Goal: Information Seeking & Learning: Find specific fact

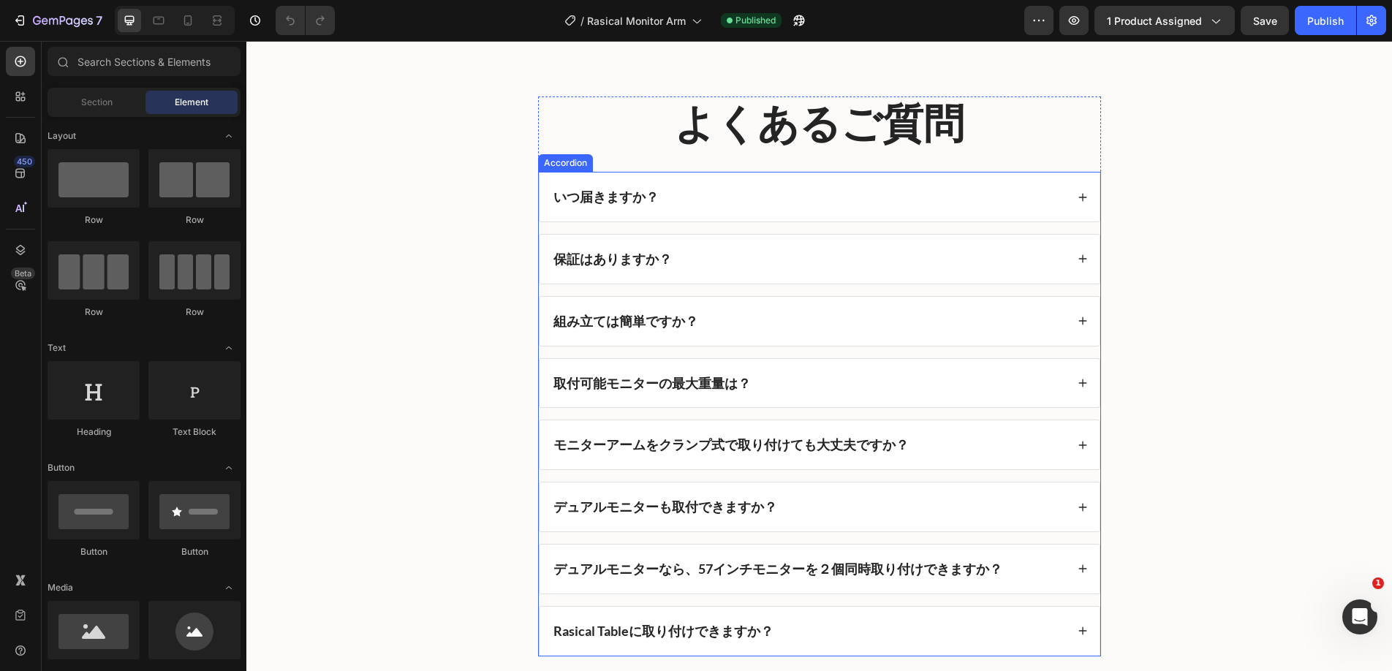
scroll to position [4598, 0]
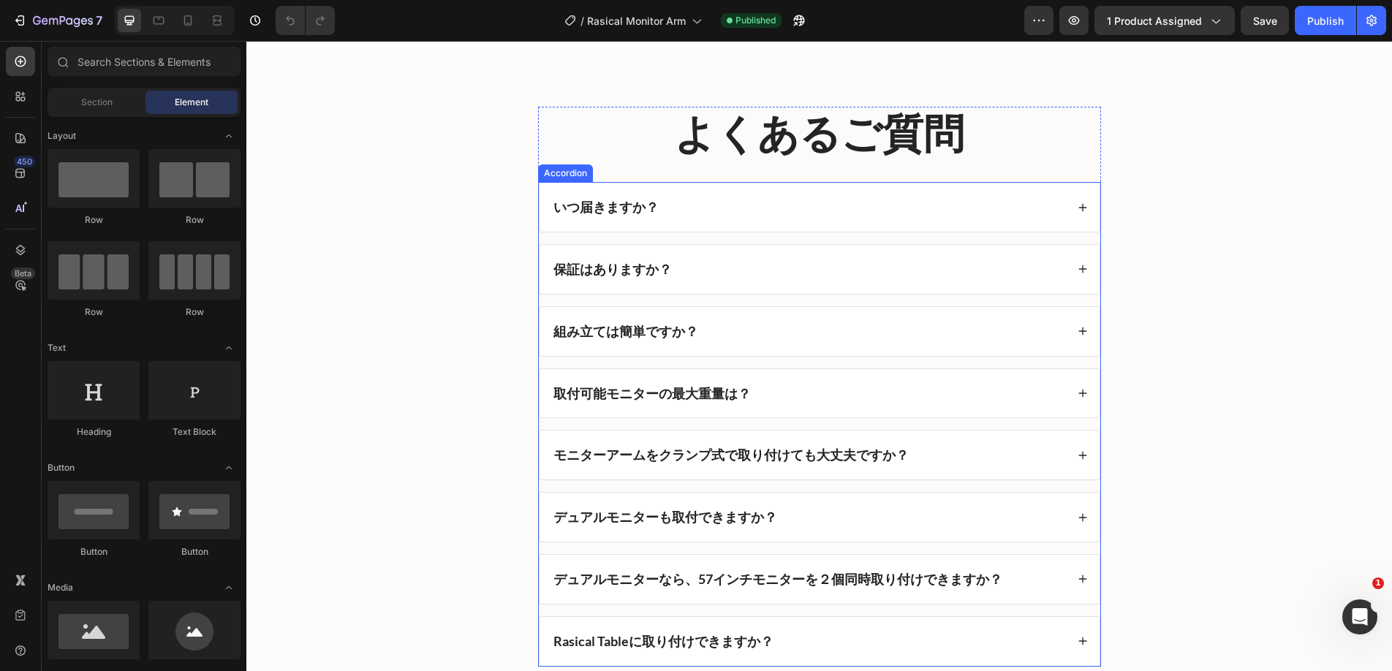
click at [579, 176] on div "Accordion" at bounding box center [565, 173] width 49 height 13
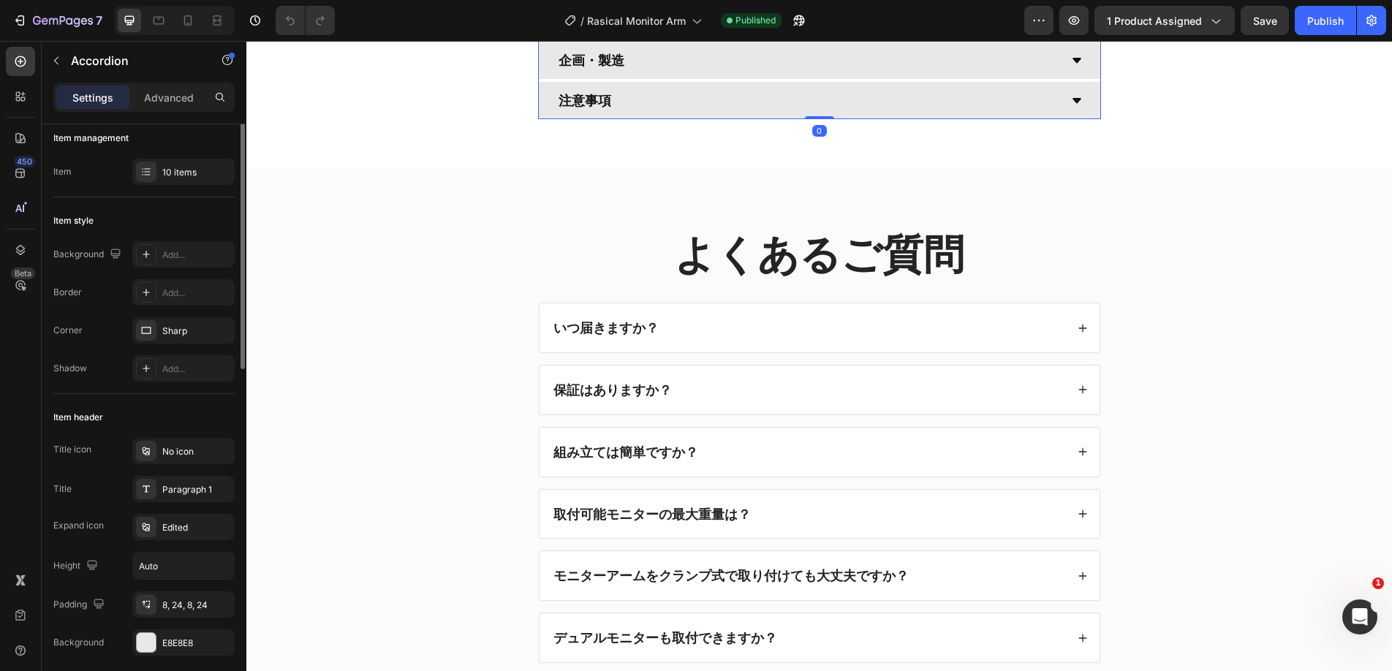
scroll to position [0, 0]
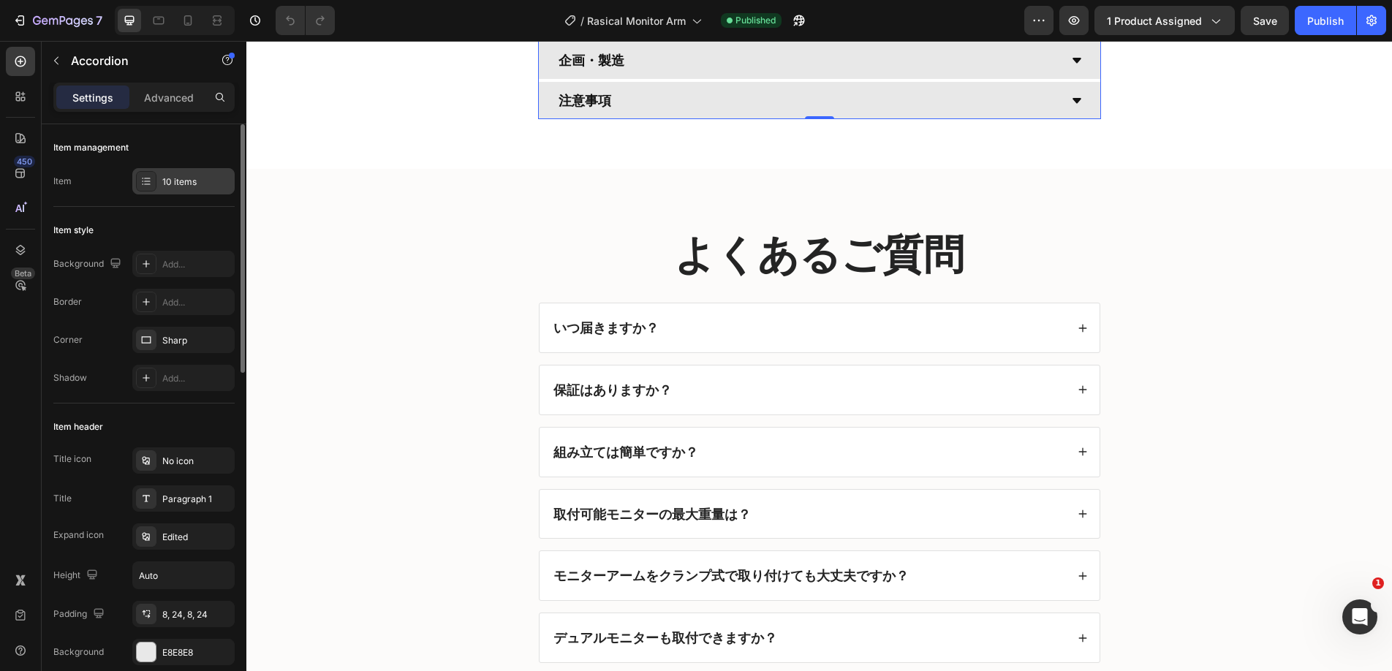
click at [174, 179] on div "10 items" at bounding box center [196, 181] width 69 height 13
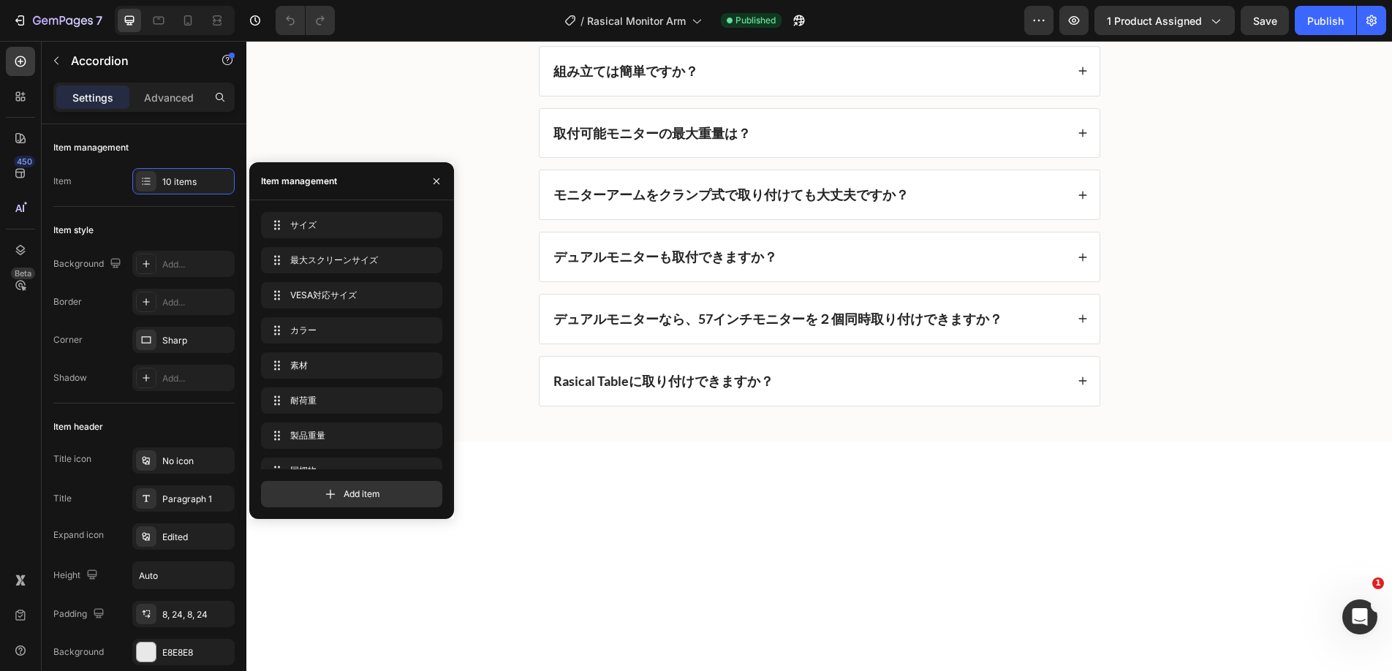
scroll to position [5125, 0]
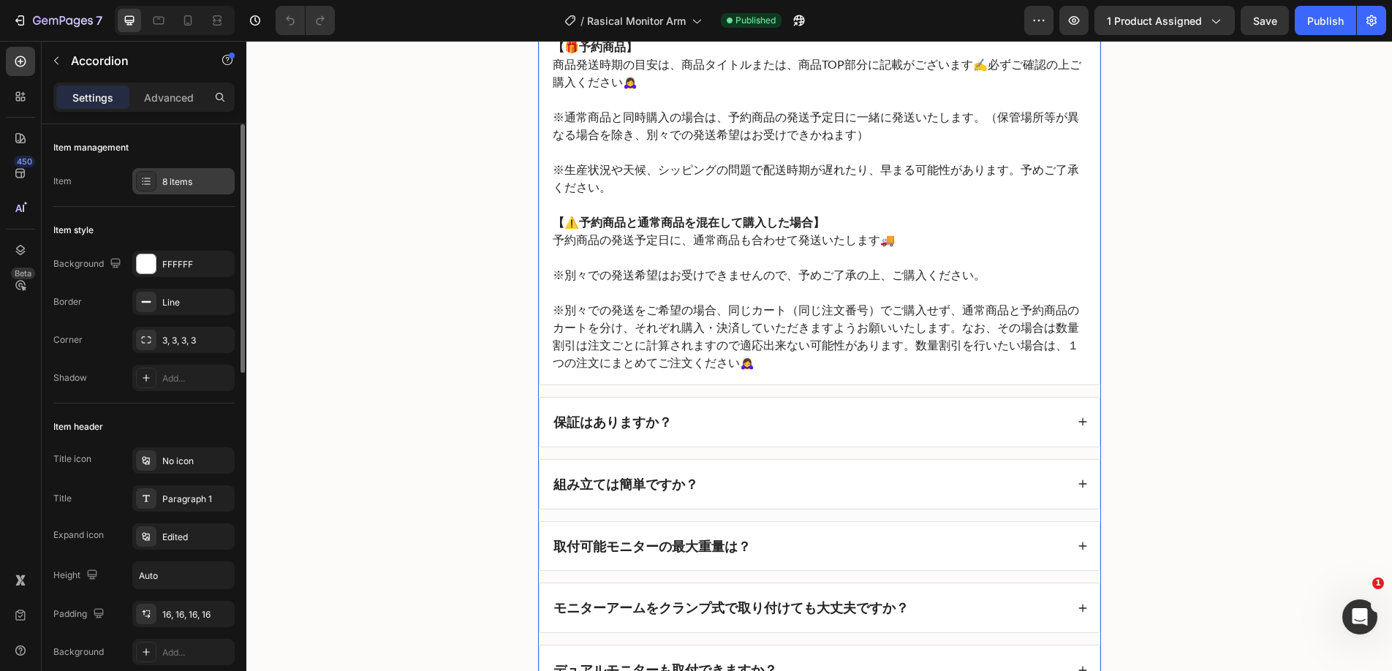
click at [178, 181] on div "8 items" at bounding box center [196, 181] width 69 height 13
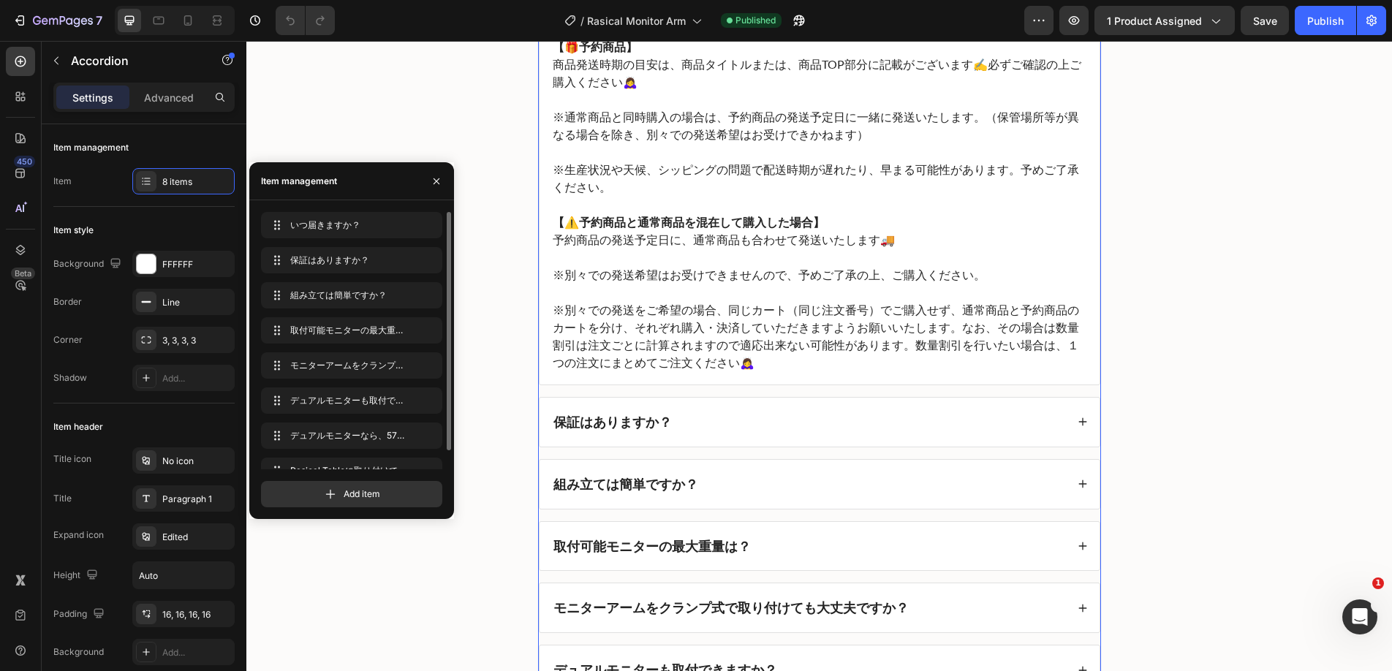
scroll to position [20, 0]
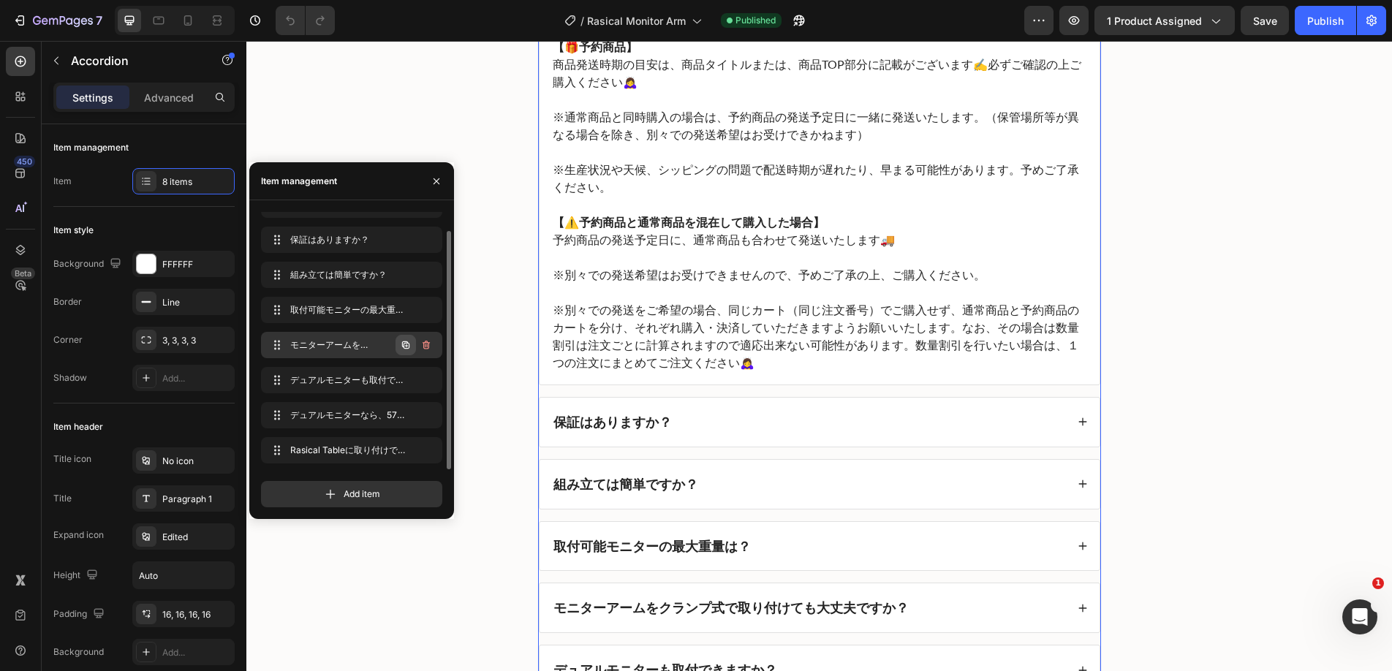
click at [402, 342] on icon "button" at bounding box center [405, 344] width 7 height 7
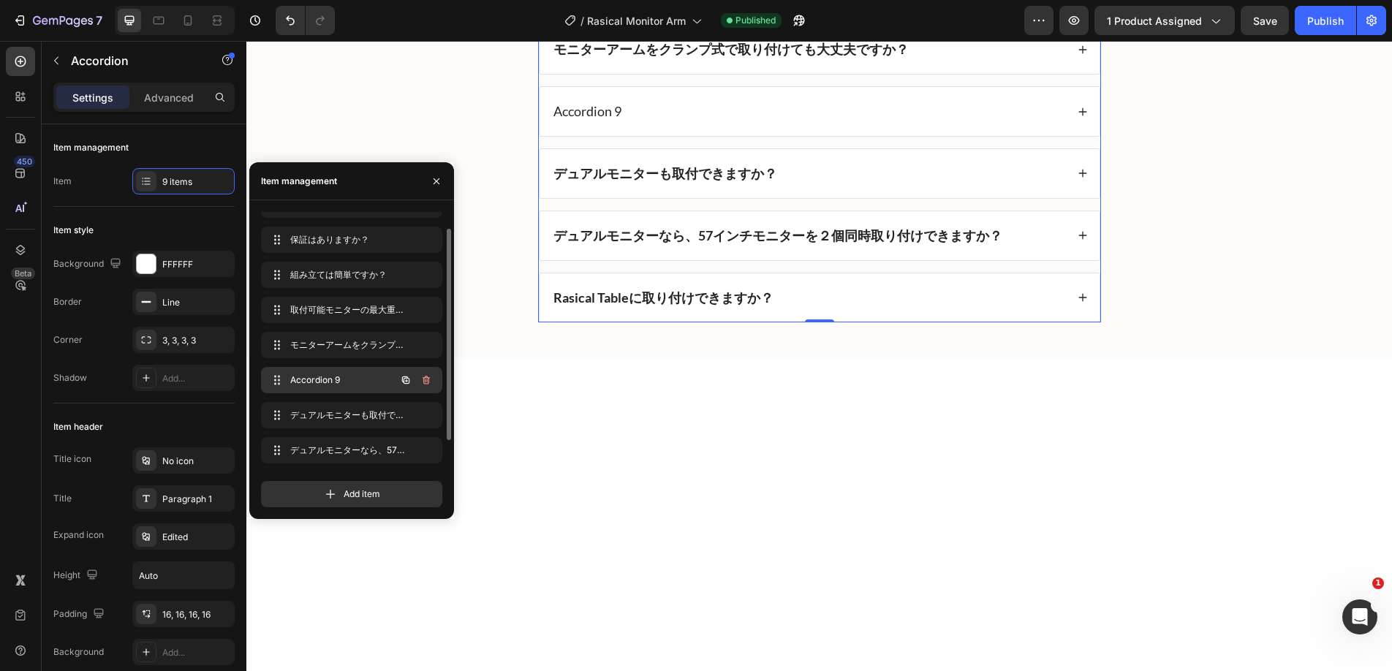
click at [346, 375] on span "Accordion 9" at bounding box center [331, 380] width 83 height 13
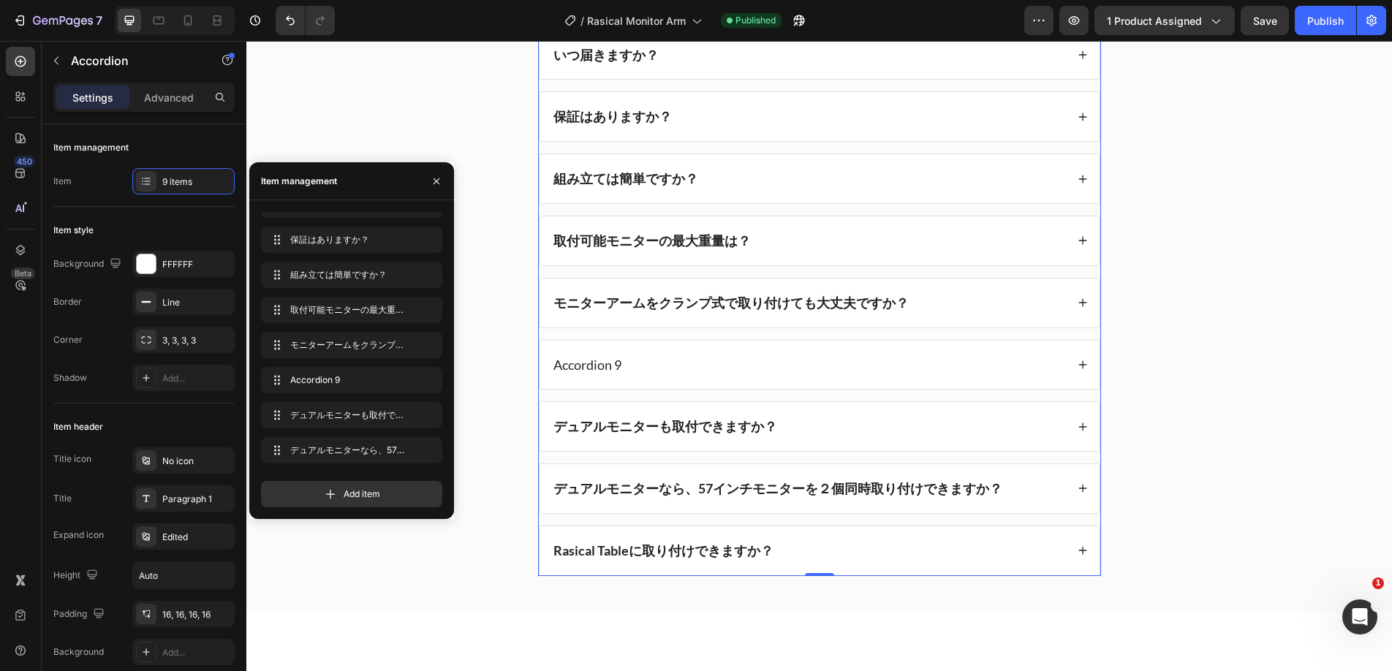
scroll to position [5400, 0]
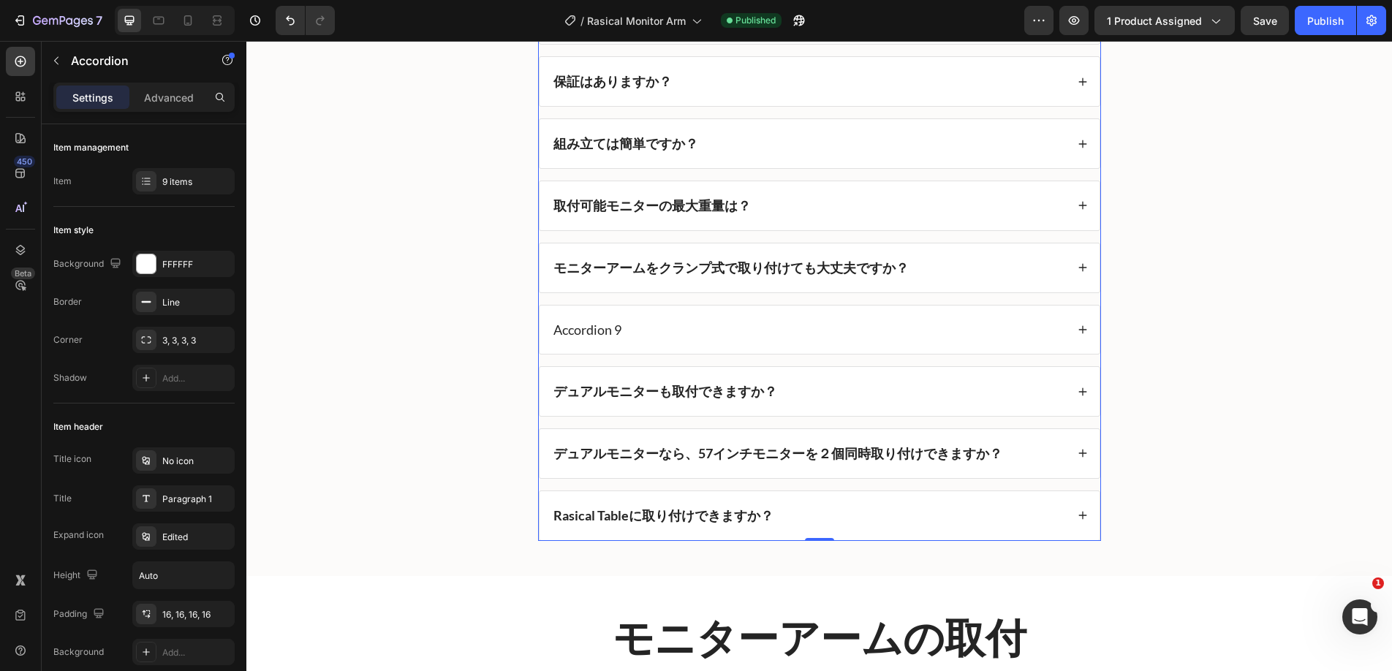
click at [634, 344] on div "Accordion 9" at bounding box center [819, 330] width 560 height 49
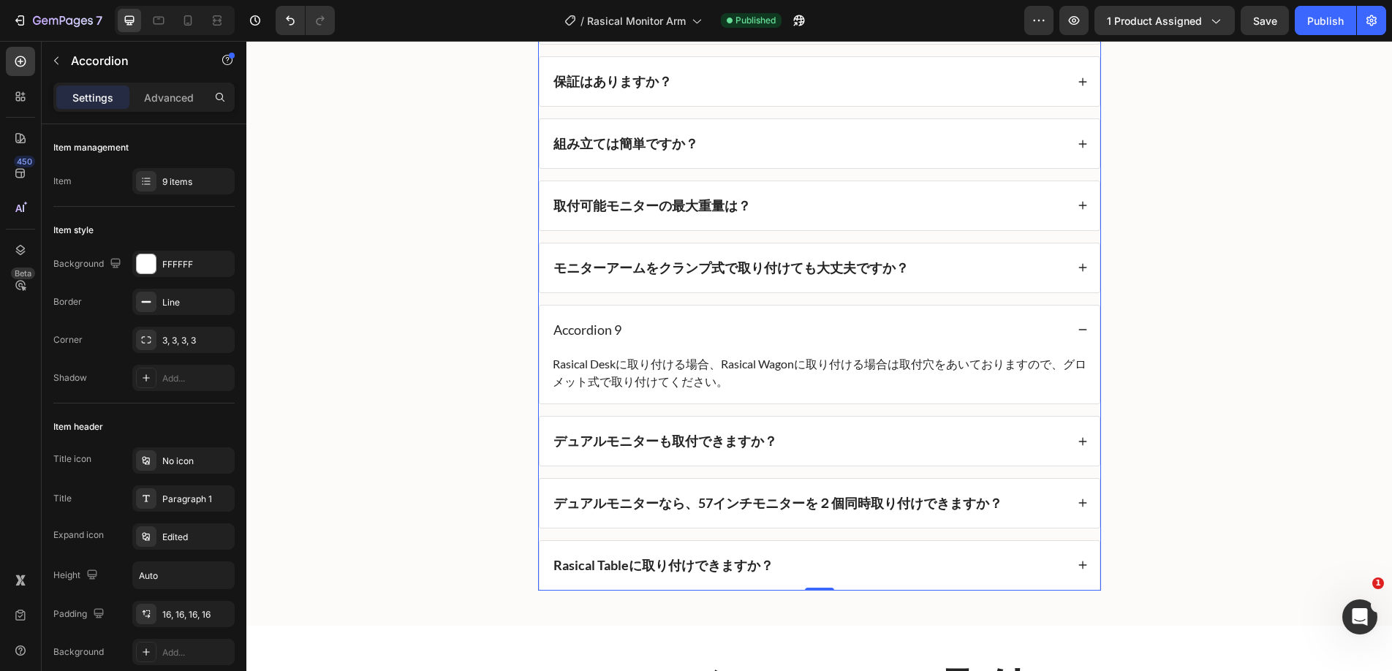
click at [624, 333] on div "Accordion 9" at bounding box center [587, 330] width 72 height 26
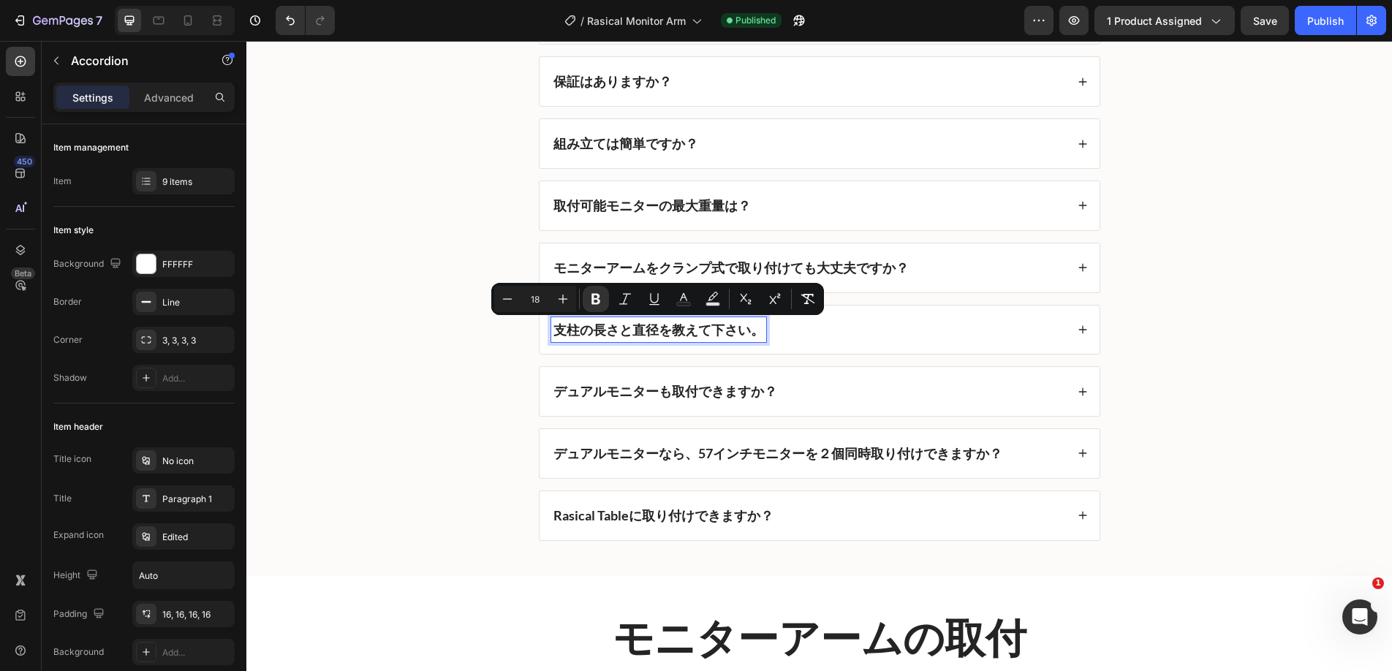
click at [806, 330] on div "支柱の長さと直径を教えて下さい。" at bounding box center [808, 330] width 515 height 26
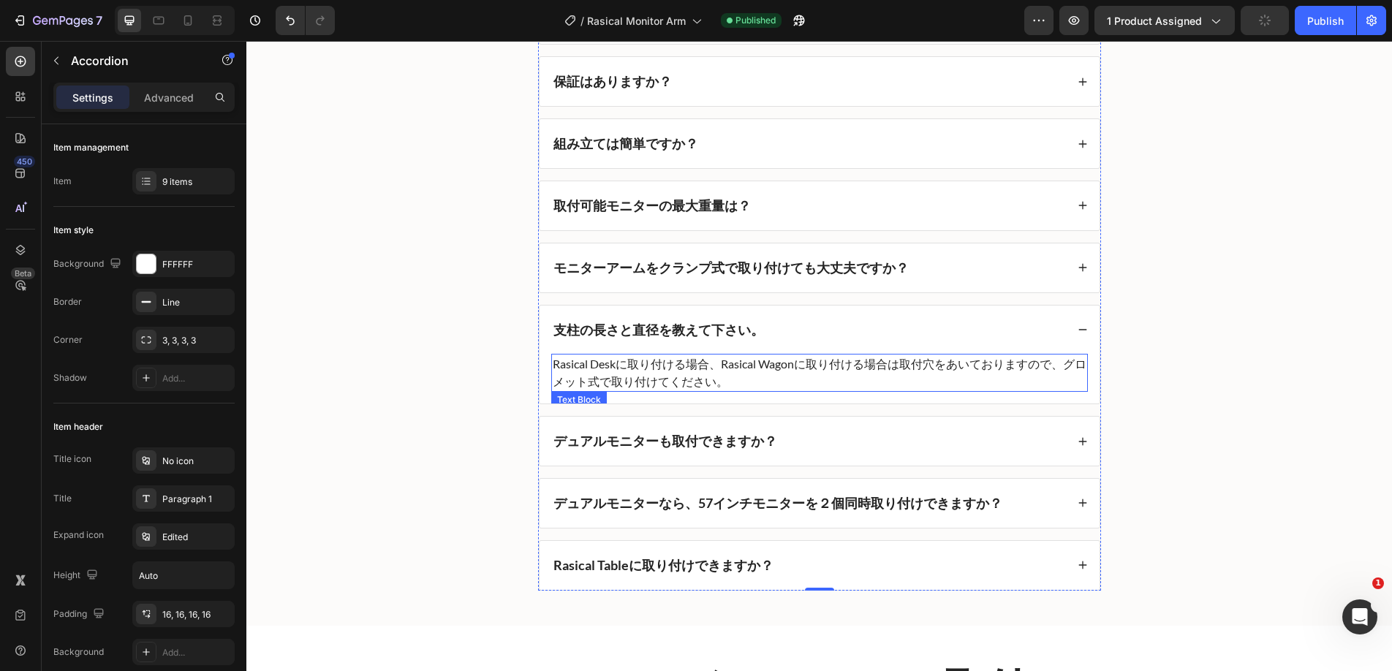
click at [794, 363] on p "Rasical Deskに取り付ける場合、Rasical Wagonに取り付ける場合は取付穴をあいておりますので、グロメット式で取り付けてください。" at bounding box center [820, 372] width 534 height 35
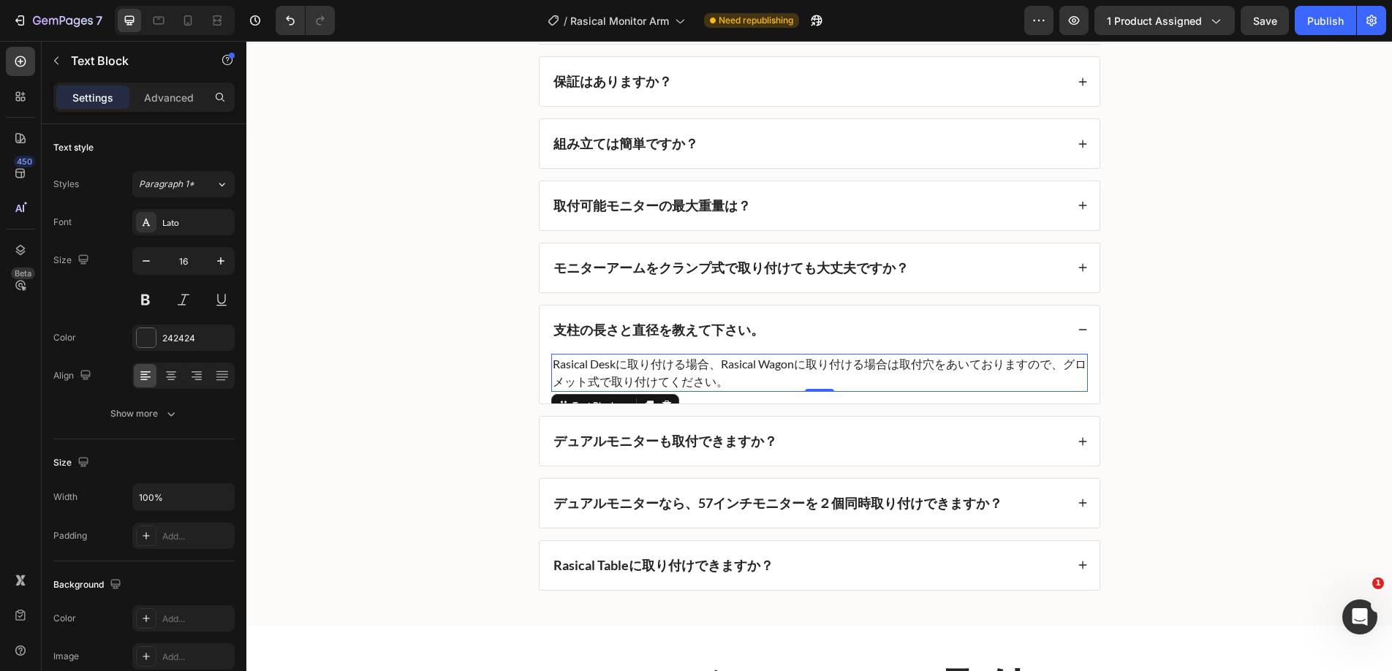
click at [770, 378] on p "Rasical Deskに取り付ける場合、Rasical Wagonに取り付ける場合は取付穴をあいておりますので、グロメット式で取り付けてください。" at bounding box center [820, 372] width 534 height 35
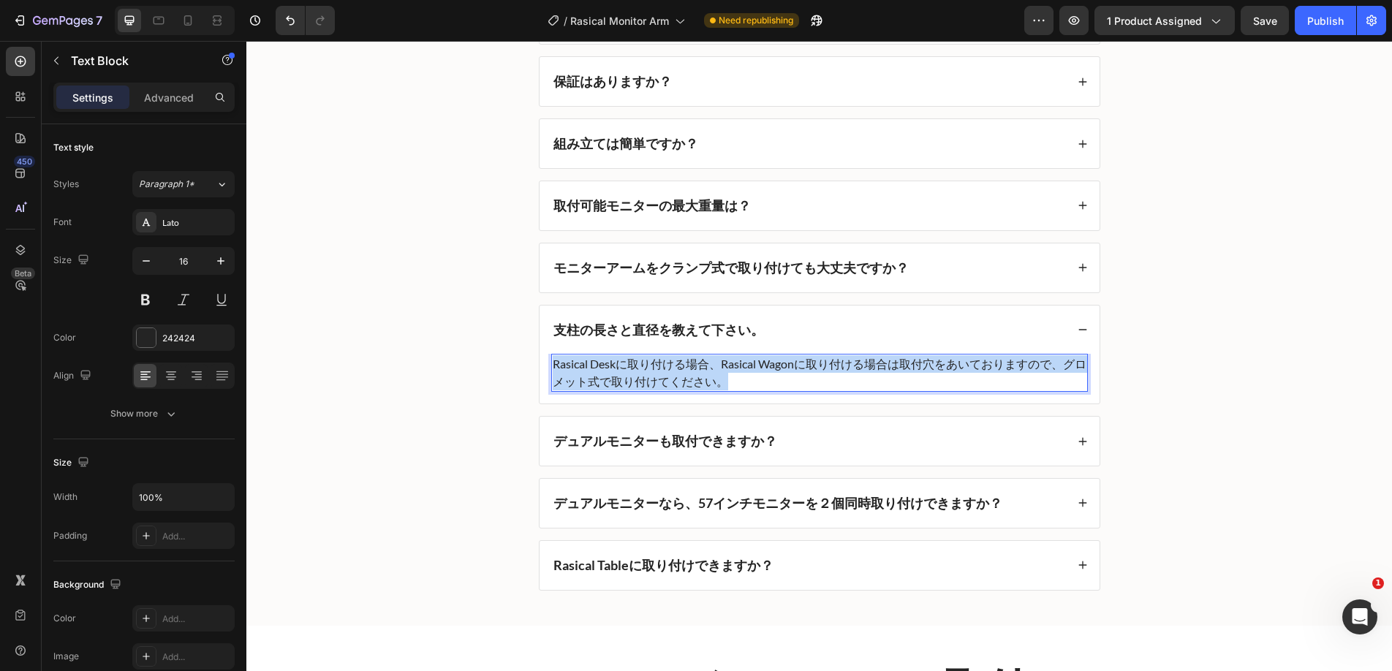
click at [770, 378] on p "Rasical Deskに取り付ける場合、Rasical Wagonに取り付ける場合は取付穴をあいておりますので、グロメット式で取り付けてください。" at bounding box center [820, 372] width 534 height 35
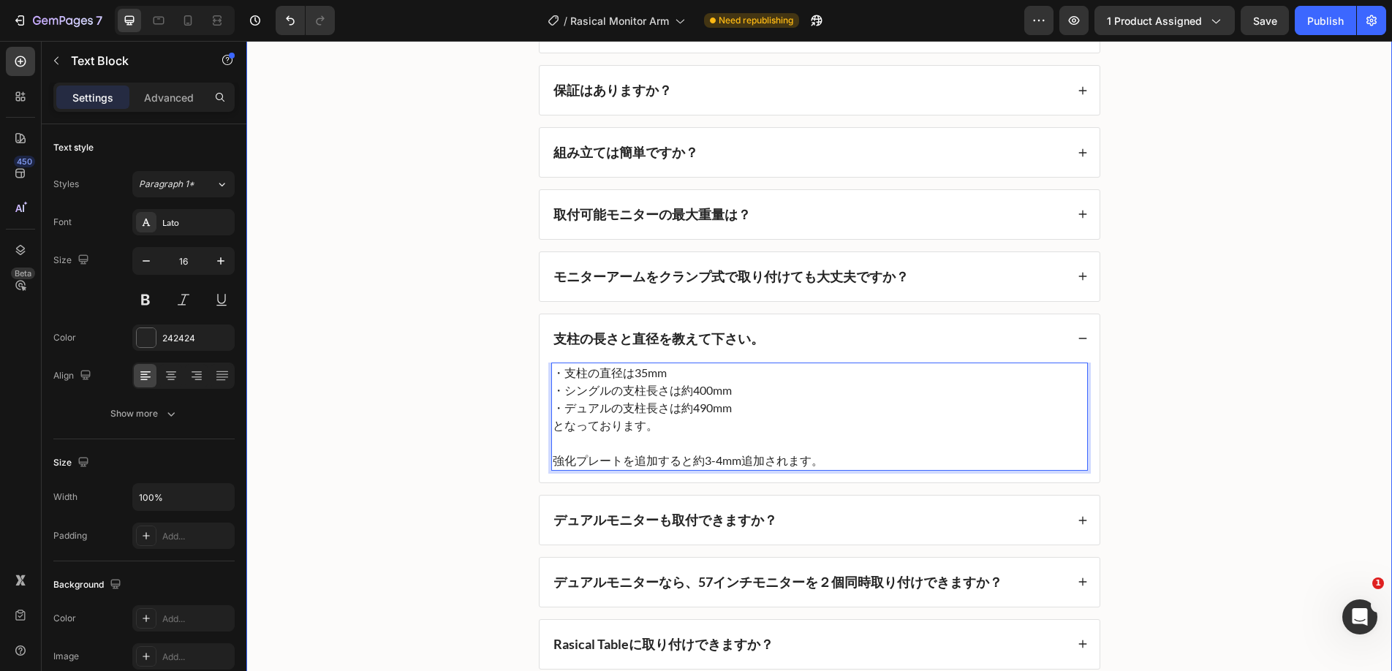
scroll to position [5390, 0]
click at [498, 426] on div "よくあるご質問 Heading いつ届きますか？ 保証はありますか？ 組み立ては簡単ですか？ 取付可能モニターの最大重量は？ モニターアームをクランプ式で取り…" at bounding box center [819, 299] width 1116 height 741
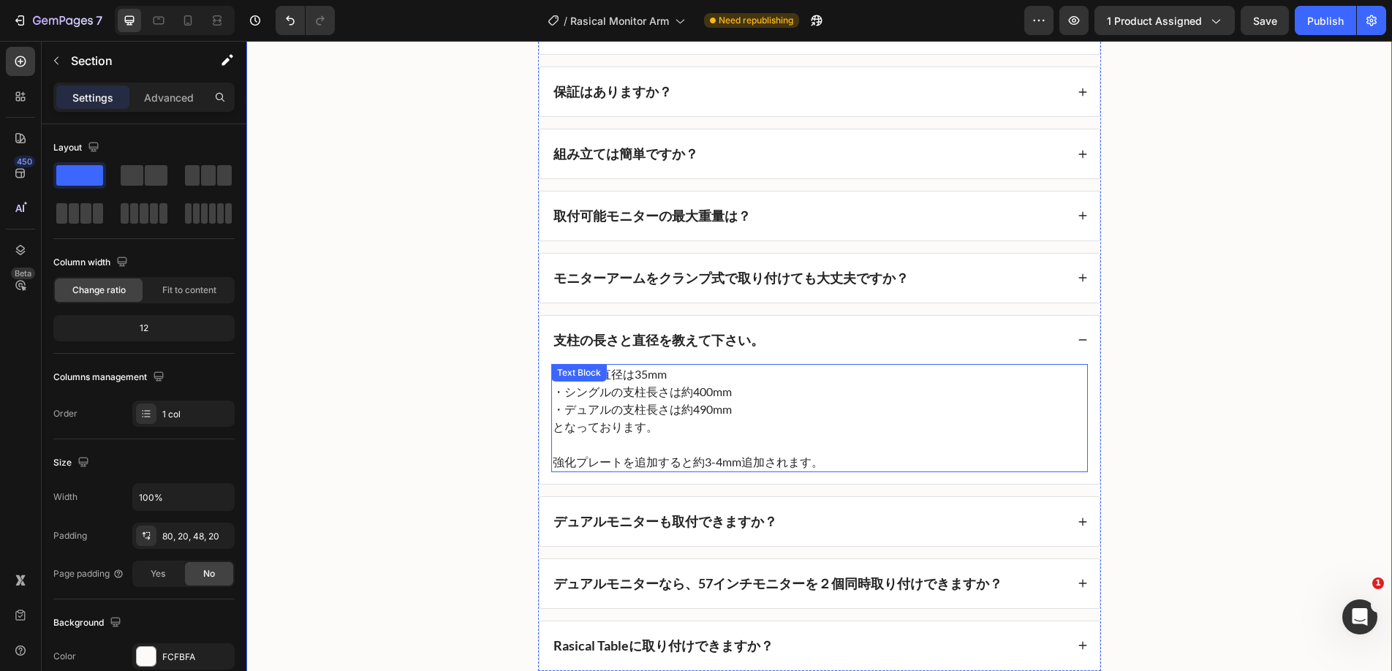
click at [811, 463] on p "強化プレートを追加すると約3-4mm追加されます。" at bounding box center [820, 462] width 534 height 18
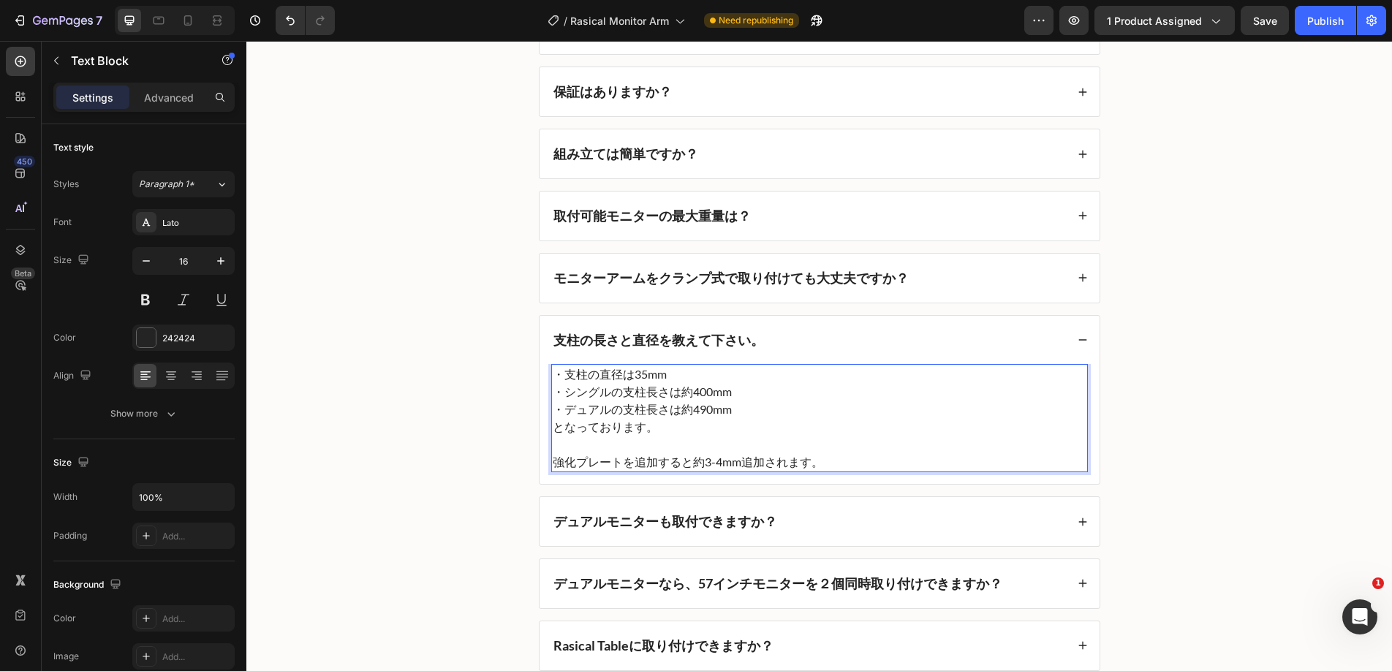
click at [841, 462] on p "強化プレートを追加すると約3-4mm追加されます。" at bounding box center [820, 462] width 534 height 18
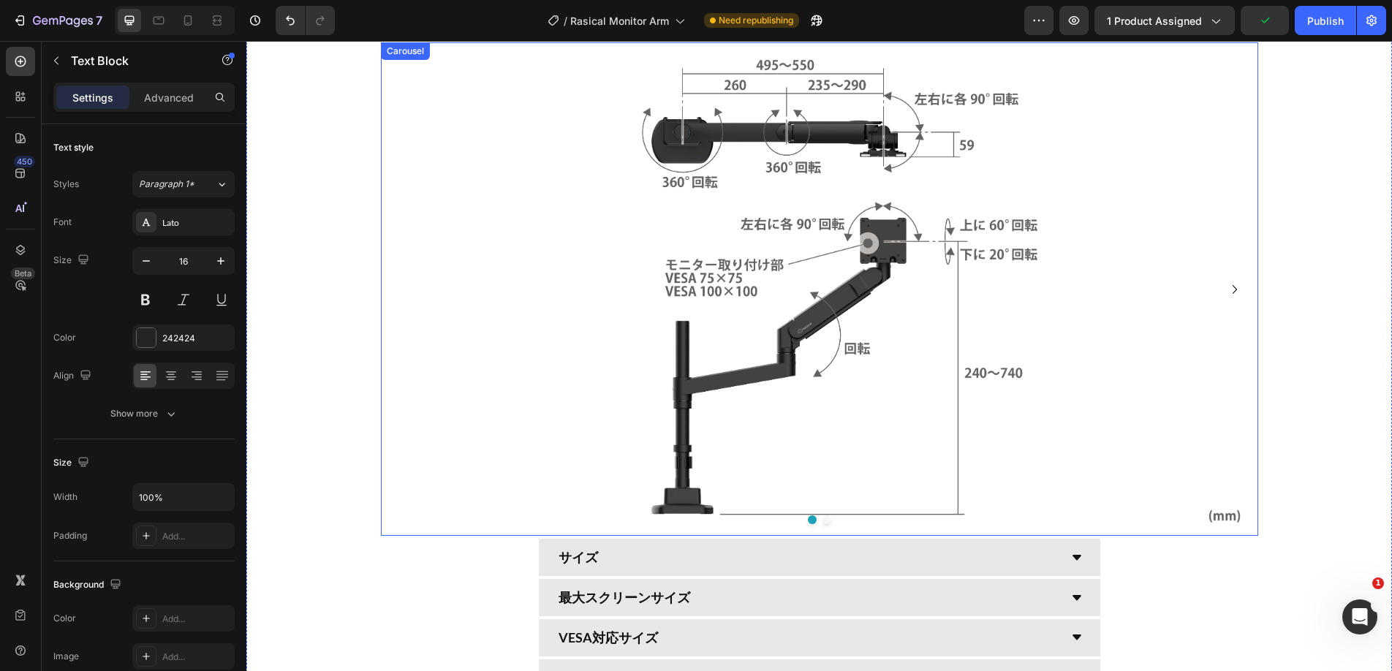
scroll to position [4338, 0]
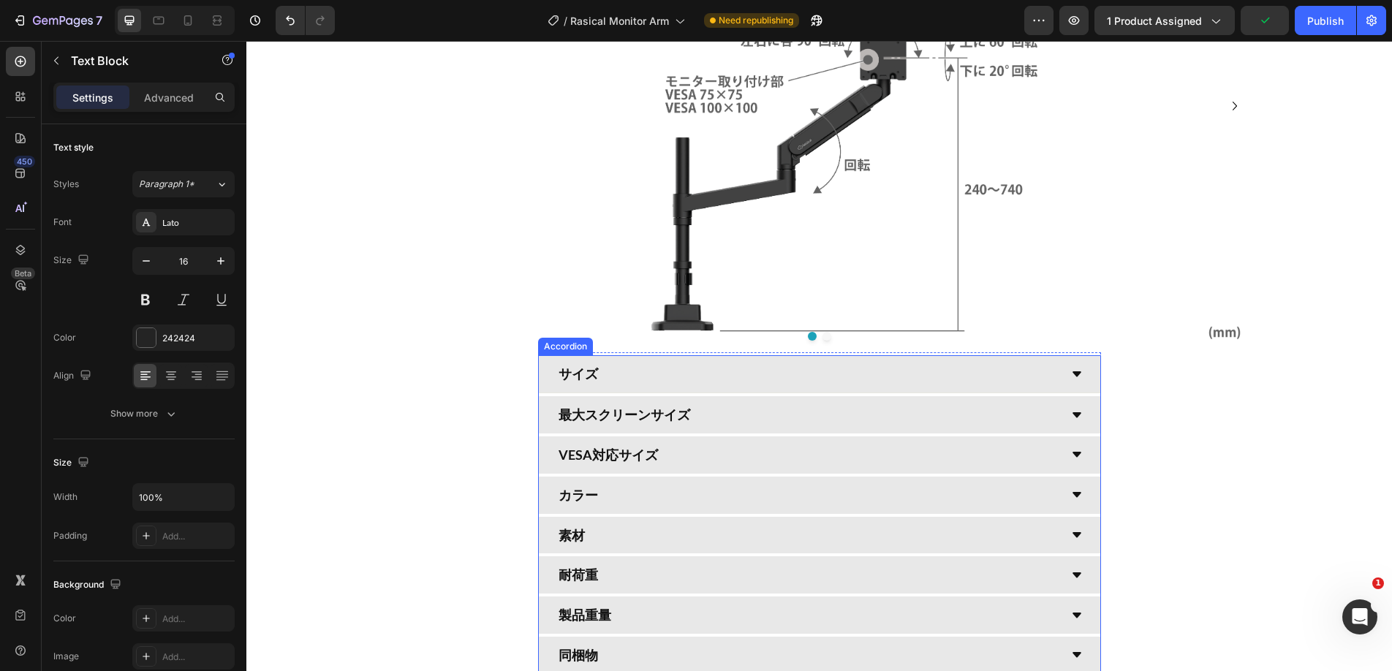
click at [785, 384] on div "サイズ" at bounding box center [807, 374] width 503 height 26
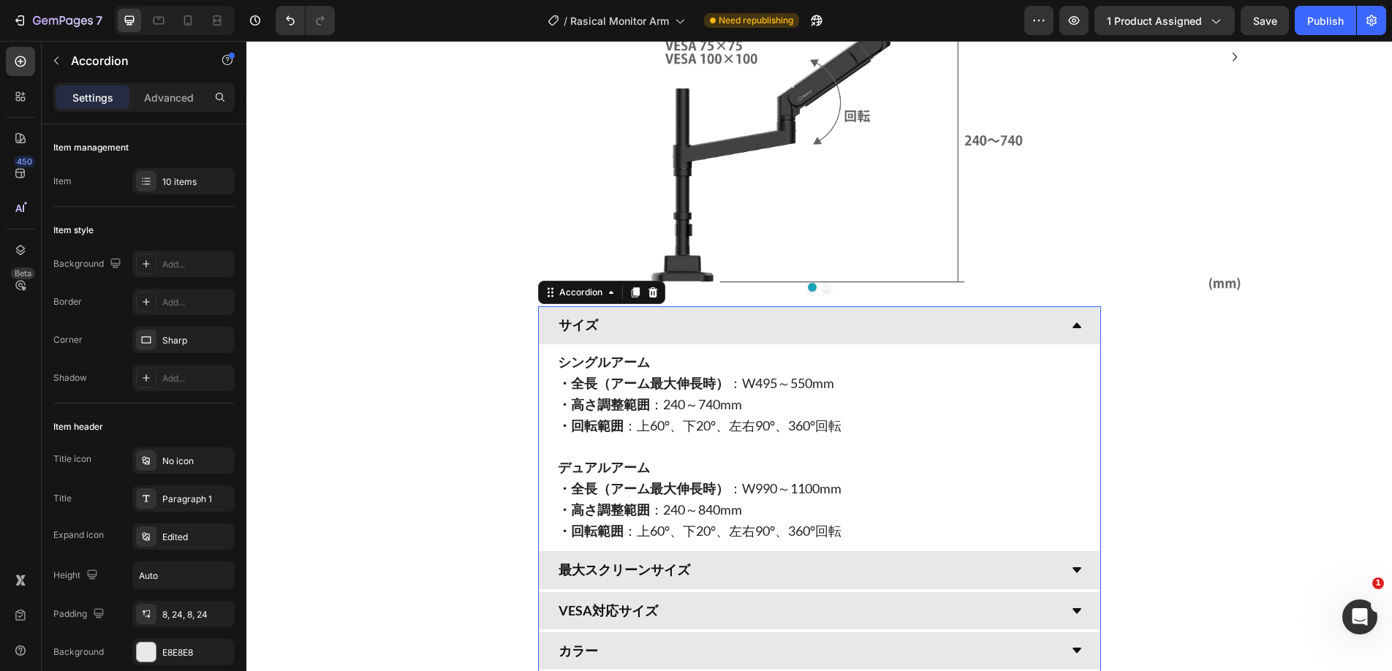
click at [731, 562] on div "最大スクリーンサイズ" at bounding box center [807, 570] width 503 height 26
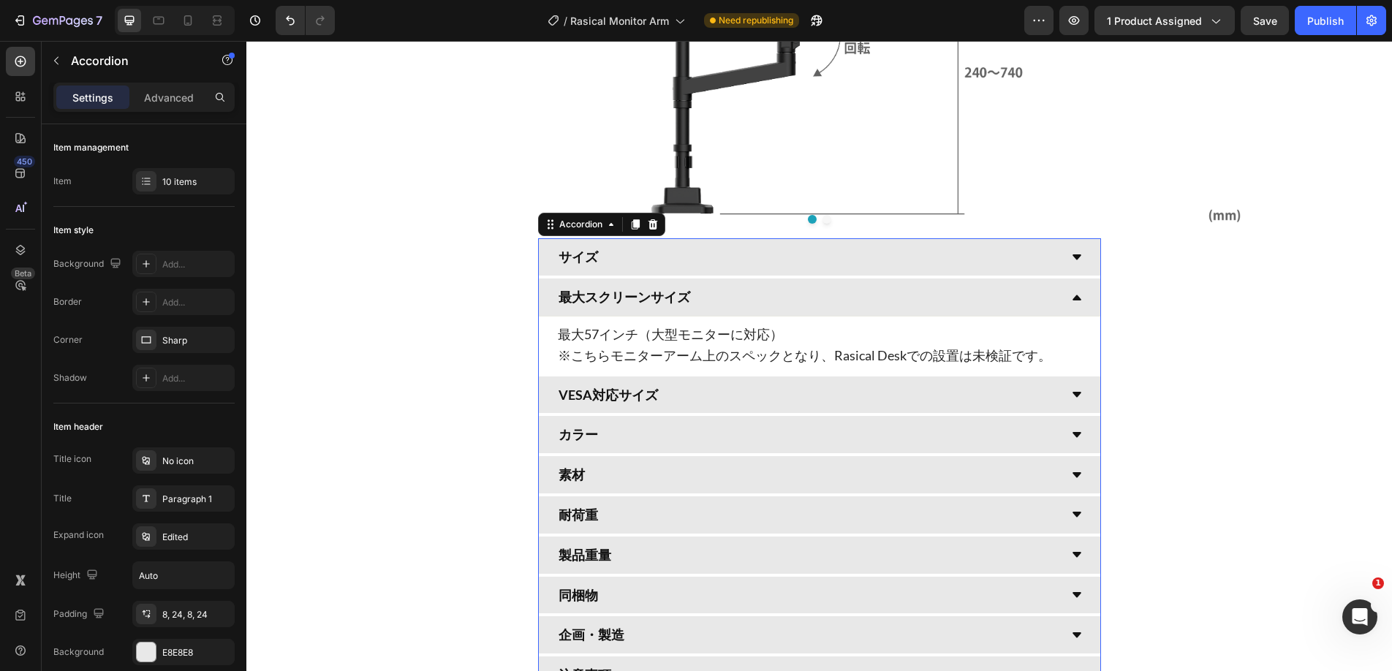
scroll to position [4465, 0]
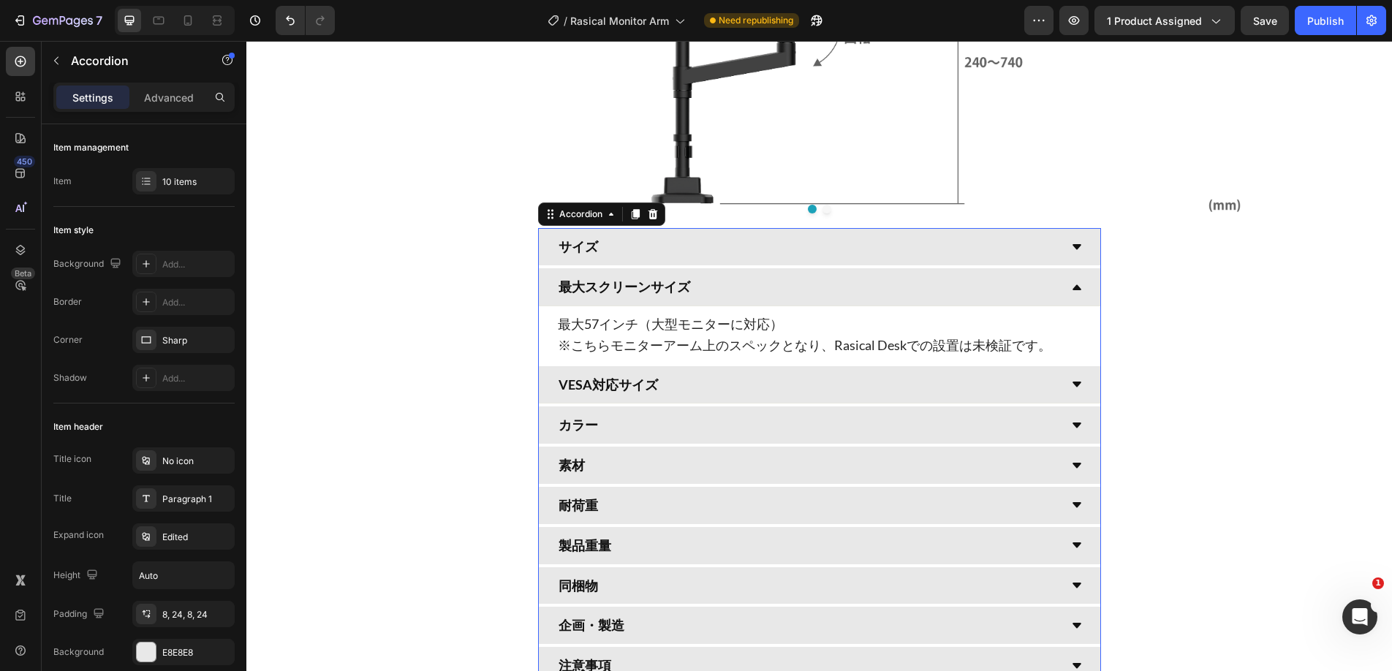
click at [743, 399] on div "VESA対応サイズ" at bounding box center [819, 385] width 561 height 38
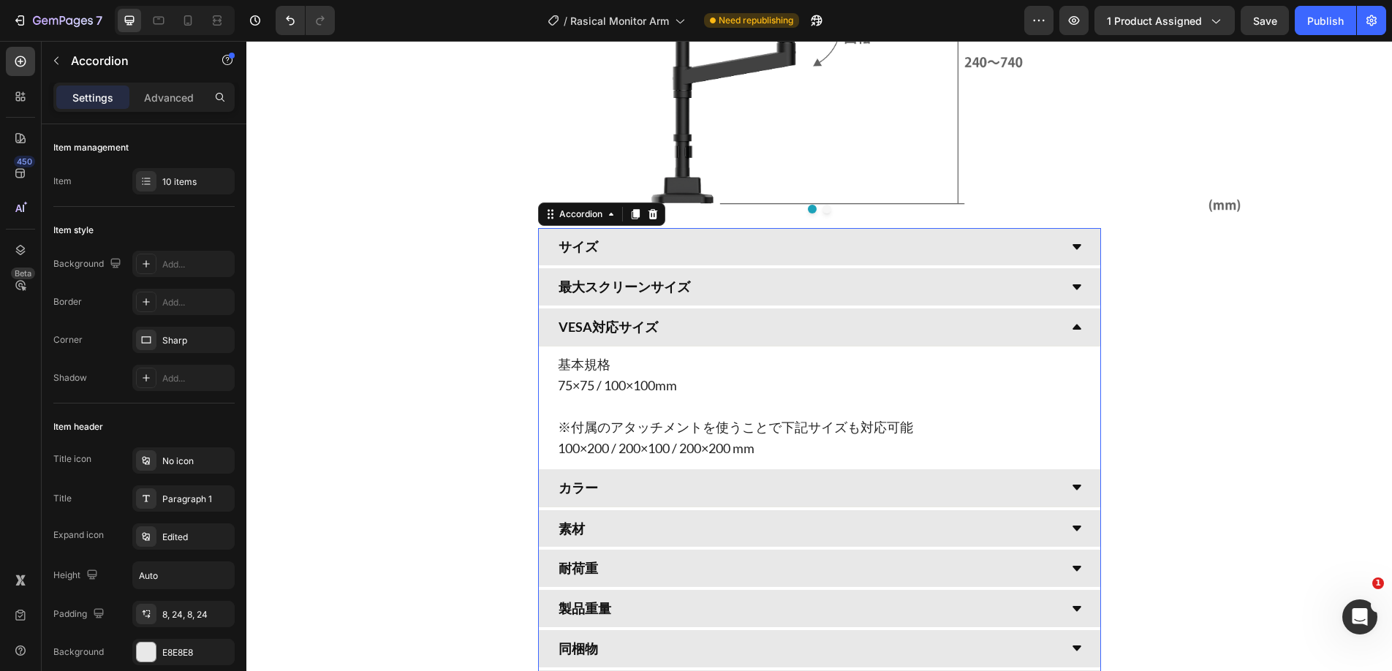
click at [727, 488] on div "カラー" at bounding box center [807, 488] width 503 height 26
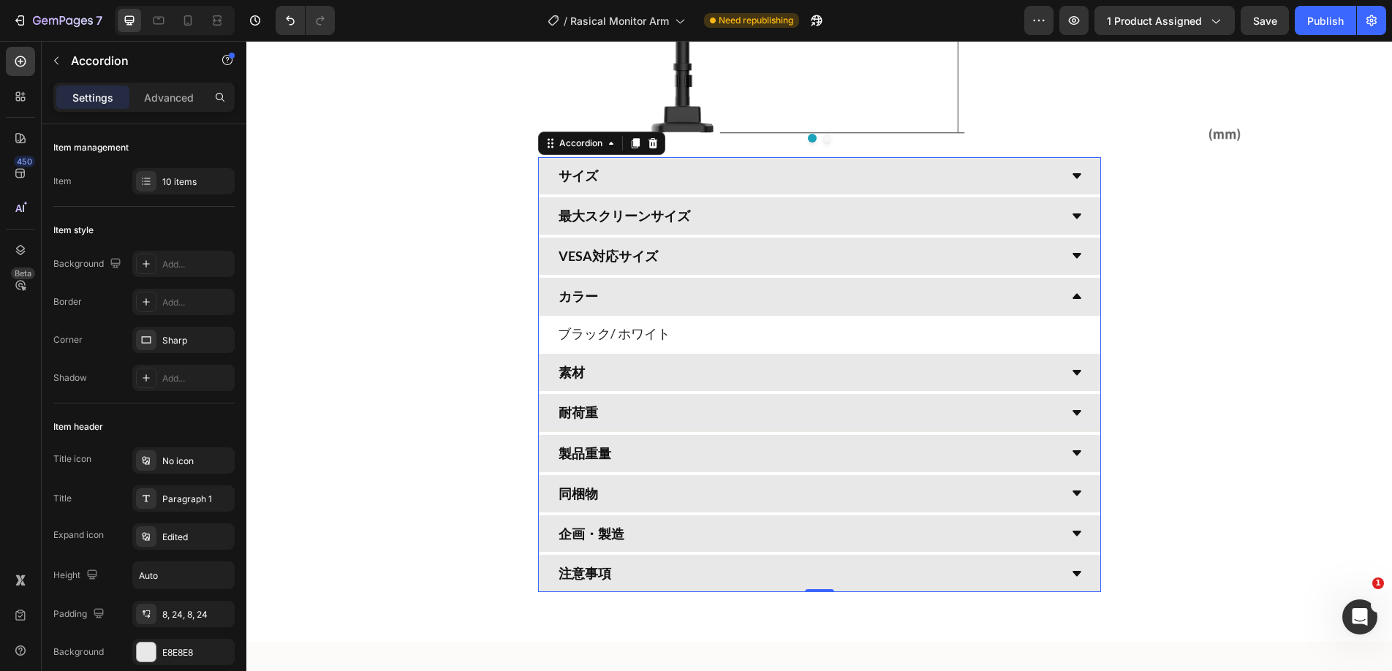
scroll to position [4539, 0]
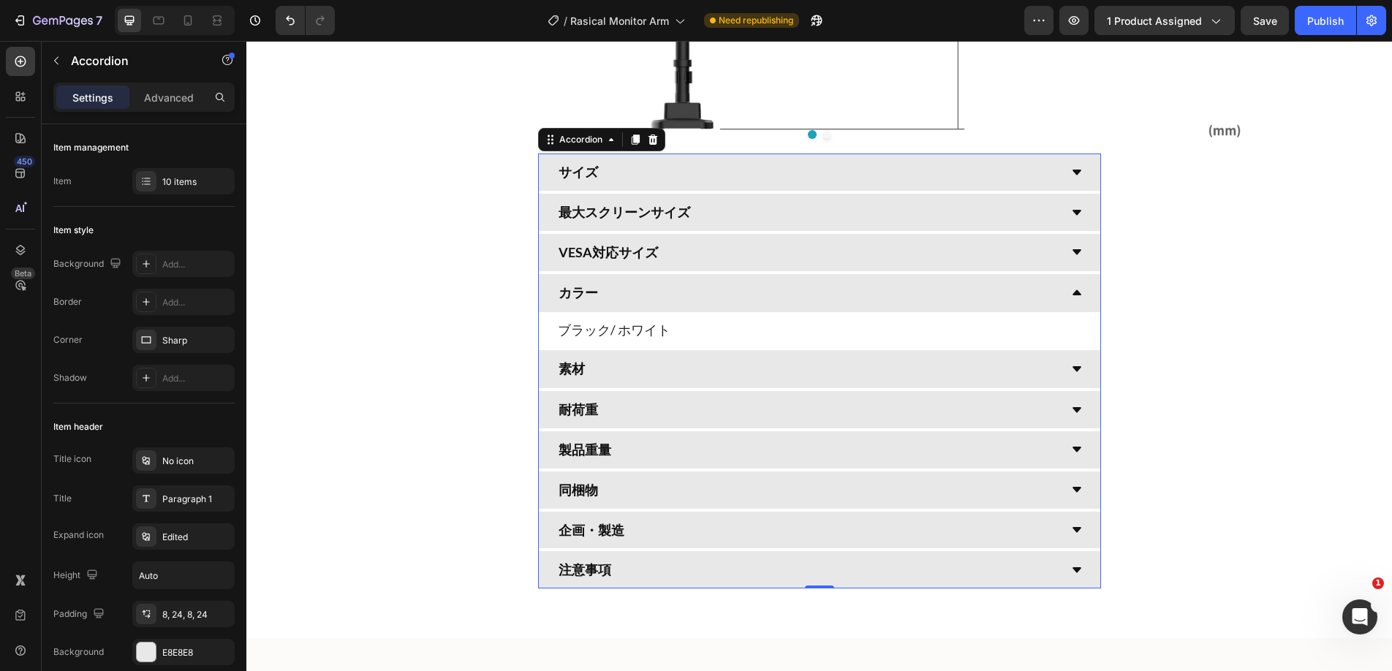
click at [713, 376] on div "素材" at bounding box center [807, 369] width 503 height 26
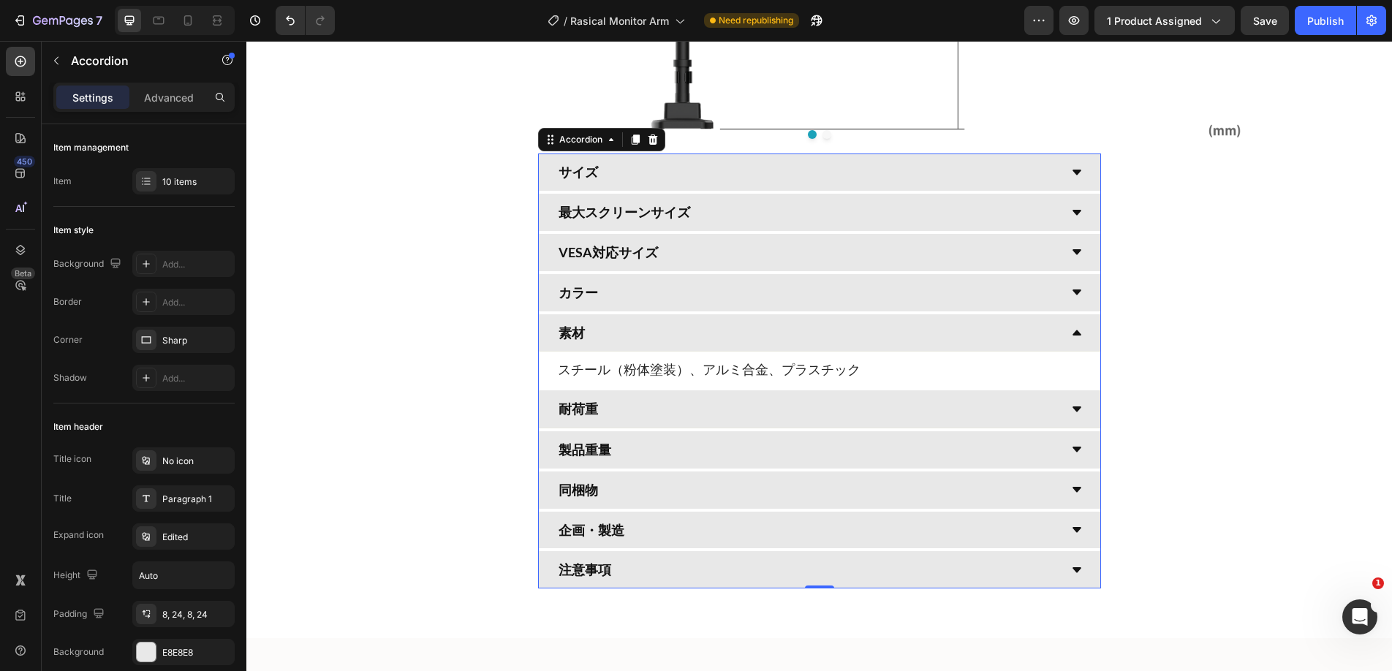
click at [716, 403] on div "耐荷重" at bounding box center [807, 409] width 503 height 26
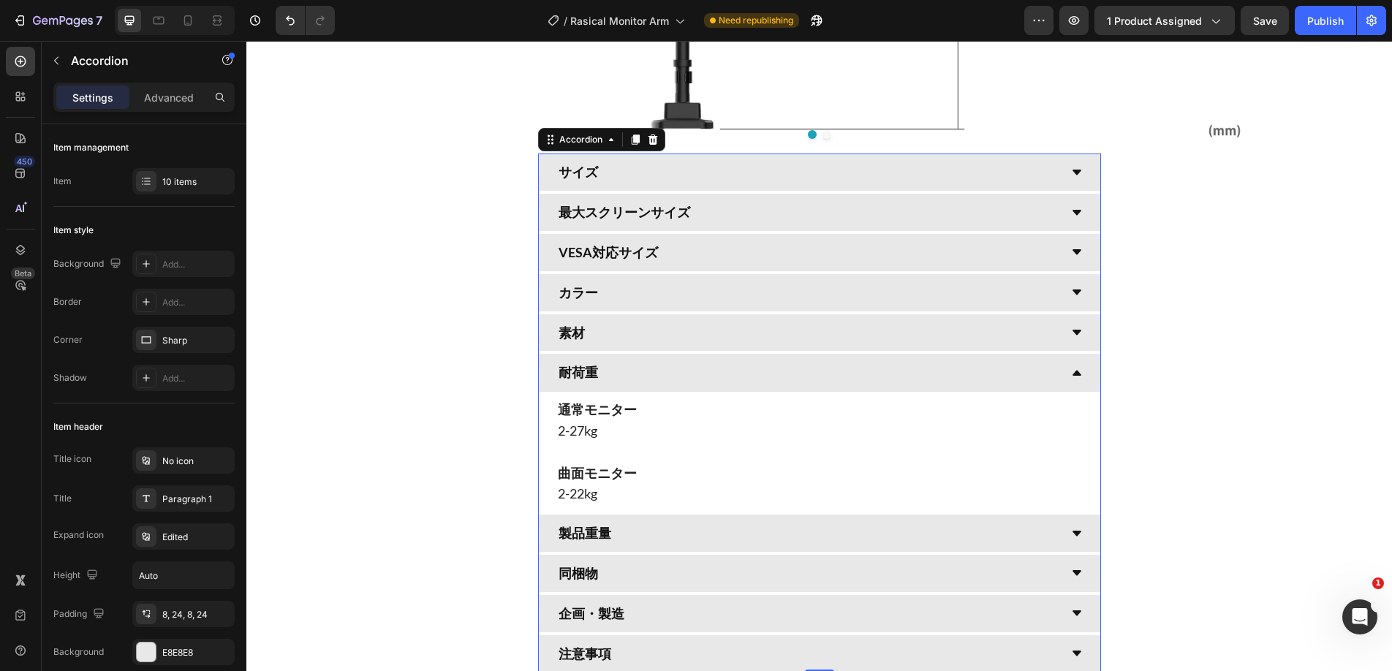
click at [670, 643] on div "注意事項" at bounding box center [807, 654] width 503 height 26
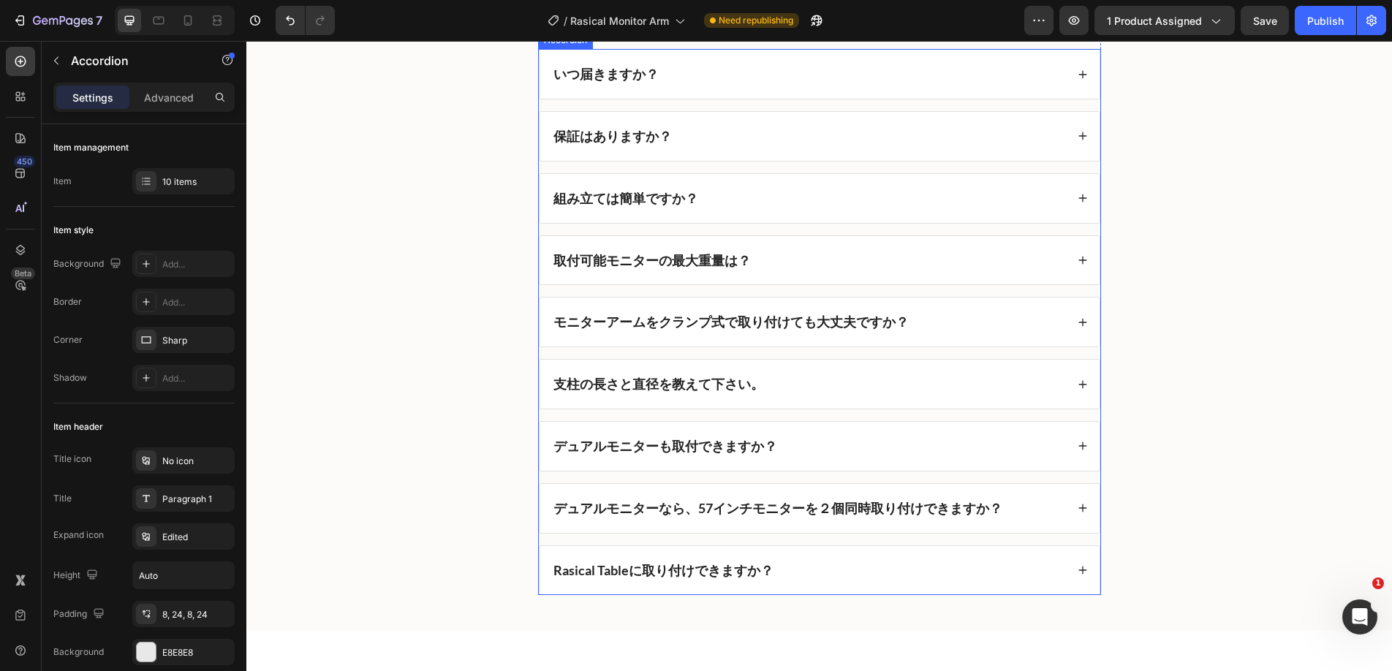
scroll to position [5963, 0]
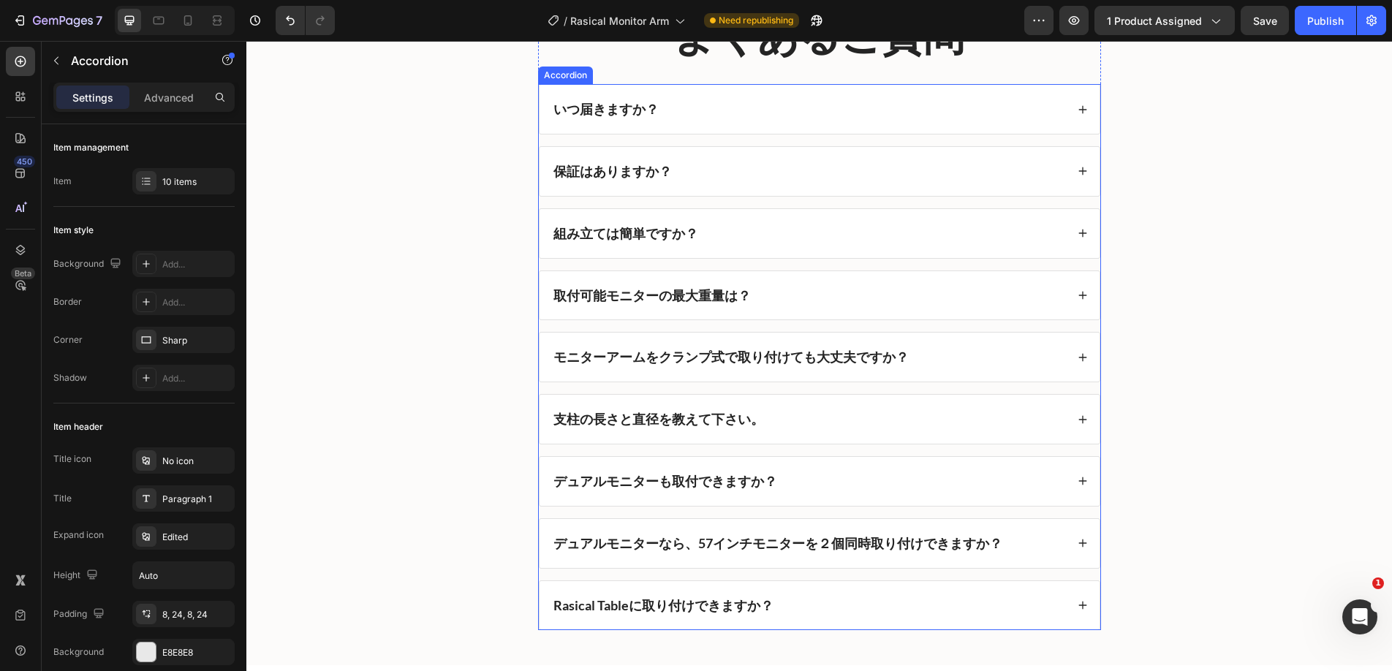
click at [804, 420] on div "支柱の長さと直径を教えて下さい。" at bounding box center [808, 419] width 515 height 26
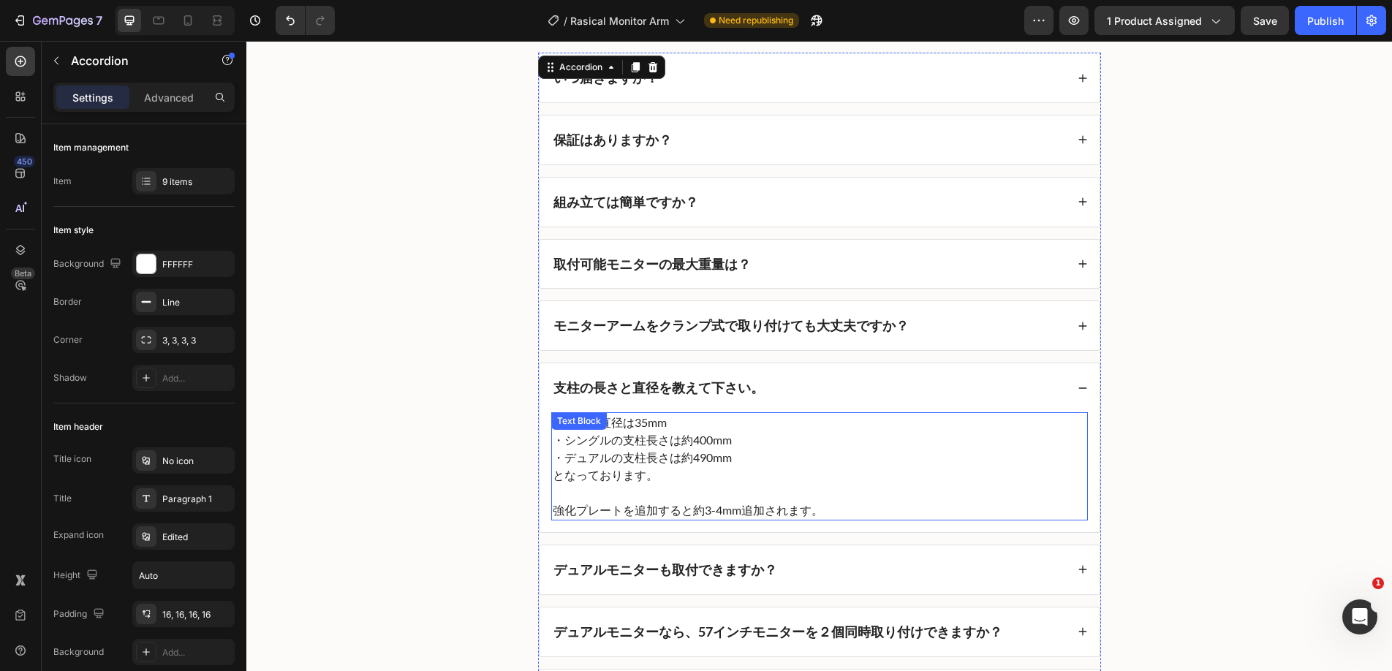
scroll to position [6000, 0]
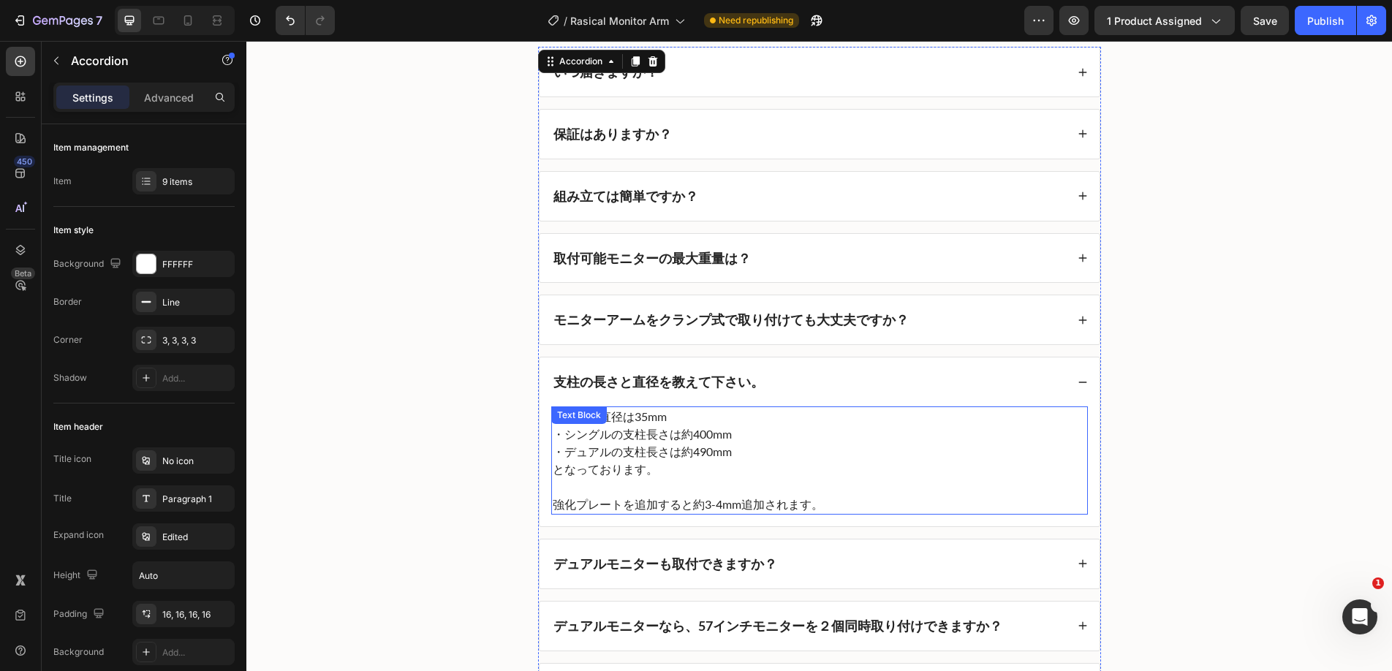
click at [728, 466] on p "となっております。" at bounding box center [820, 470] width 534 height 18
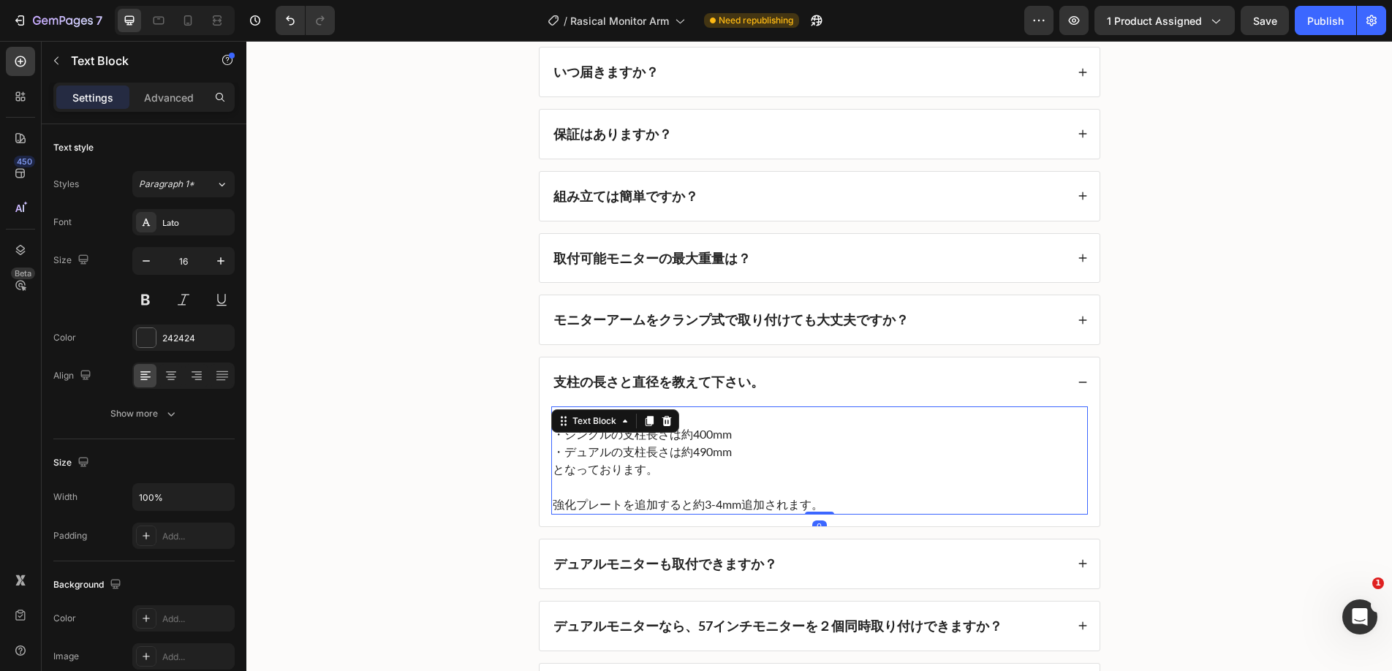
click at [730, 466] on p "となっております。" at bounding box center [820, 470] width 534 height 18
click at [594, 421] on p "・支柱の直径は35mm" at bounding box center [820, 417] width 534 height 18
click at [613, 437] on p "・シングルの支柱長さは約400mm" at bounding box center [820, 434] width 534 height 18
click at [587, 454] on p "・デュアルの支柱長さは約490mm" at bounding box center [820, 452] width 534 height 18
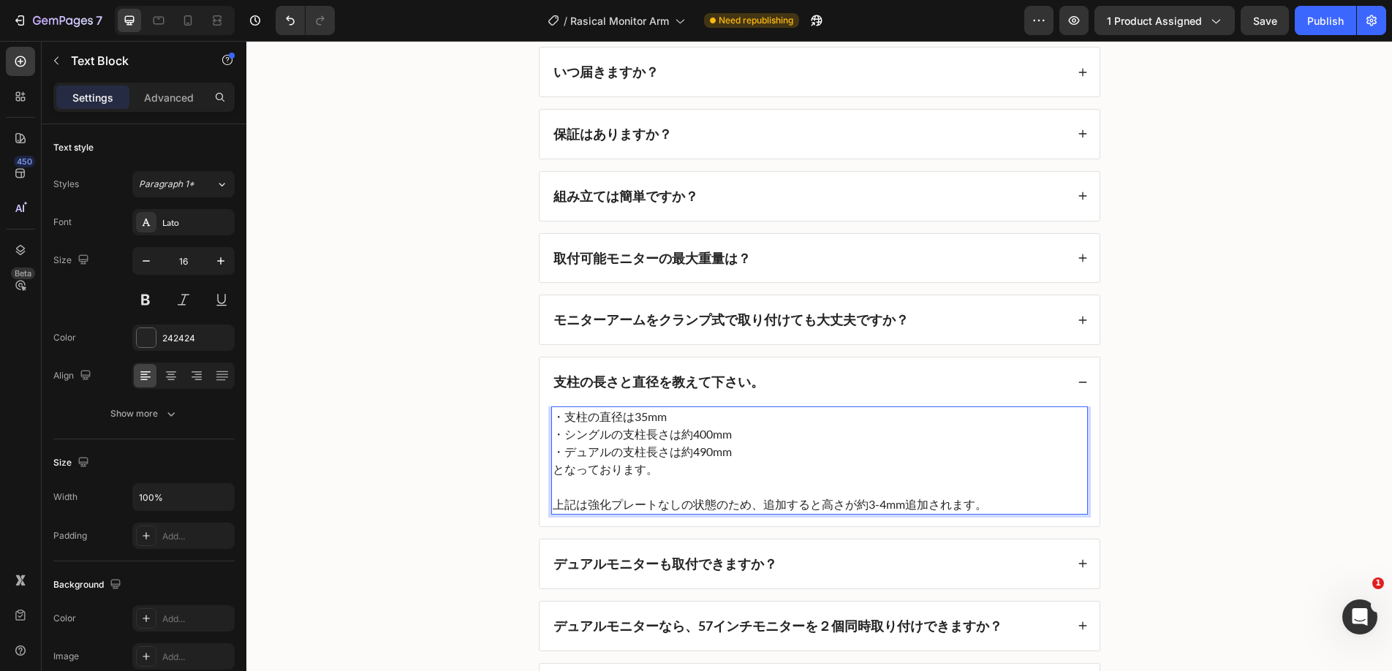
click at [587, 454] on p "・デュアルの支柱長さは約490mm" at bounding box center [820, 452] width 534 height 18
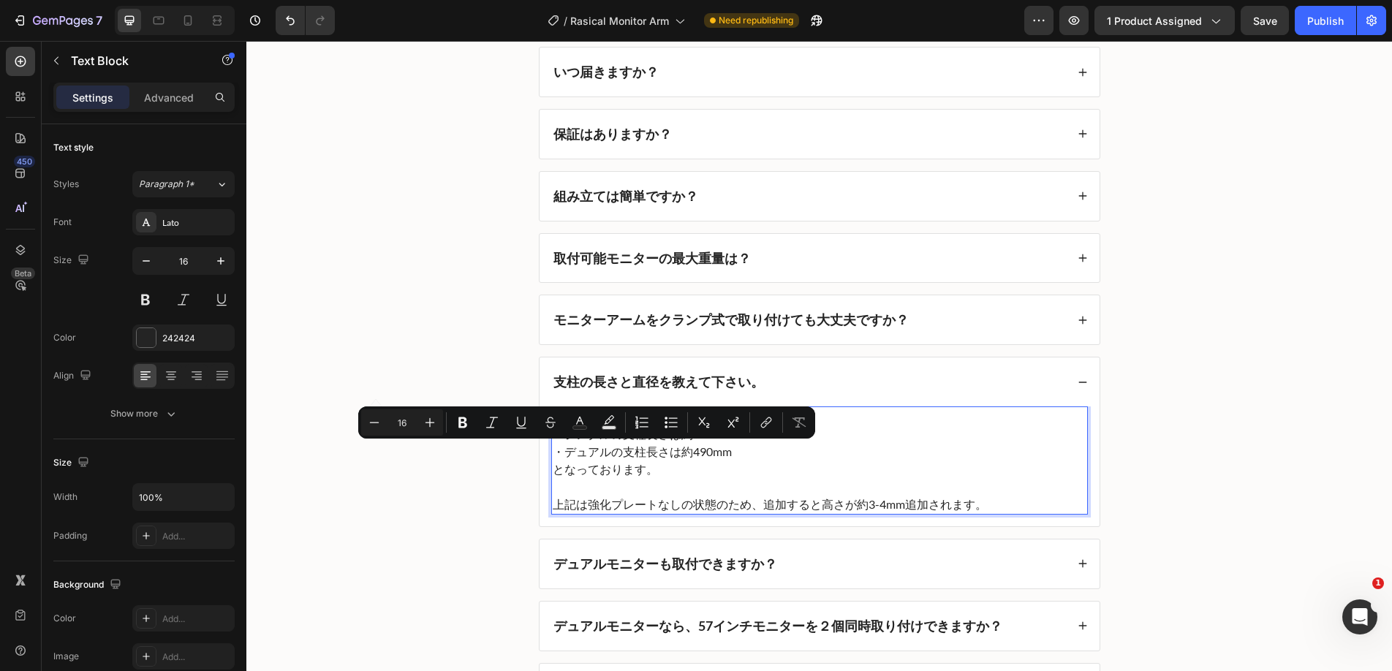
click at [587, 454] on p "・デュアルの支柱長さは約490mm" at bounding box center [820, 452] width 534 height 18
click at [640, 461] on p "となっております。" at bounding box center [820, 470] width 534 height 18
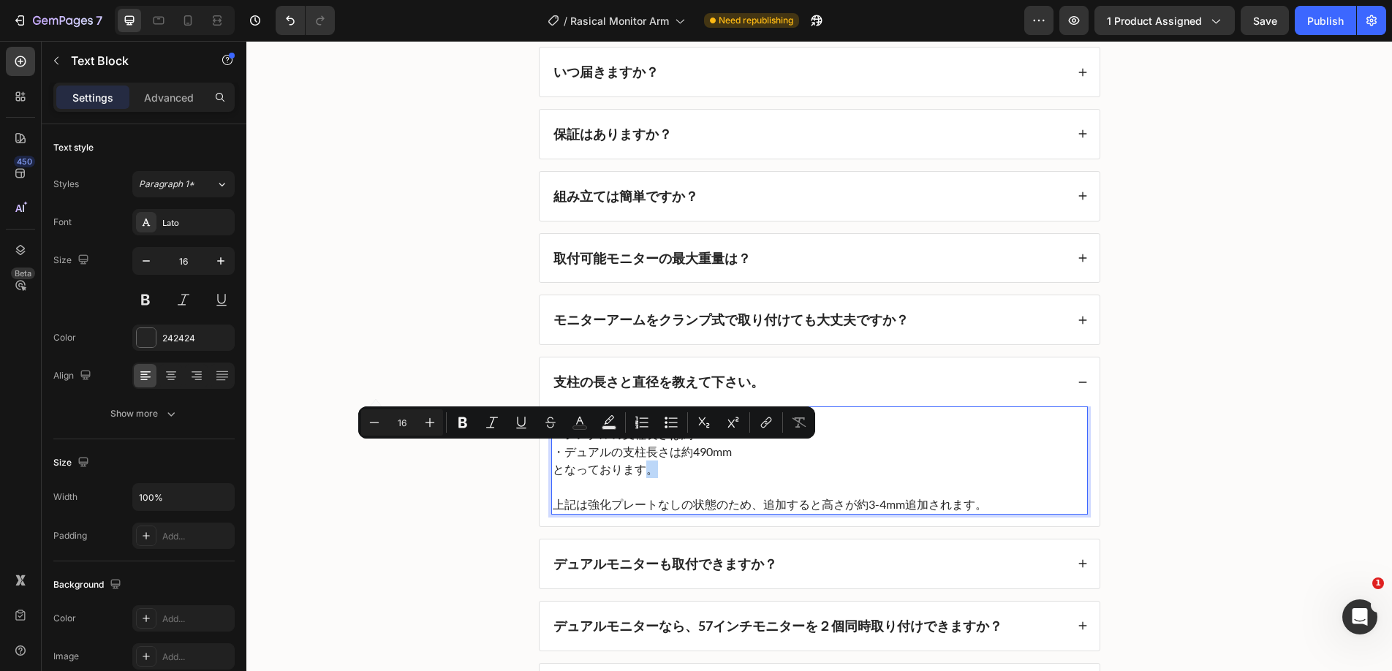
click at [642, 461] on p "となっております。" at bounding box center [820, 470] width 534 height 18
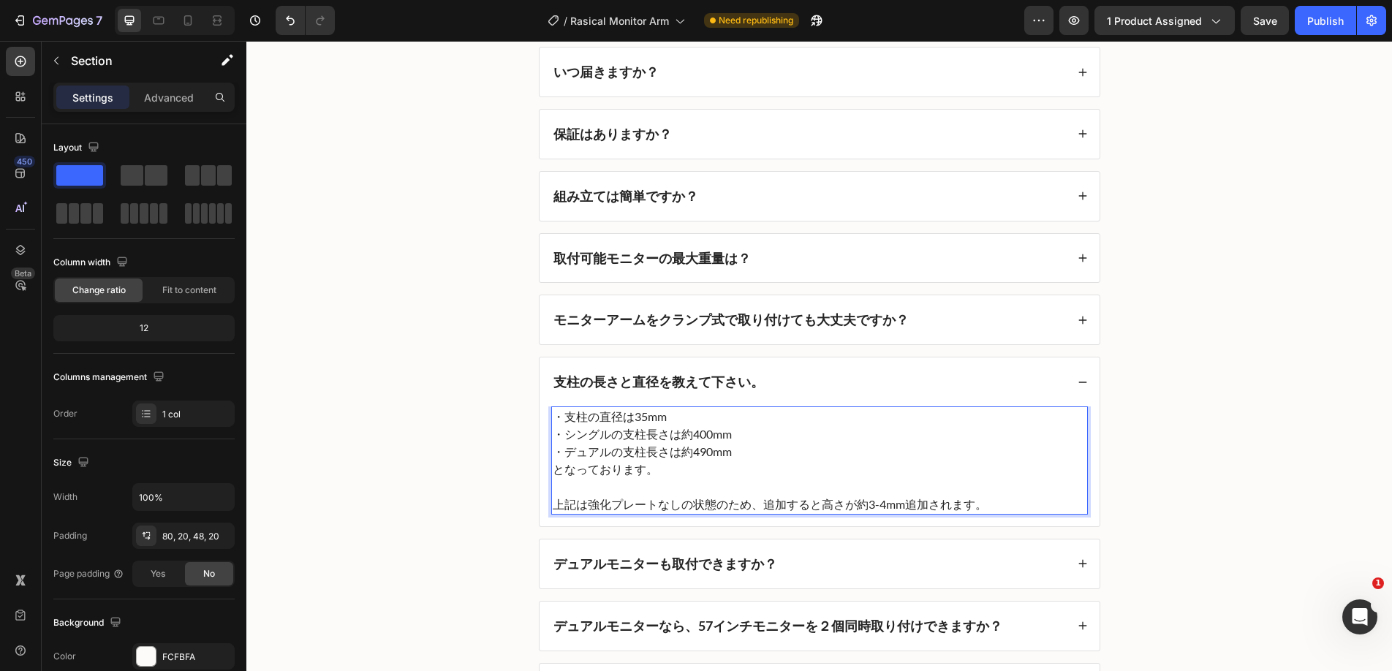
click at [490, 508] on div "よくあるご質問 Heading いつ届きますか？ 保証はありますか？ 組み立ては簡単ですか？ 取付可能モニターの最大重量は？ モニターアームをクランプ式で取り…" at bounding box center [819, 341] width 1116 height 741
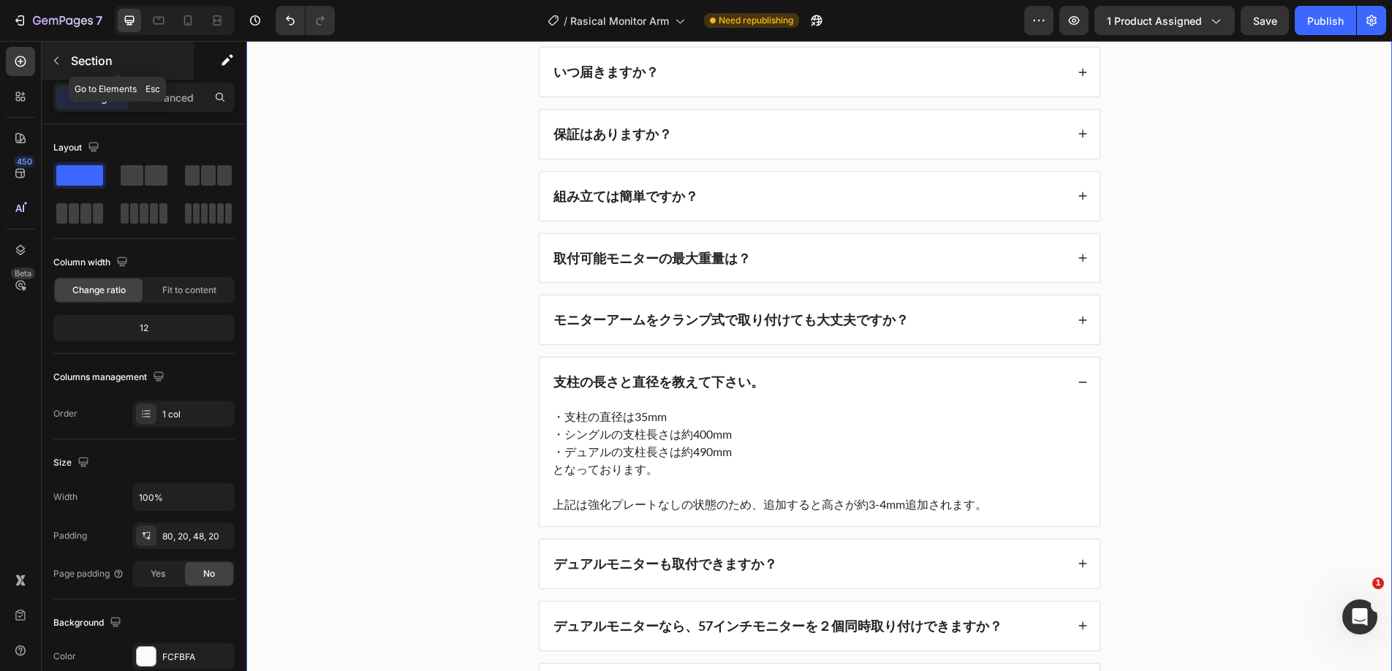
click at [56, 68] on button "button" at bounding box center [56, 60] width 23 height 23
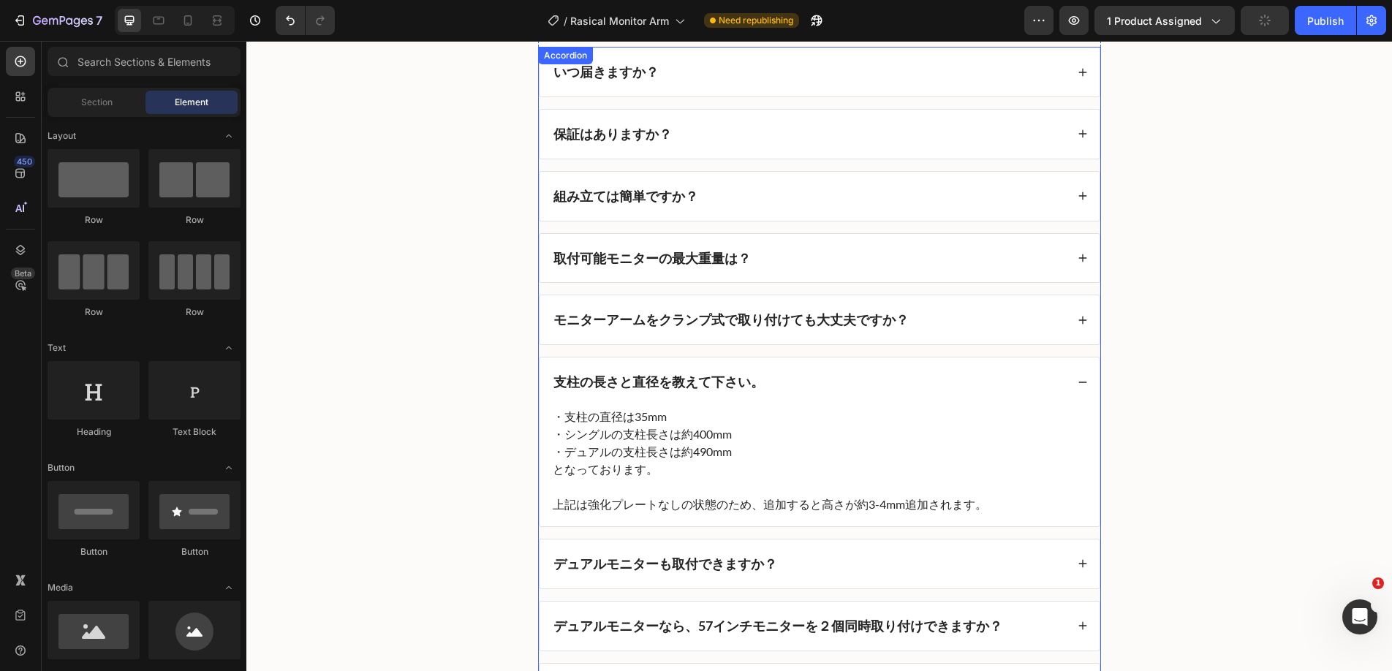
click at [576, 346] on div "いつ届きますか？ 保証はありますか？ 組み立ては簡単ですか？ 取付可能モニターの最大重量は？ モニターアームをクランプ式で取り付けても大丈夫ですか？ 支柱の長…" at bounding box center [819, 380] width 563 height 666
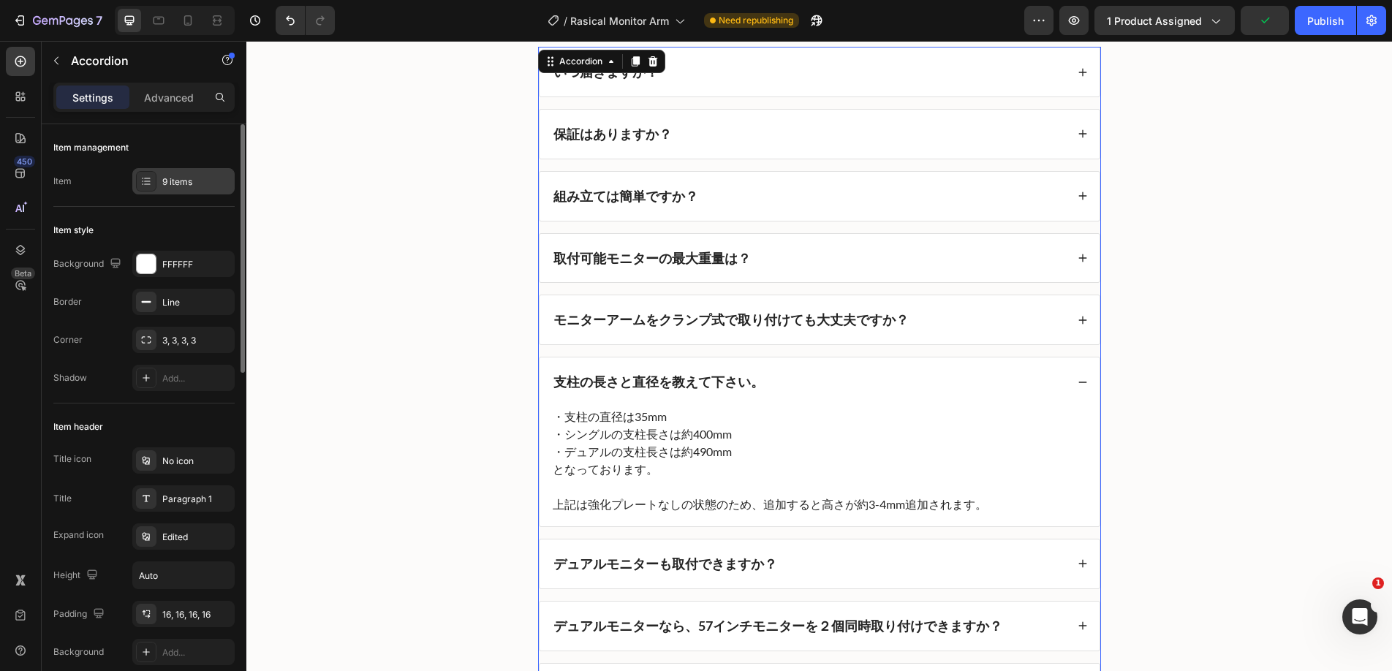
click at [178, 170] on div "9 items" at bounding box center [183, 181] width 102 height 26
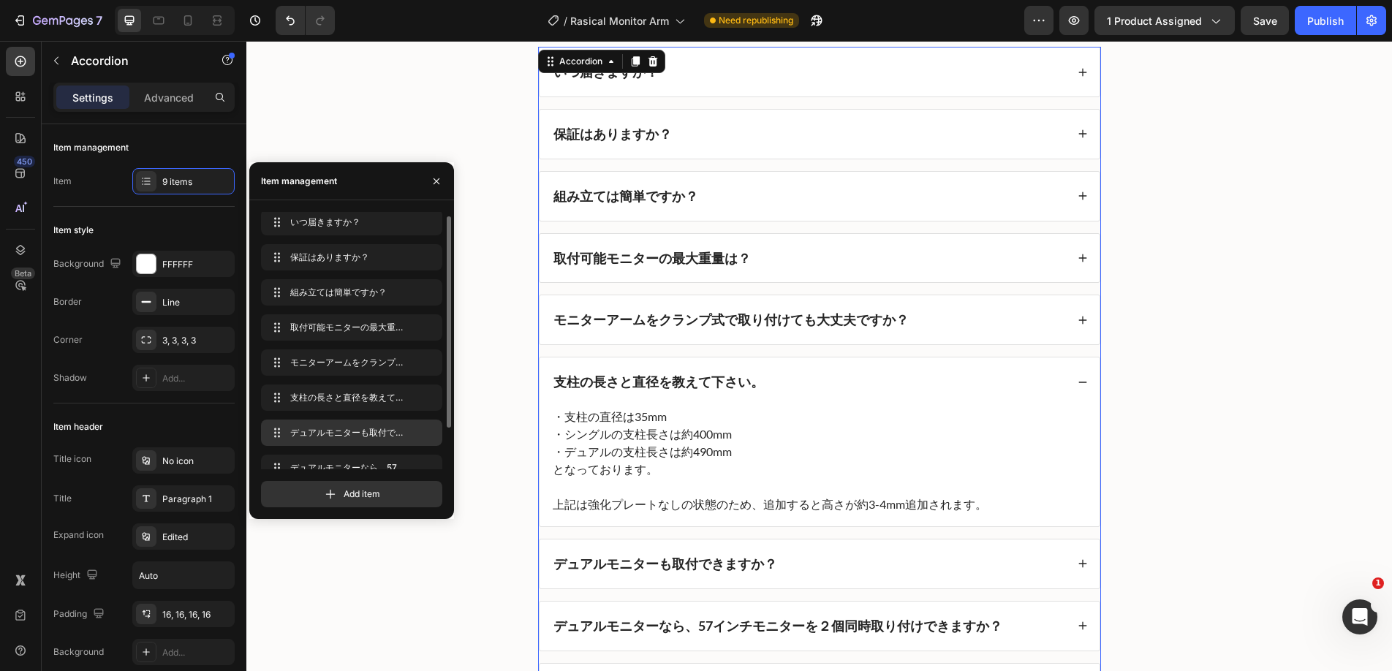
scroll to position [1, 0]
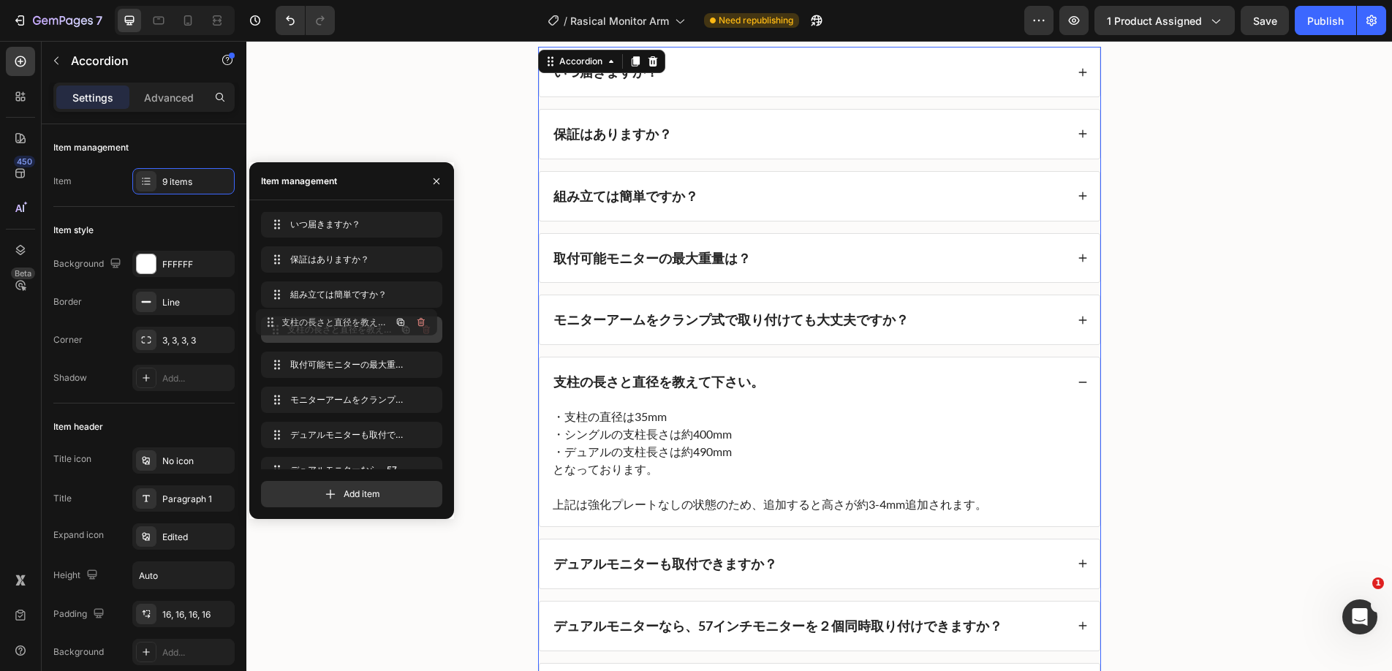
drag, startPoint x: 273, startPoint y: 397, endPoint x: 243, endPoint y: 311, distance: 91.3
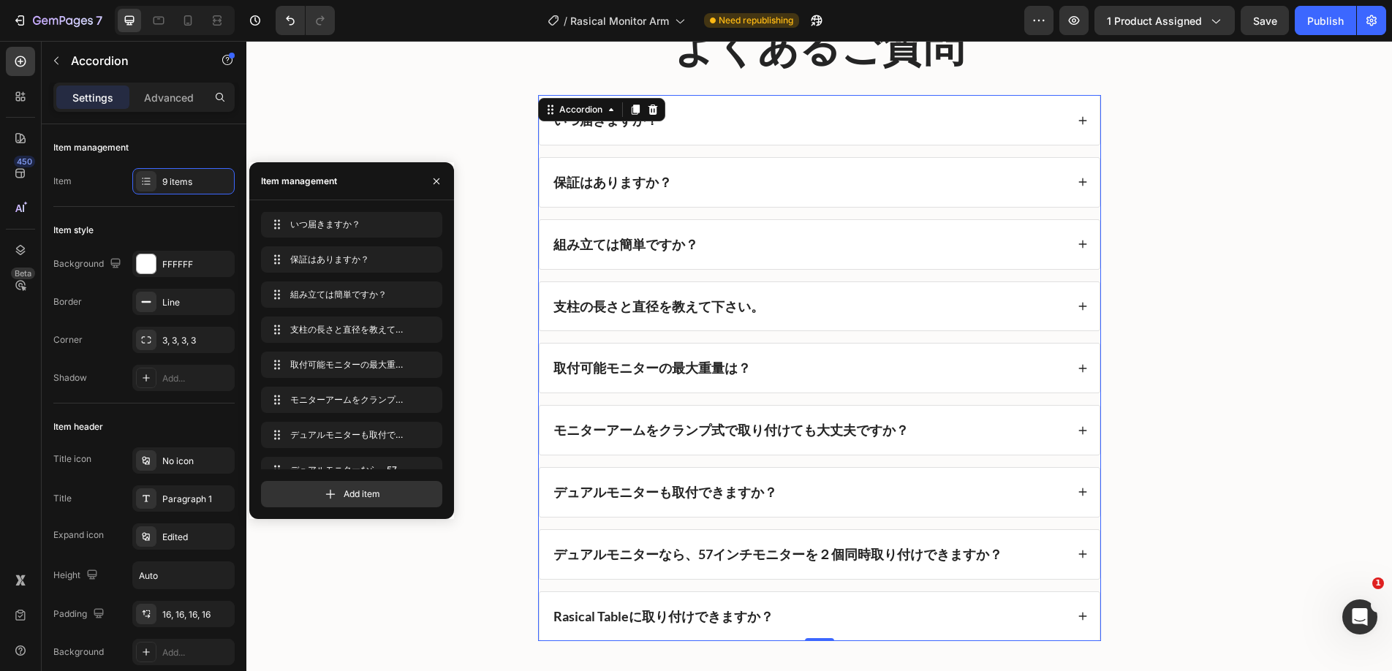
scroll to position [5951, 0]
click at [1306, 27] on button "Publish" at bounding box center [1325, 20] width 61 height 29
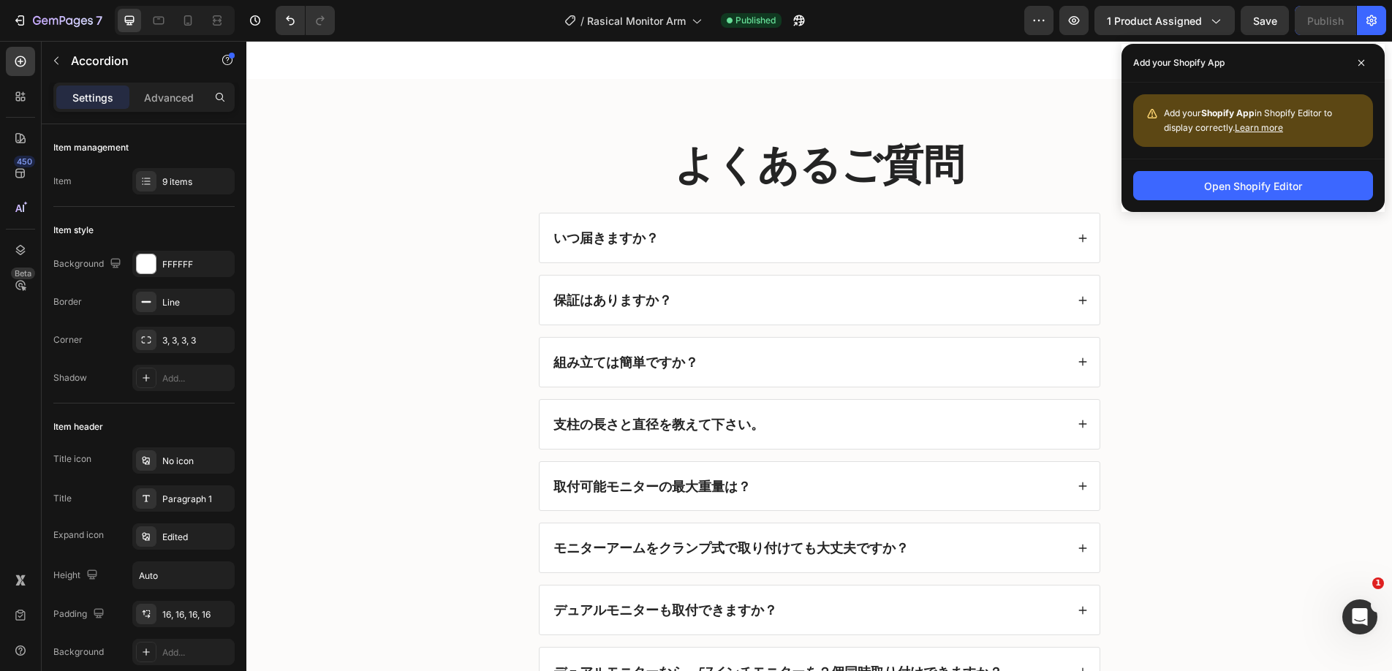
scroll to position [5469, 0]
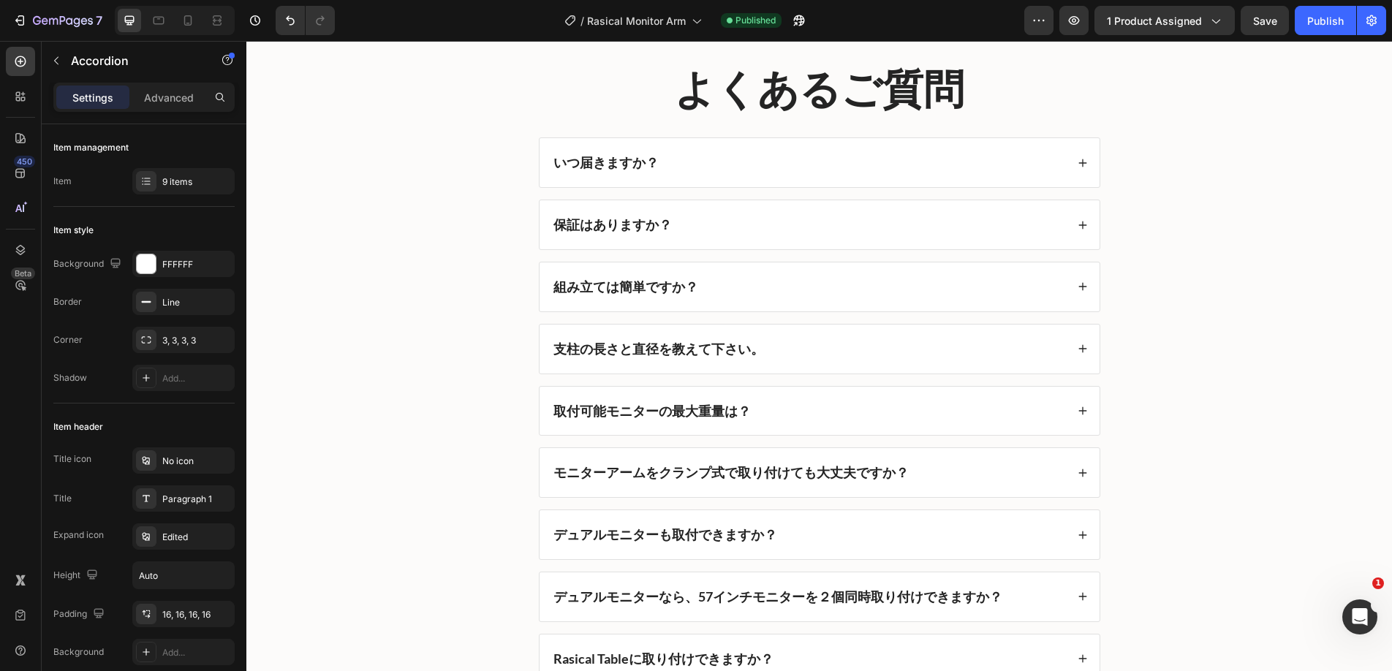
click at [816, 331] on div "支柱の長さと直径を教えて下さい。" at bounding box center [819, 349] width 560 height 49
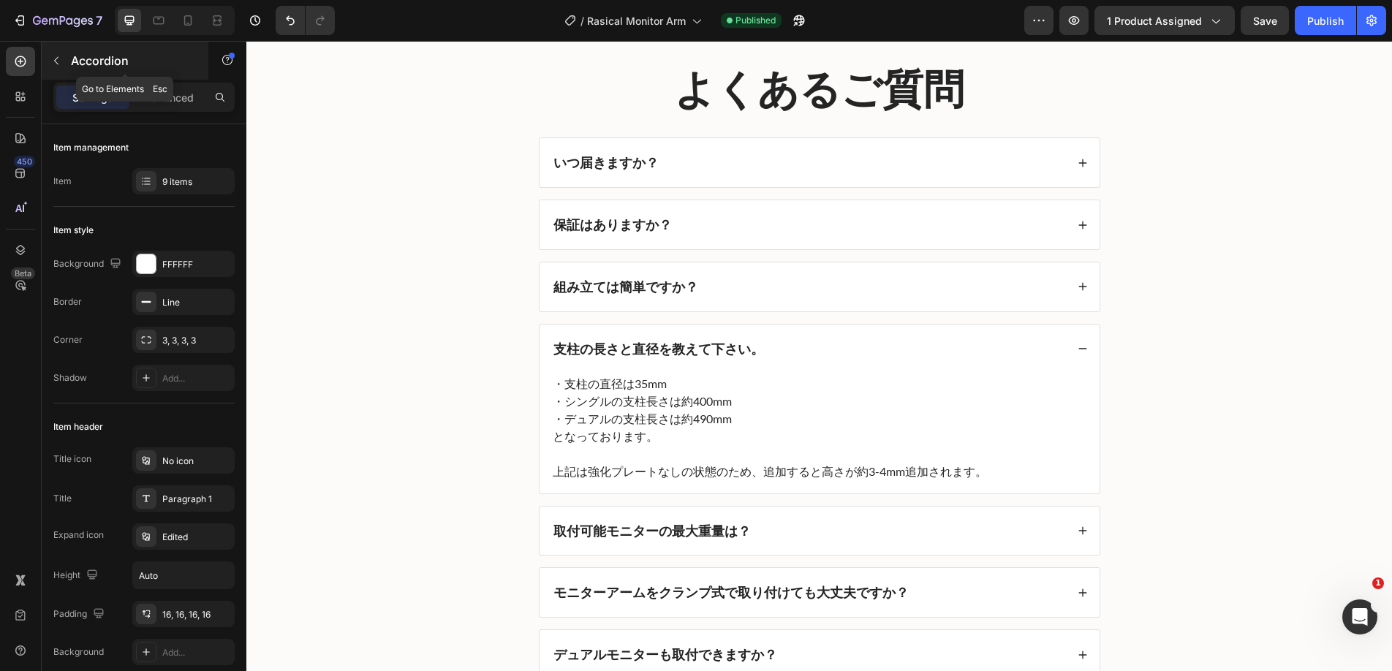
click at [53, 57] on icon "button" at bounding box center [56, 61] width 12 height 12
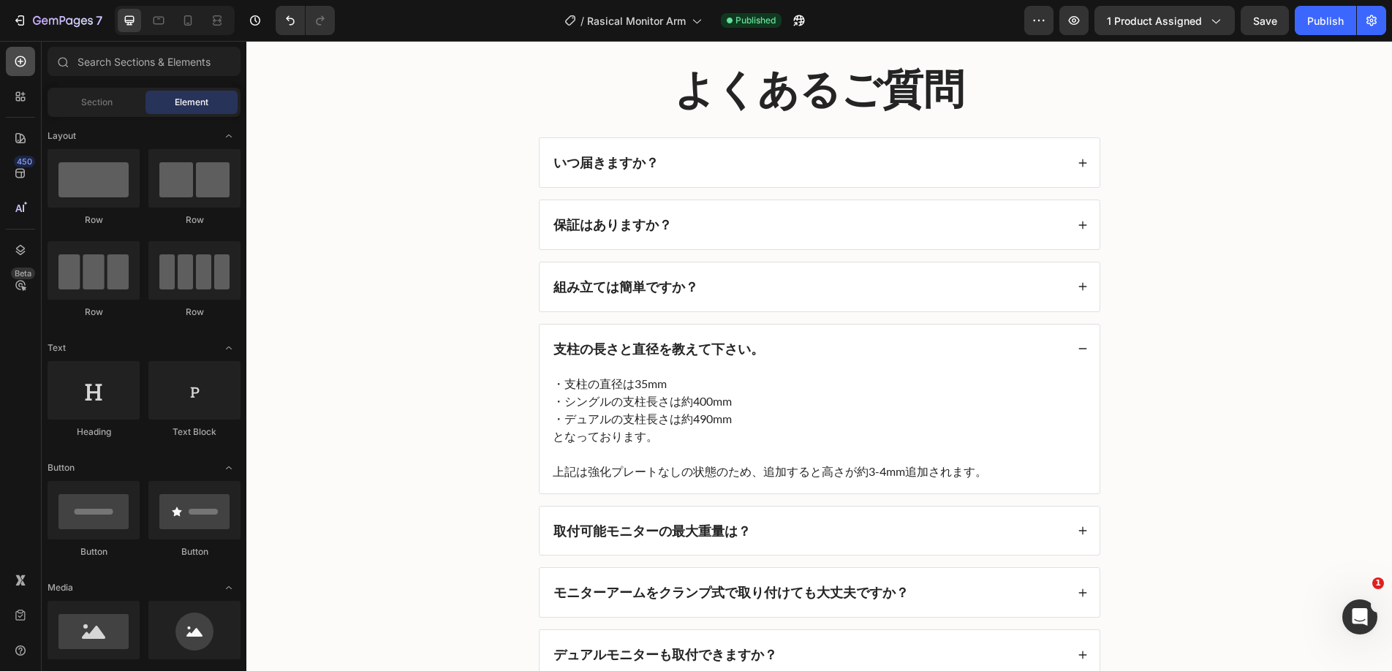
click at [22, 57] on icon at bounding box center [20, 61] width 15 height 15
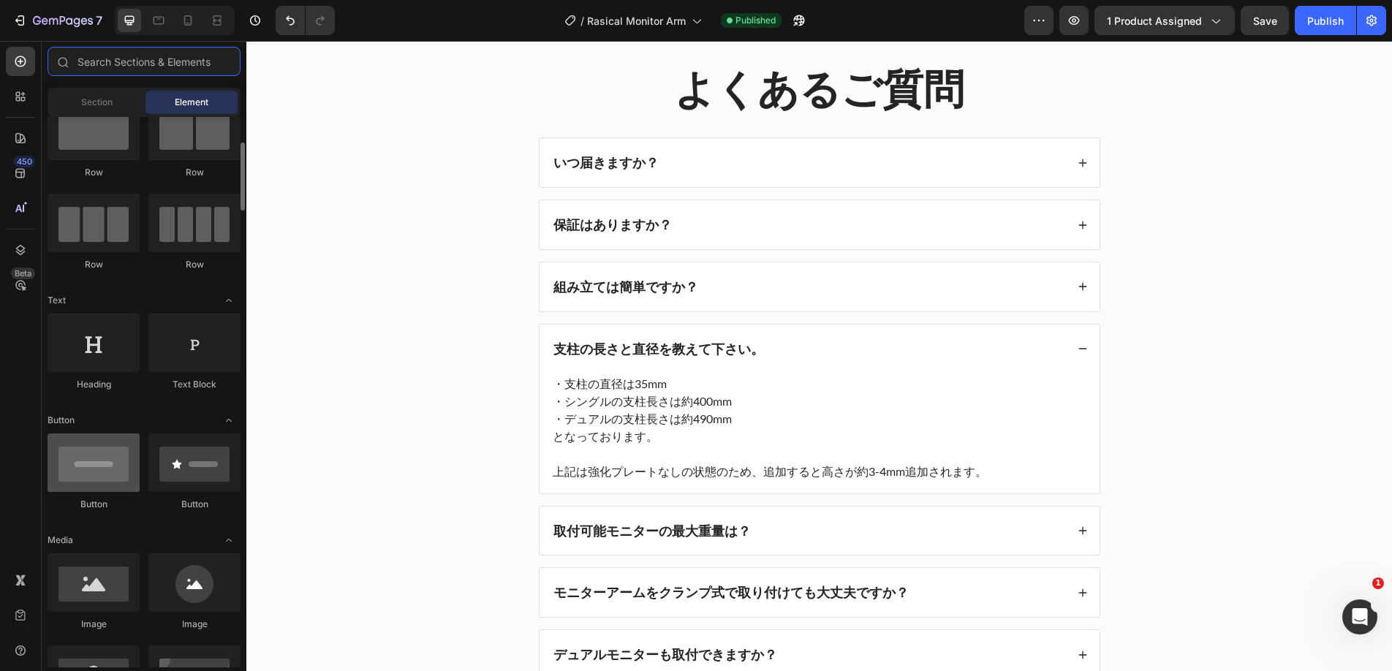
scroll to position [99, 0]
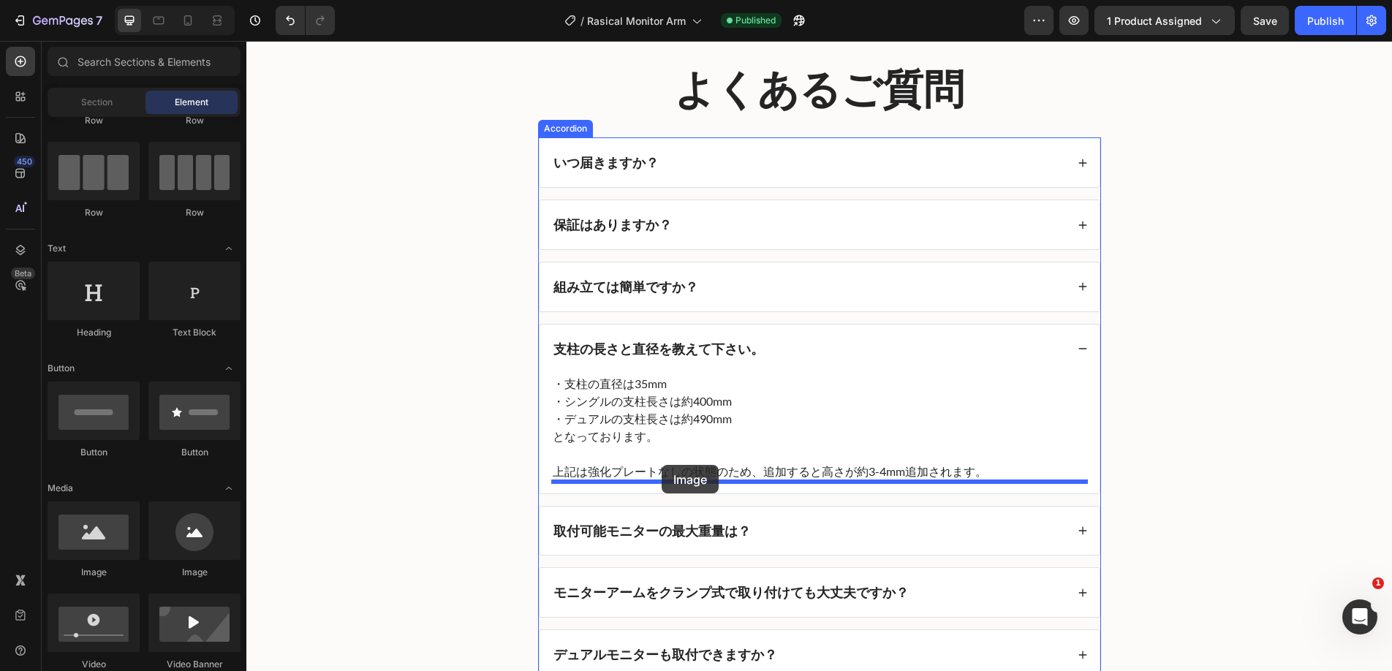
drag, startPoint x: 338, startPoint y: 566, endPoint x: 662, endPoint y: 465, distance: 339.4
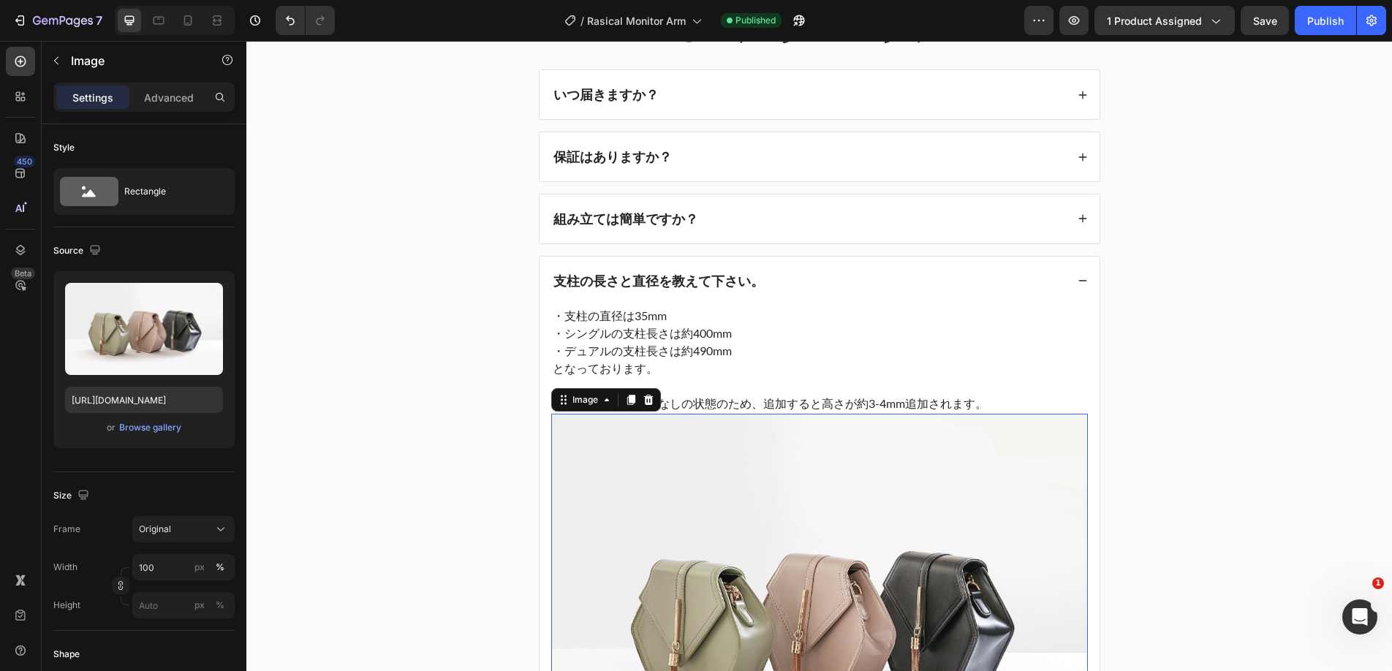
scroll to position [5549, 0]
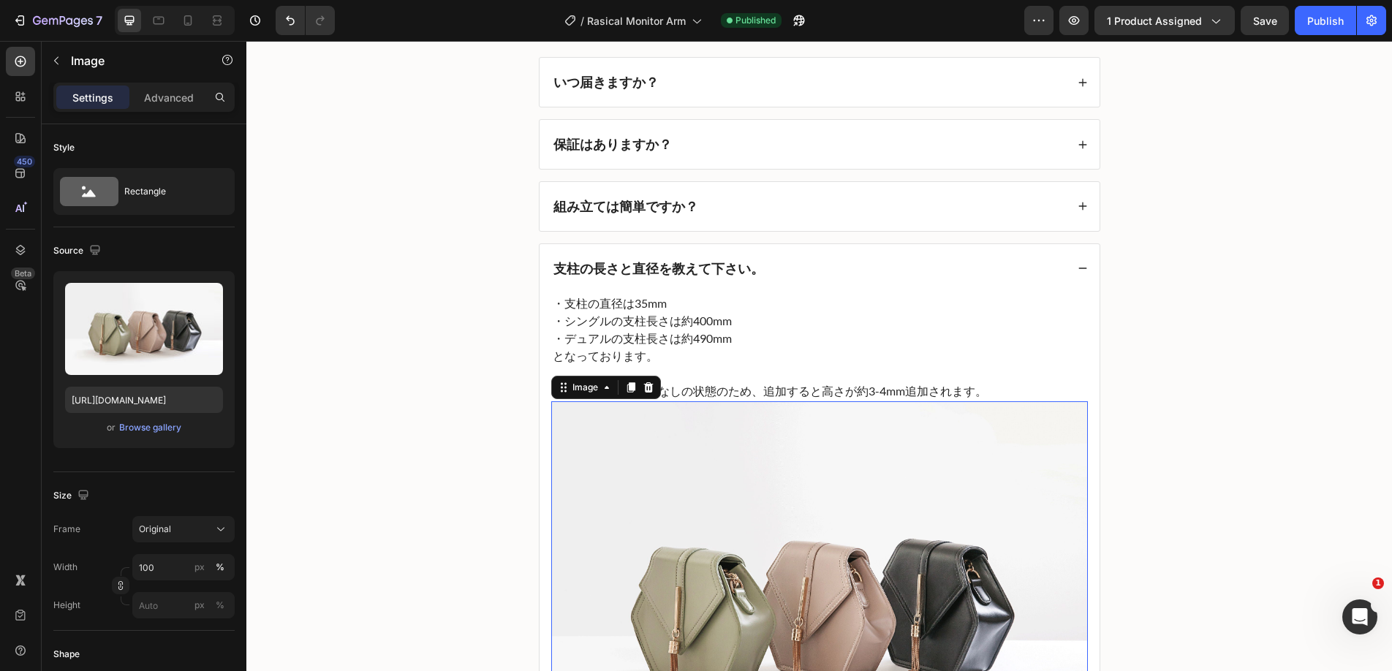
click at [662, 465] on img at bounding box center [819, 602] width 537 height 403
click at [135, 393] on input "[URL][DOMAIN_NAME]" at bounding box center [144, 400] width 158 height 26
paste input "[DOMAIN_NAME][URL][DOMAIN_NAME]"
type input "[URL][DOMAIN_NAME]"
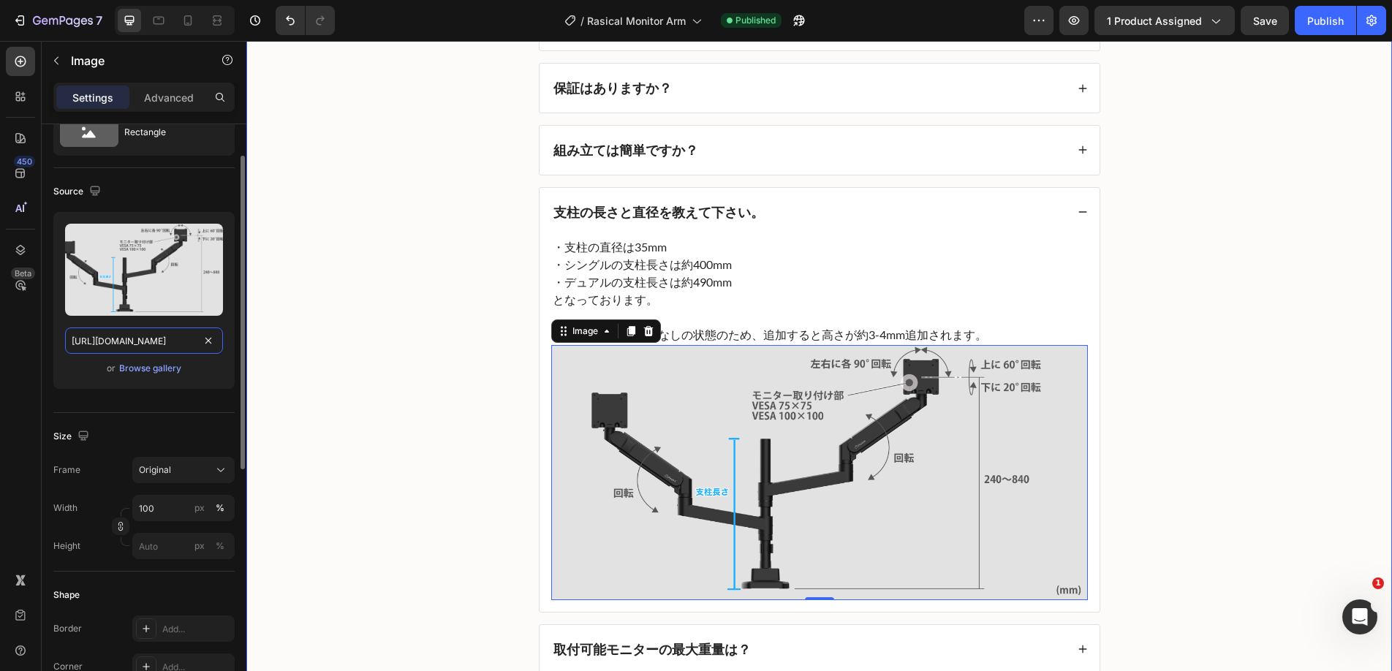
scroll to position [5615, 0]
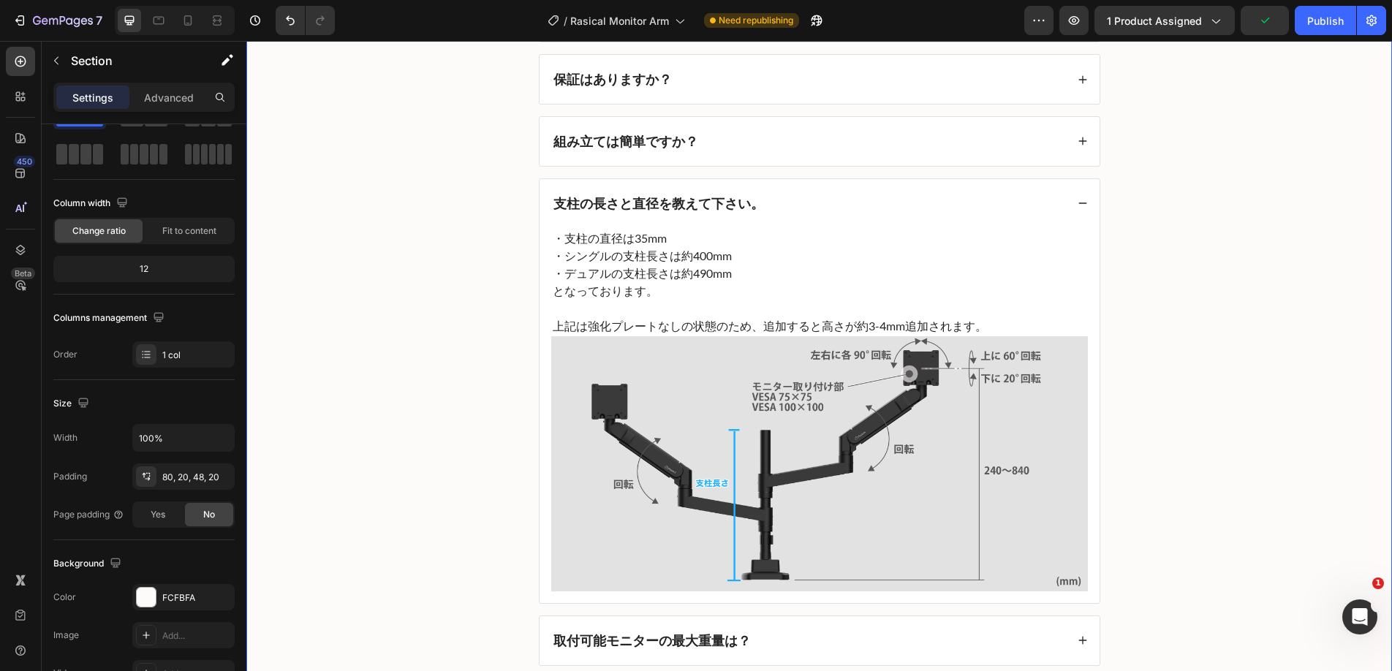
click at [482, 401] on div "よくあるご質問 Heading いつ届きますか？ 保証はありますか？ 組み立ては簡単ですか？ 支柱の長さと直径を教えて下さい。 ・支柱の直径は35mm ・シン…" at bounding box center [819, 415] width 1116 height 997
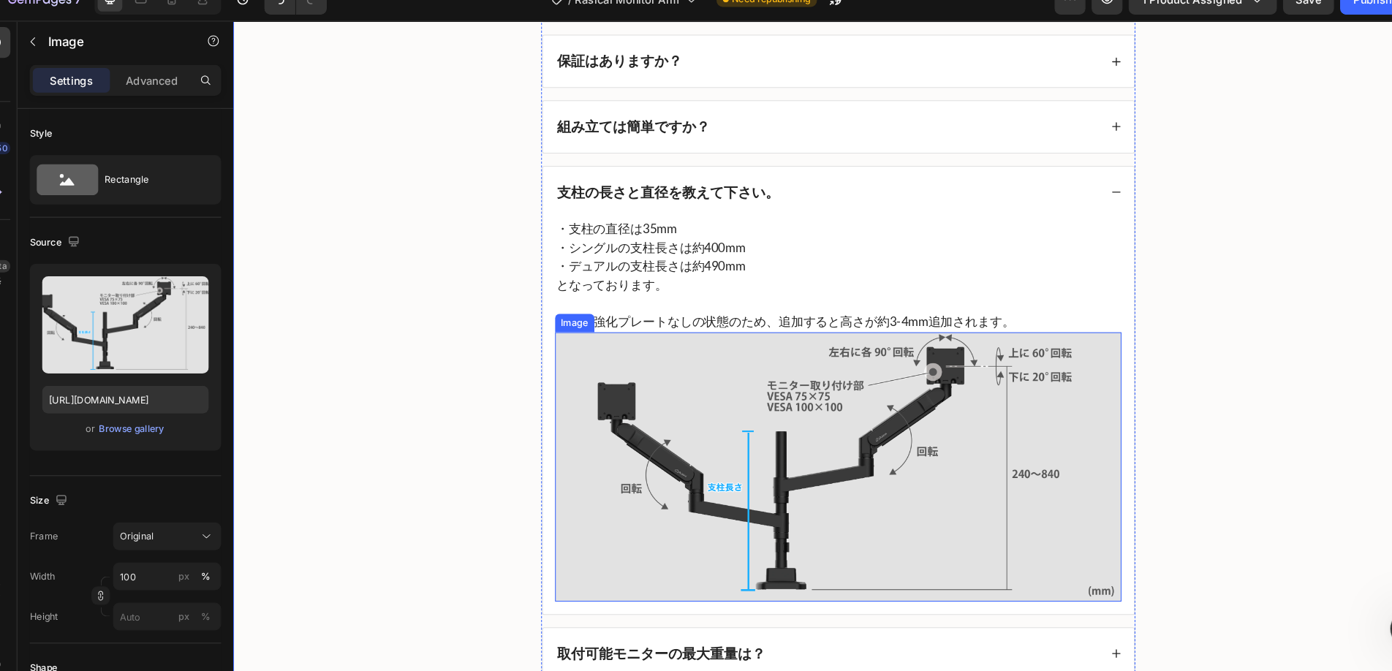
click at [792, 408] on img at bounding box center [806, 443] width 537 height 255
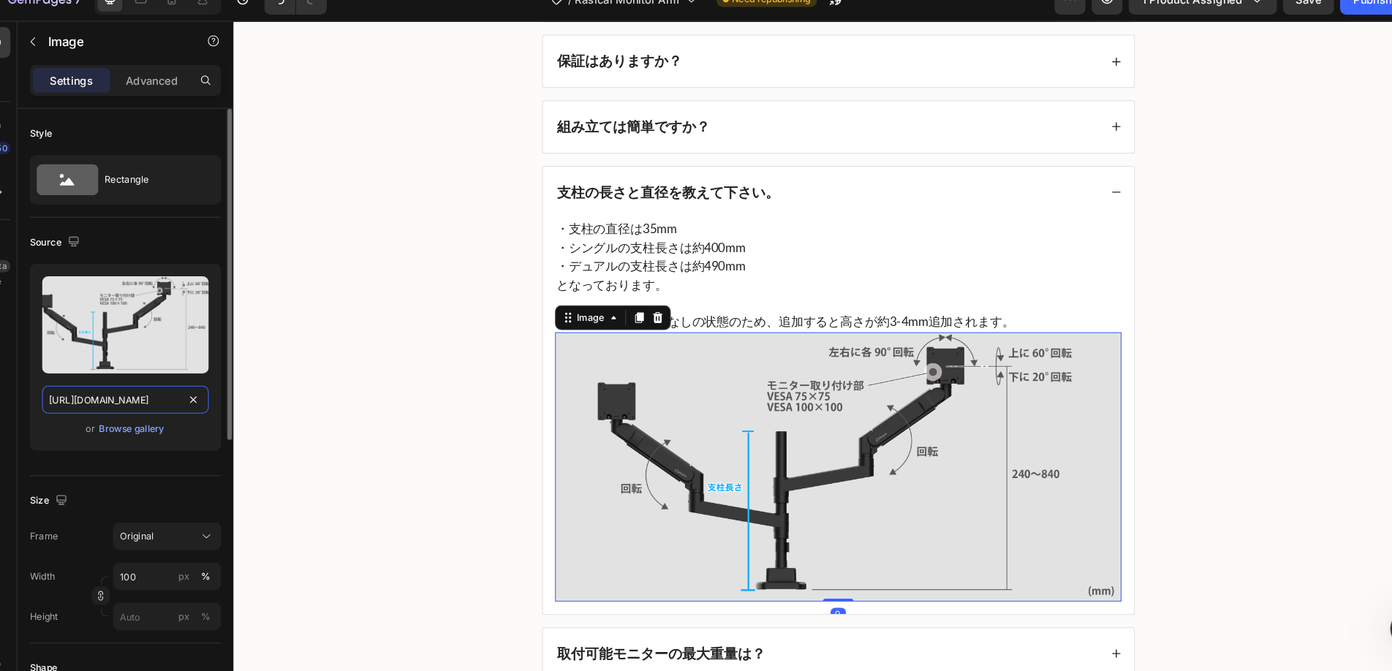
click at [118, 395] on input "[URL][DOMAIN_NAME]" at bounding box center [144, 400] width 158 height 26
paste input "[DOMAIN_NAME]"
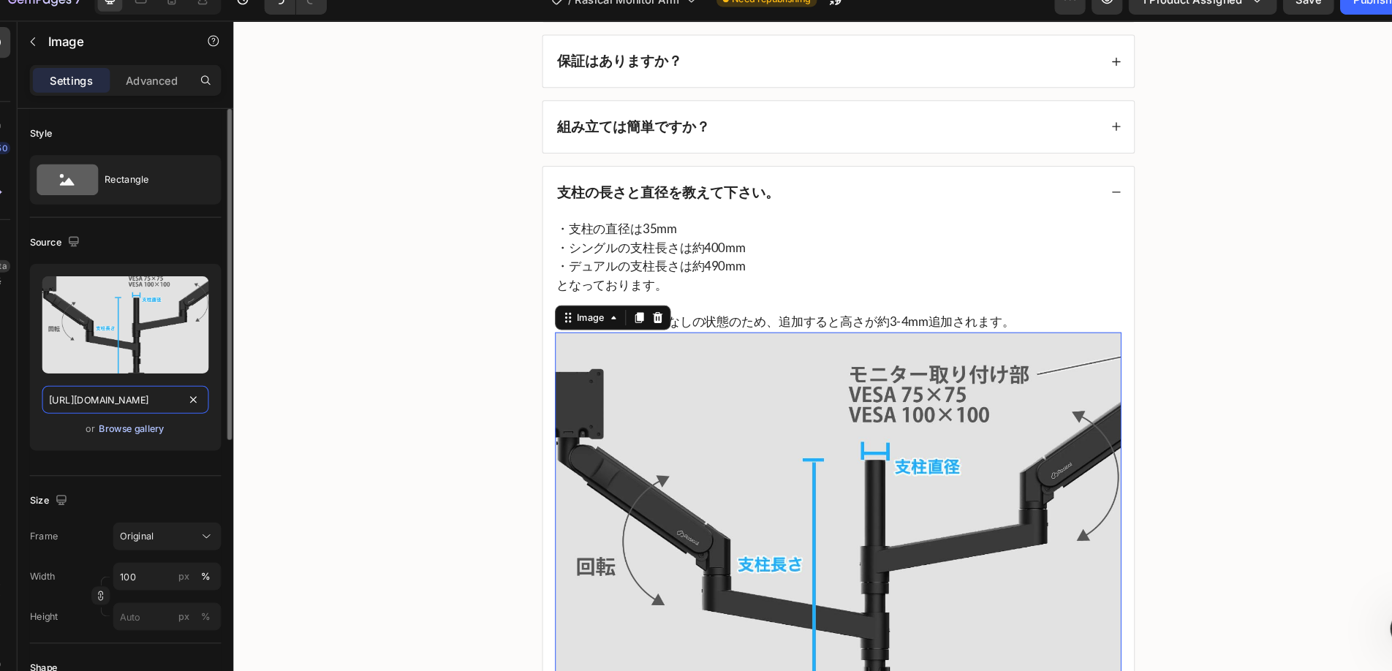
type input "[URL][DOMAIN_NAME]"
click at [124, 429] on div "Browse gallery" at bounding box center [150, 427] width 62 height 13
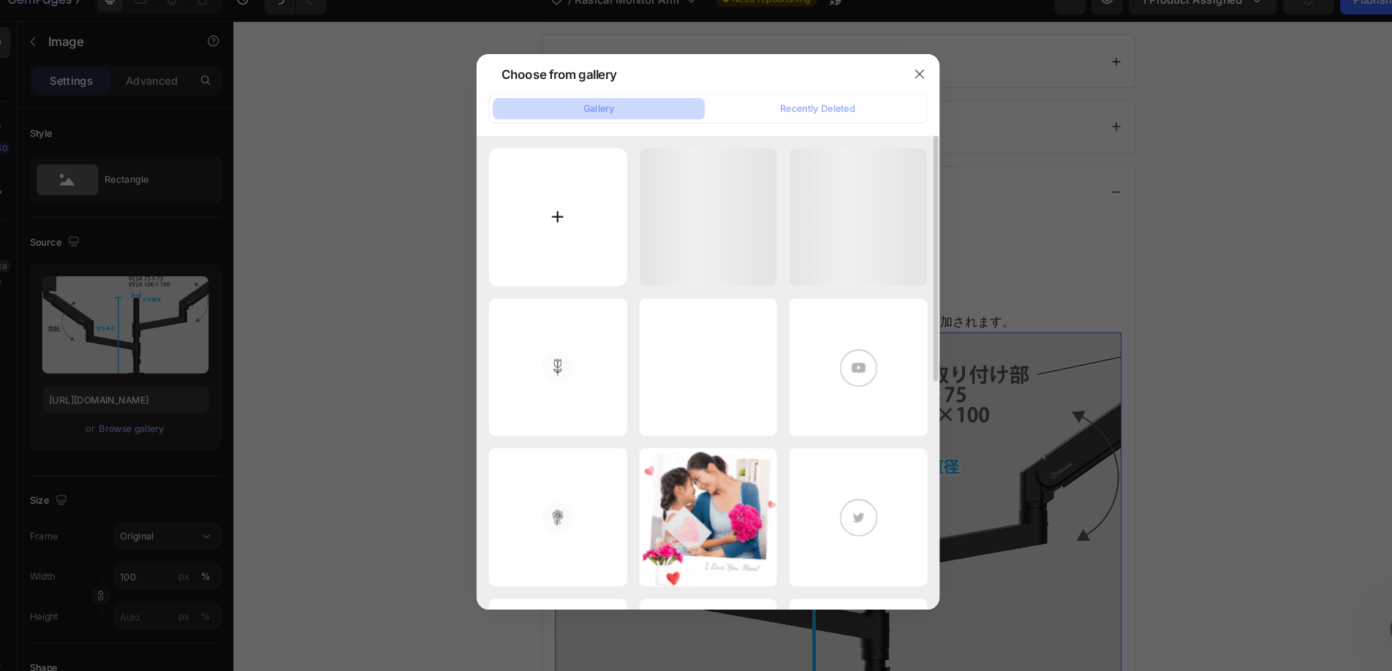
click at [520, 254] on input "file" at bounding box center [553, 227] width 131 height 131
type input "C:\fakepath\70feac2caf2f858c7bb55869970d39c6.jpg"
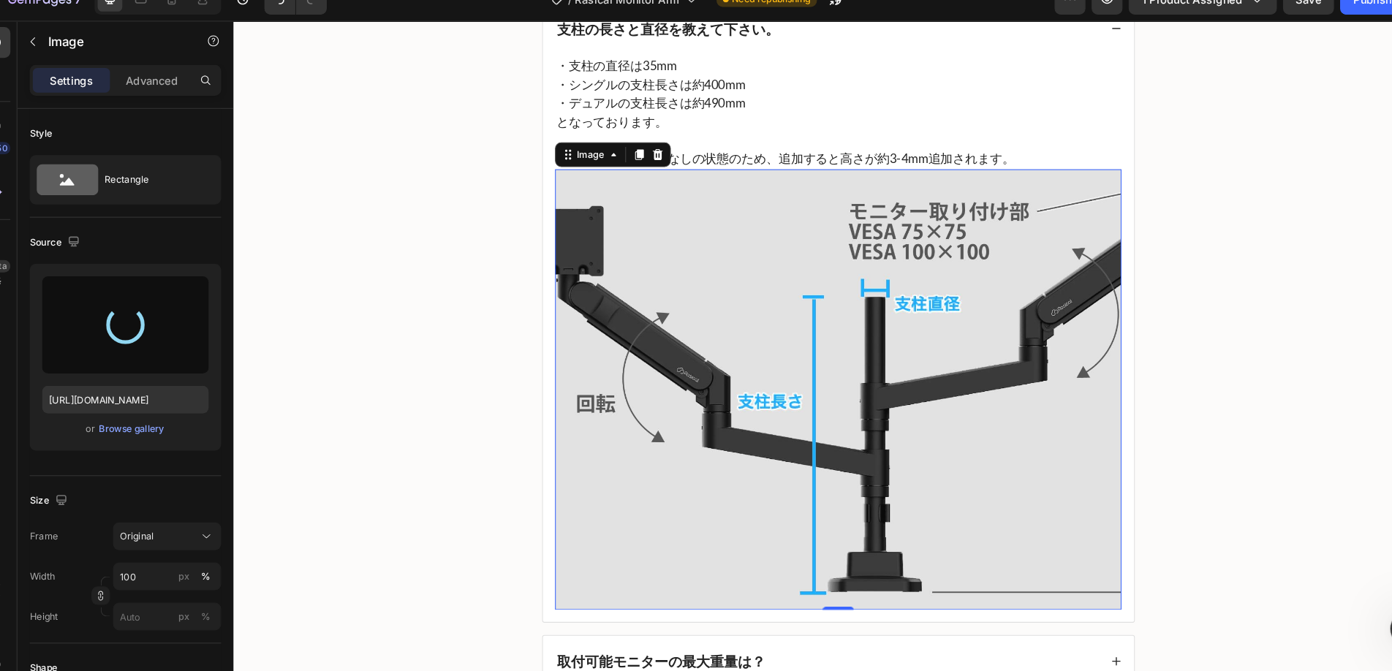
type input "[URL][DOMAIN_NAME]"
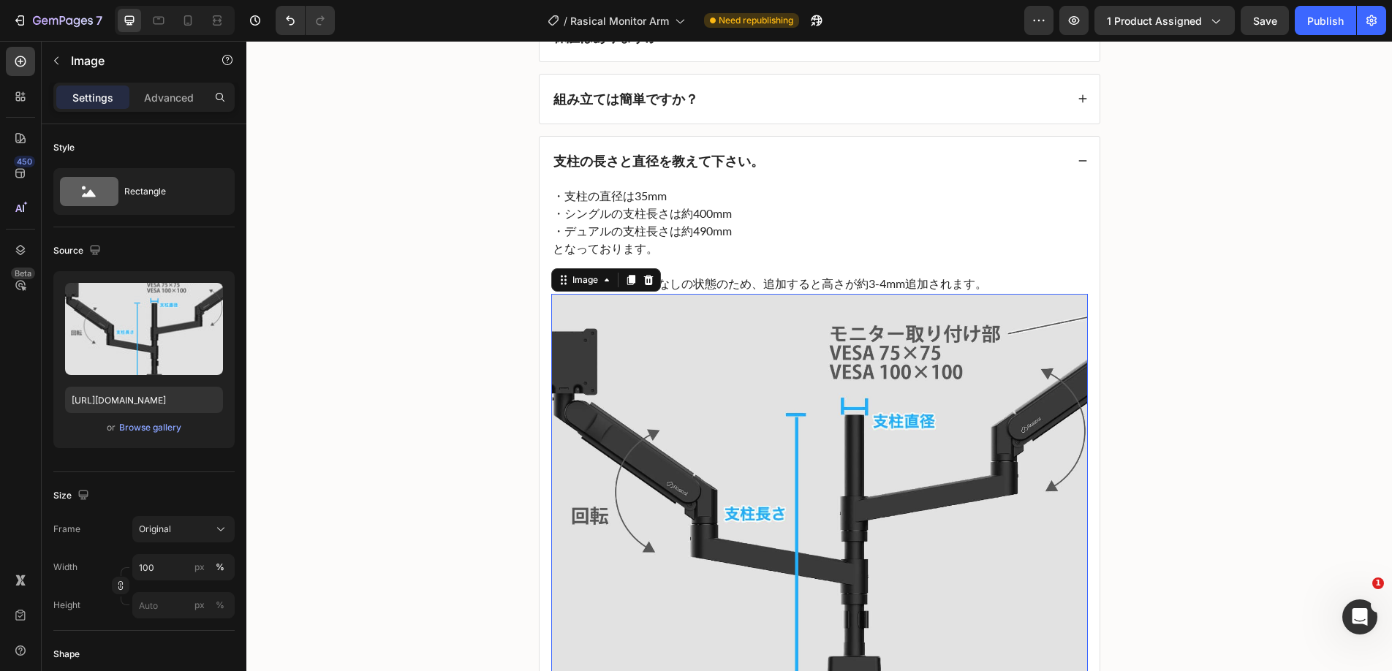
scroll to position [5652, 0]
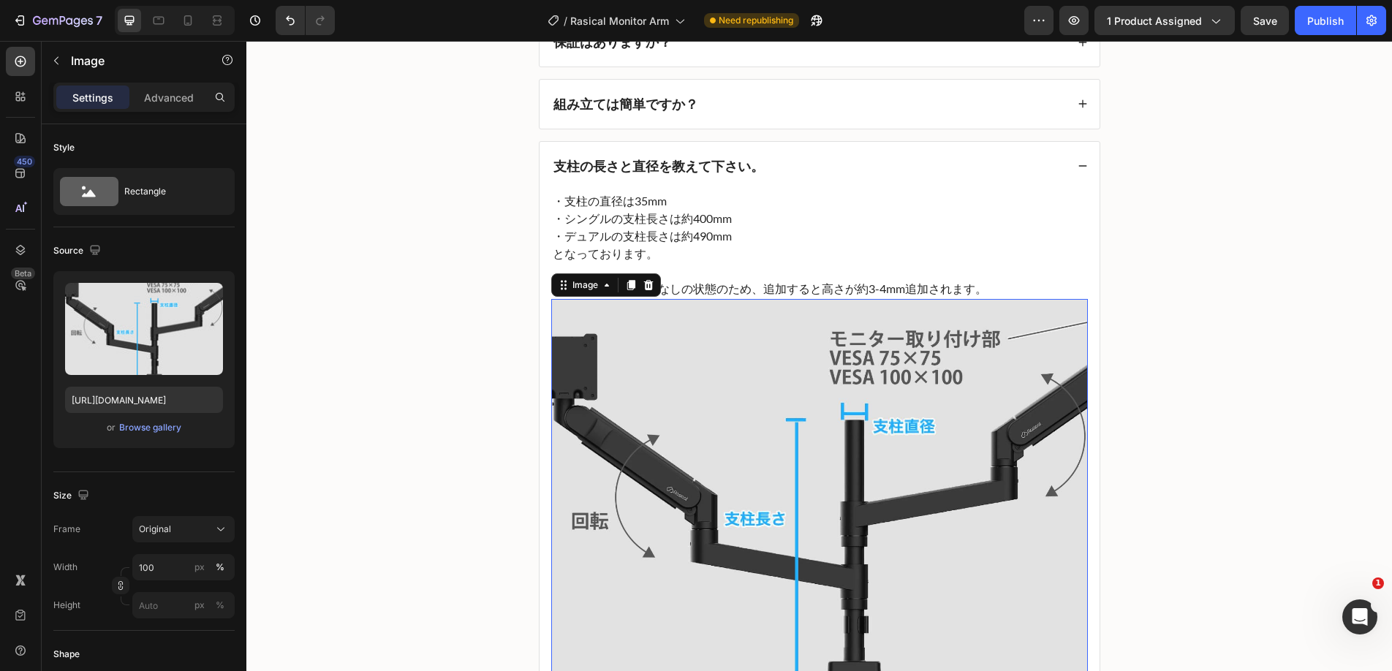
click at [850, 226] on p "・シングルの支柱長さは約400mm" at bounding box center [820, 219] width 534 height 18
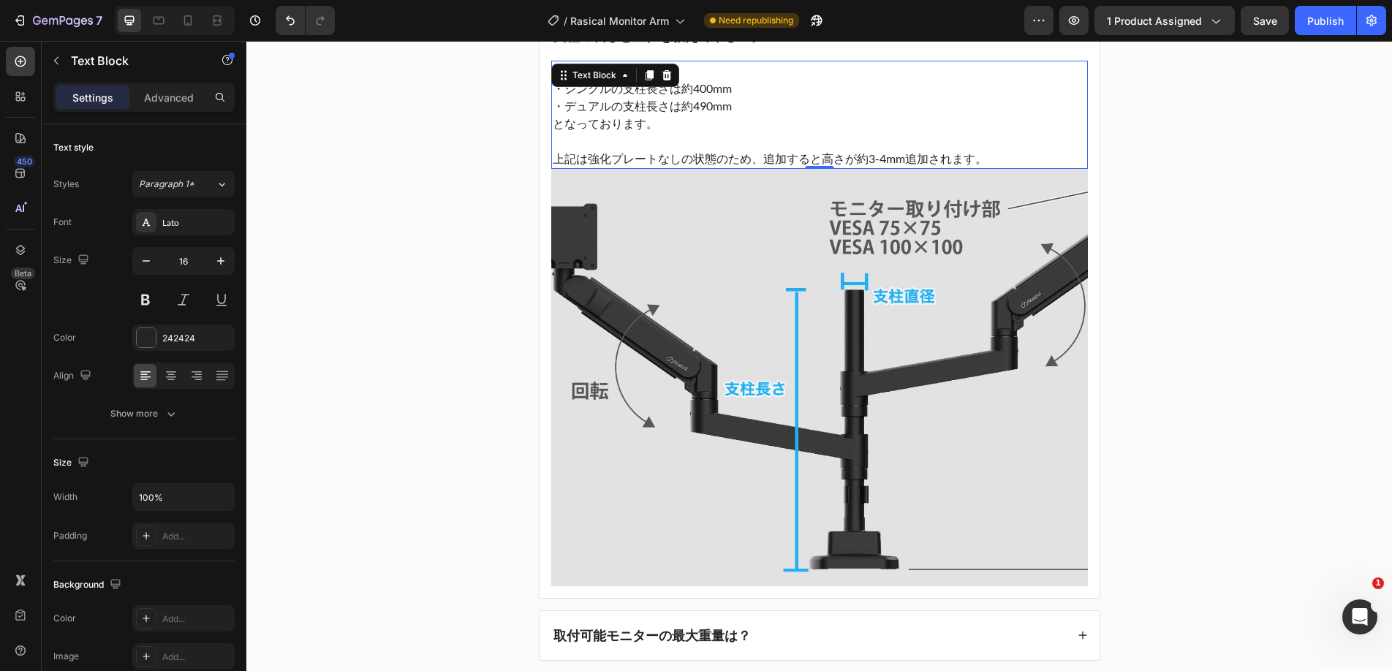
scroll to position [5744, 0]
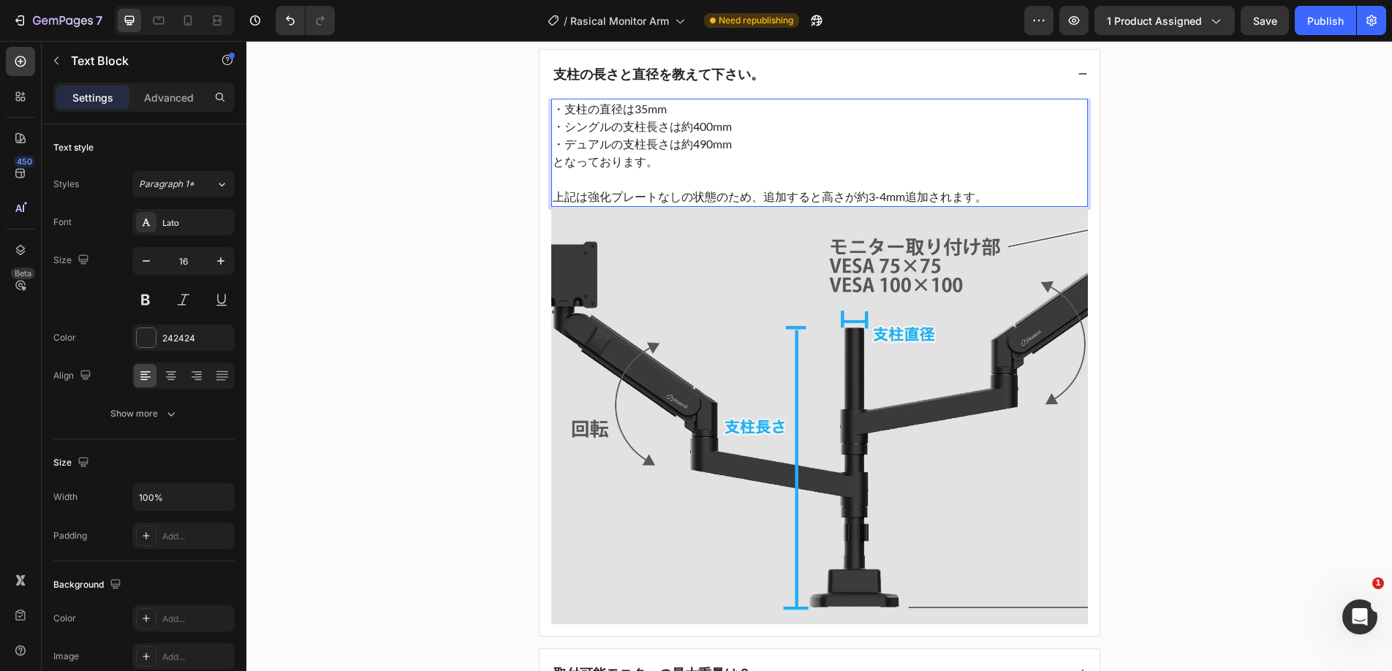
click at [697, 198] on p "上記は強化プレートなしの状態のため、追加すると高さが約3-4mm追加されます。" at bounding box center [820, 197] width 534 height 18
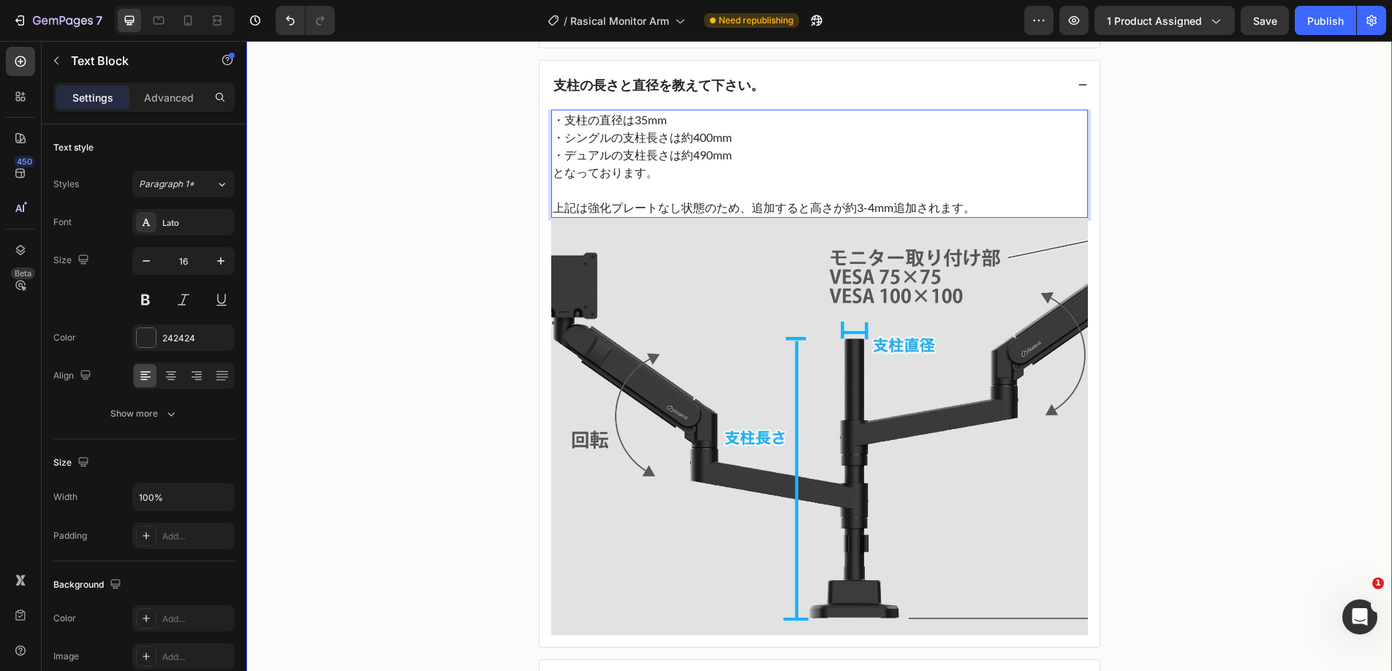
scroll to position [5731, 0]
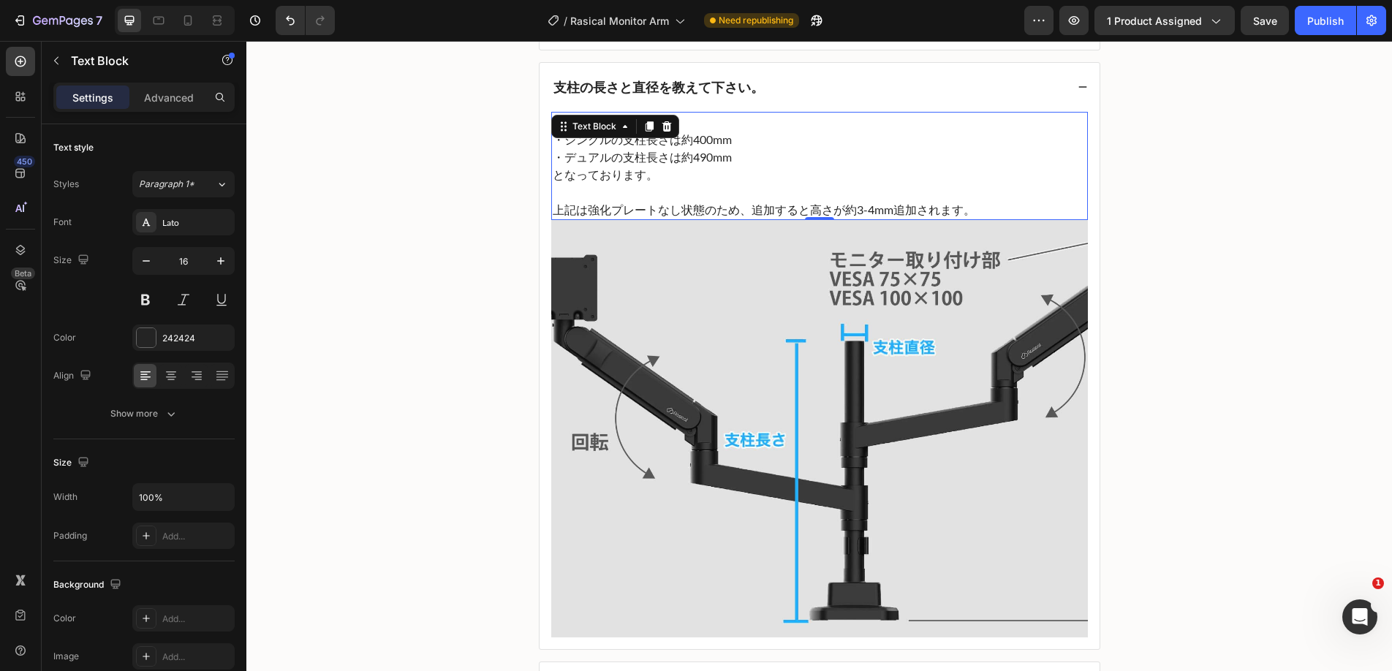
click at [1312, 37] on div "7 Version history / Rasical Monitor Arm Need republishing Preview 1 product ass…" at bounding box center [696, 21] width 1392 height 42
click at [1312, 29] on button "Publish" at bounding box center [1325, 20] width 61 height 29
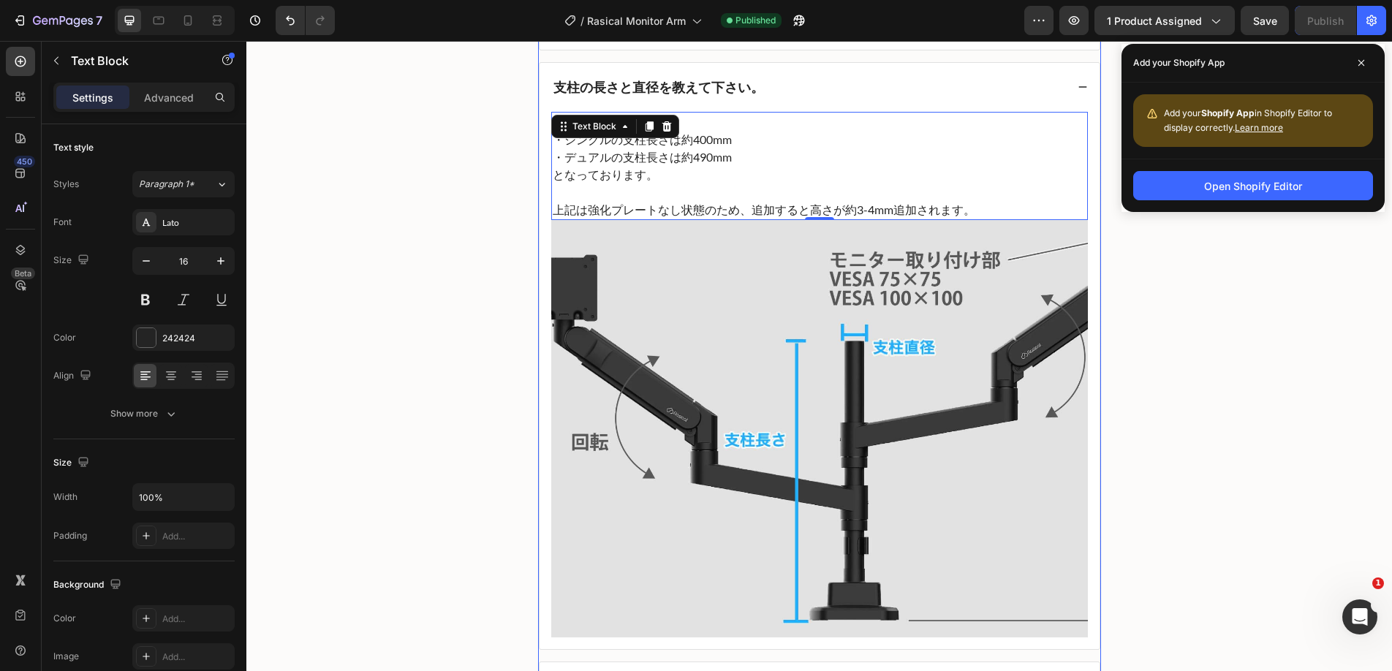
click at [629, 94] on strong "支柱の長さと直径を教えて下さい。" at bounding box center [658, 87] width 211 height 16
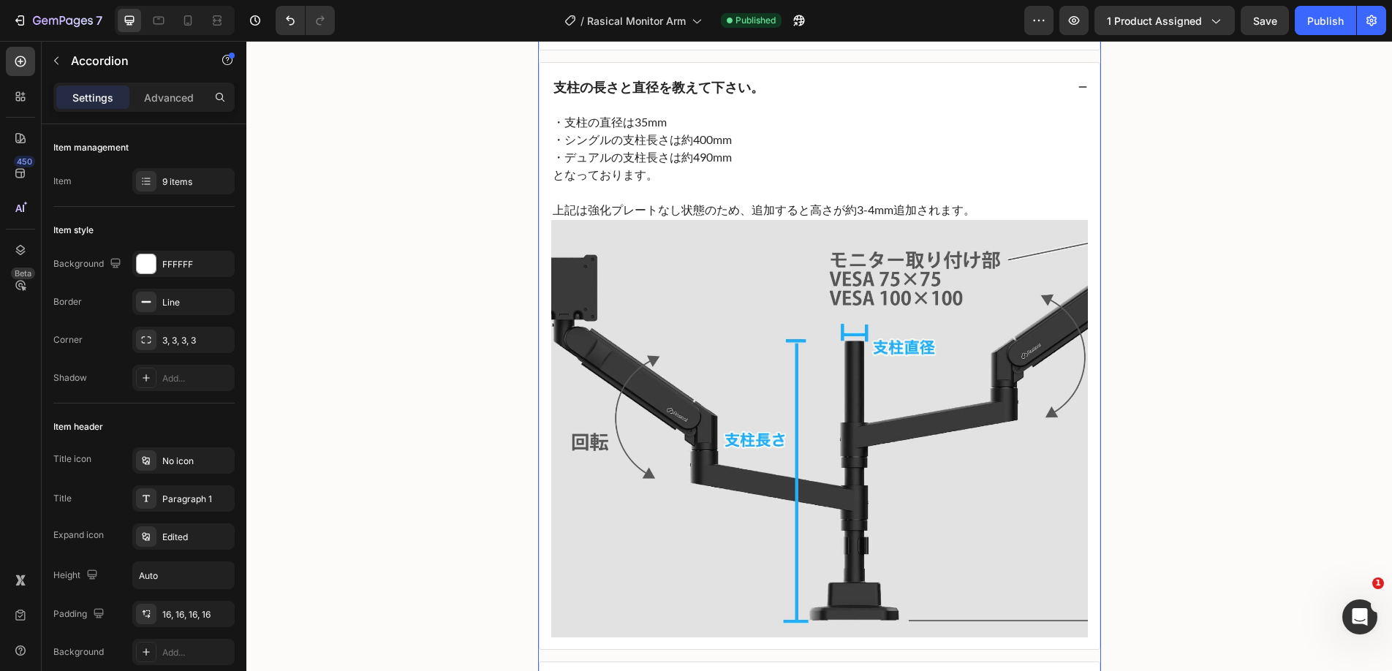
click at [629, 94] on strong "支柱の長さと直径を教えて下さい。" at bounding box center [658, 87] width 211 height 16
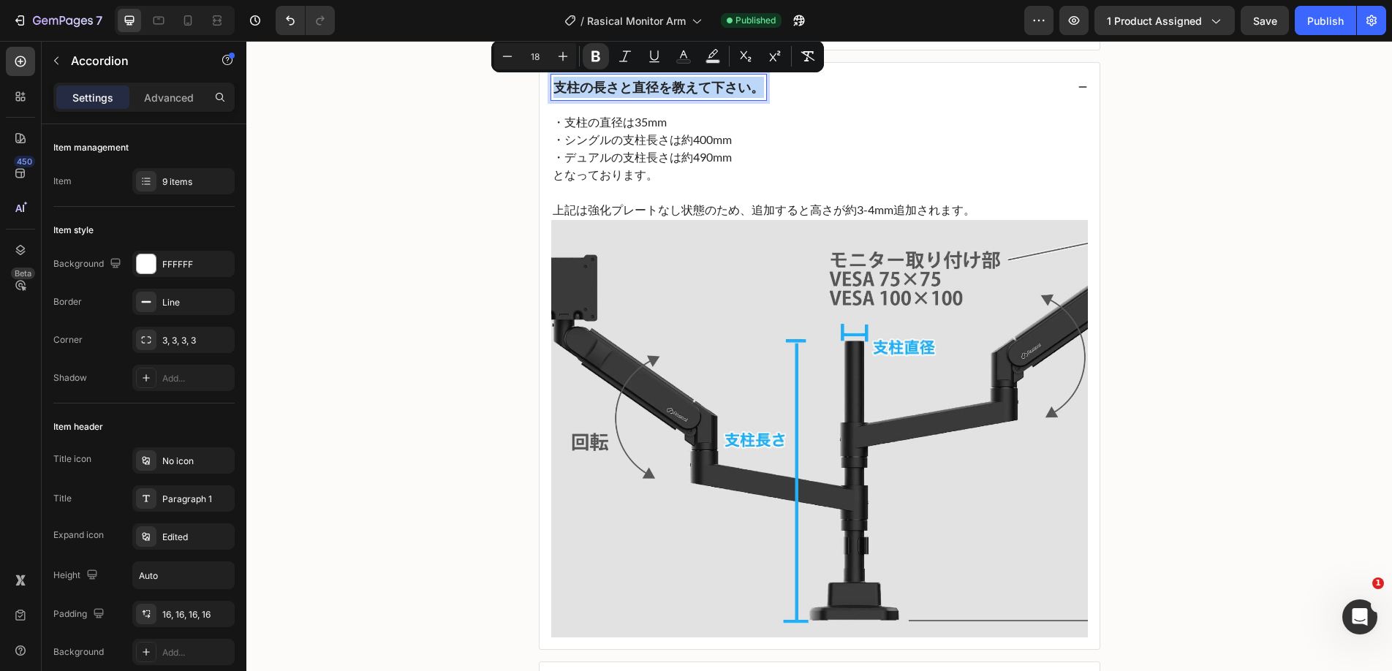
copy strong "支柱の長さと直径を教えて下さい。"
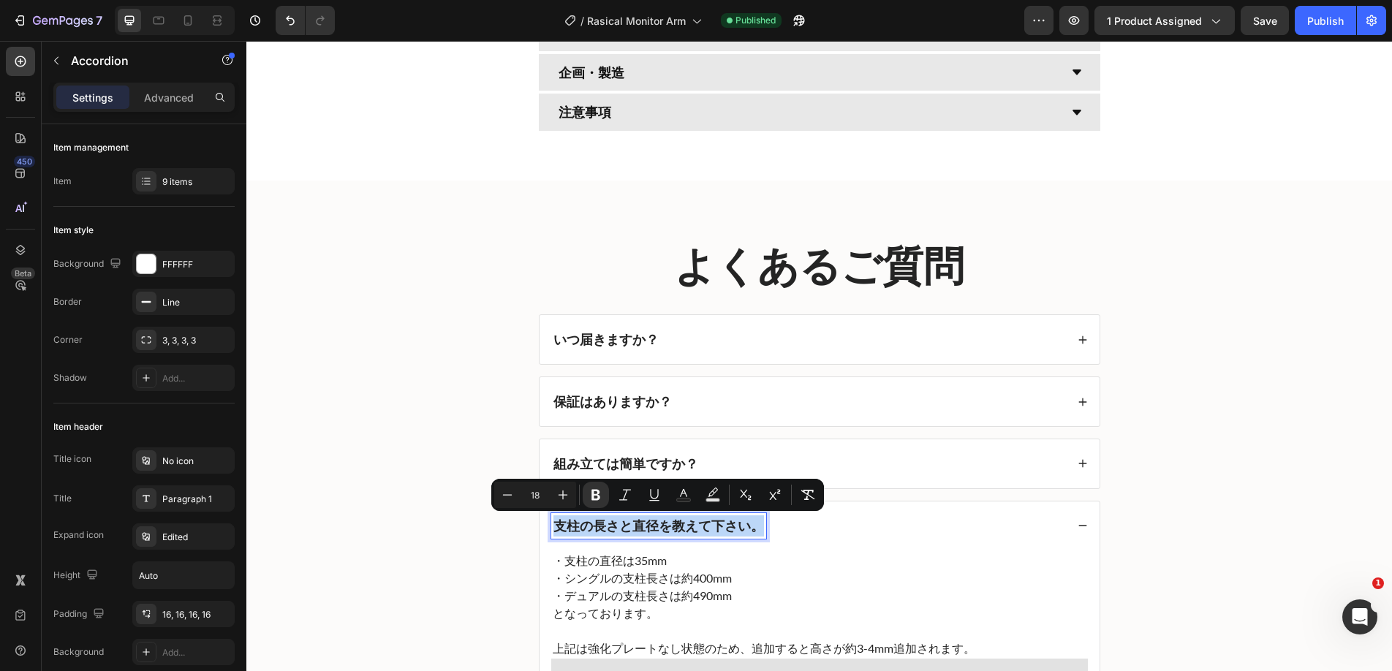
scroll to position [5288, 0]
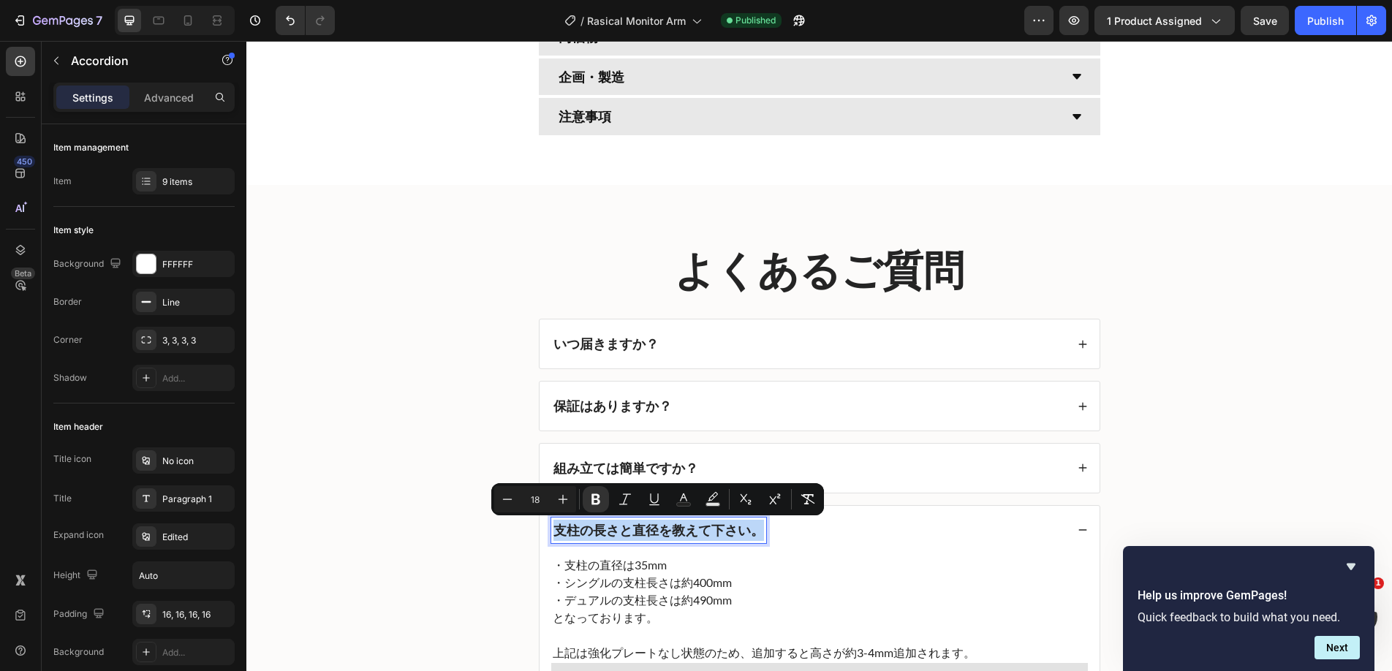
copy strong "支柱の長さと直径を教えて下さい。"
click at [690, 623] on p "となっております。" at bounding box center [820, 618] width 534 height 18
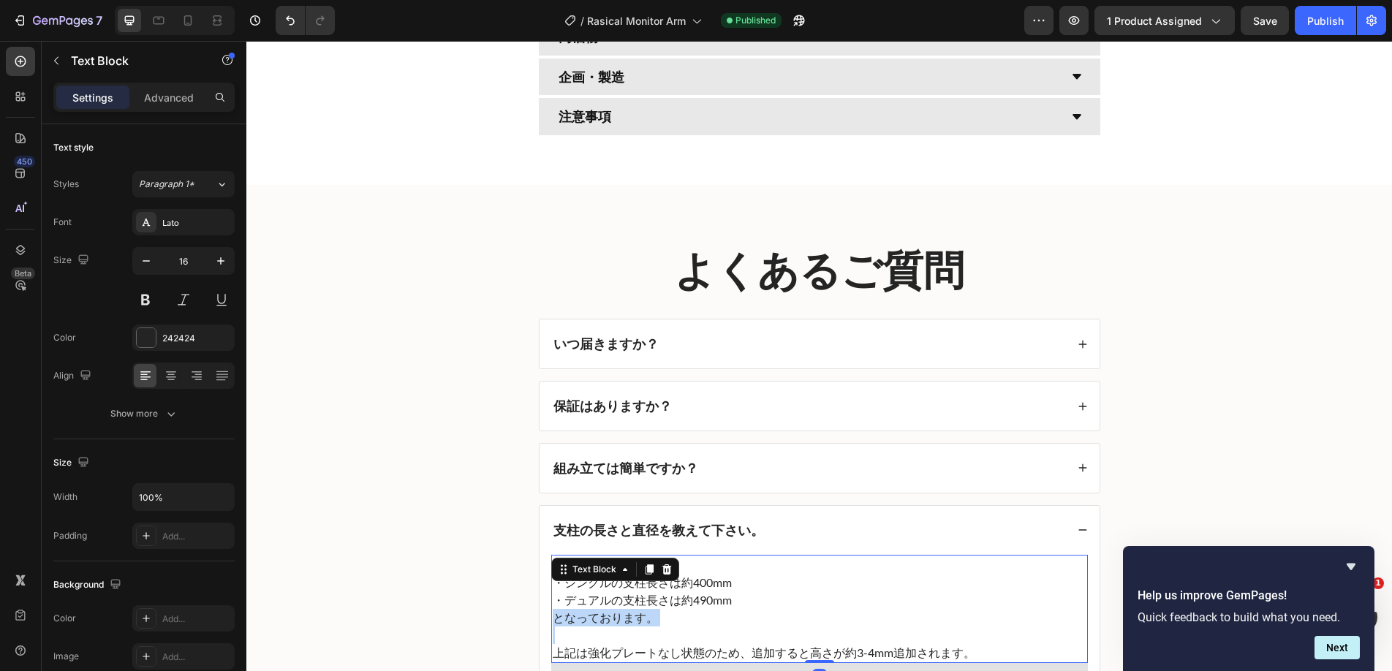
click at [690, 623] on p "となっております。" at bounding box center [820, 618] width 534 height 18
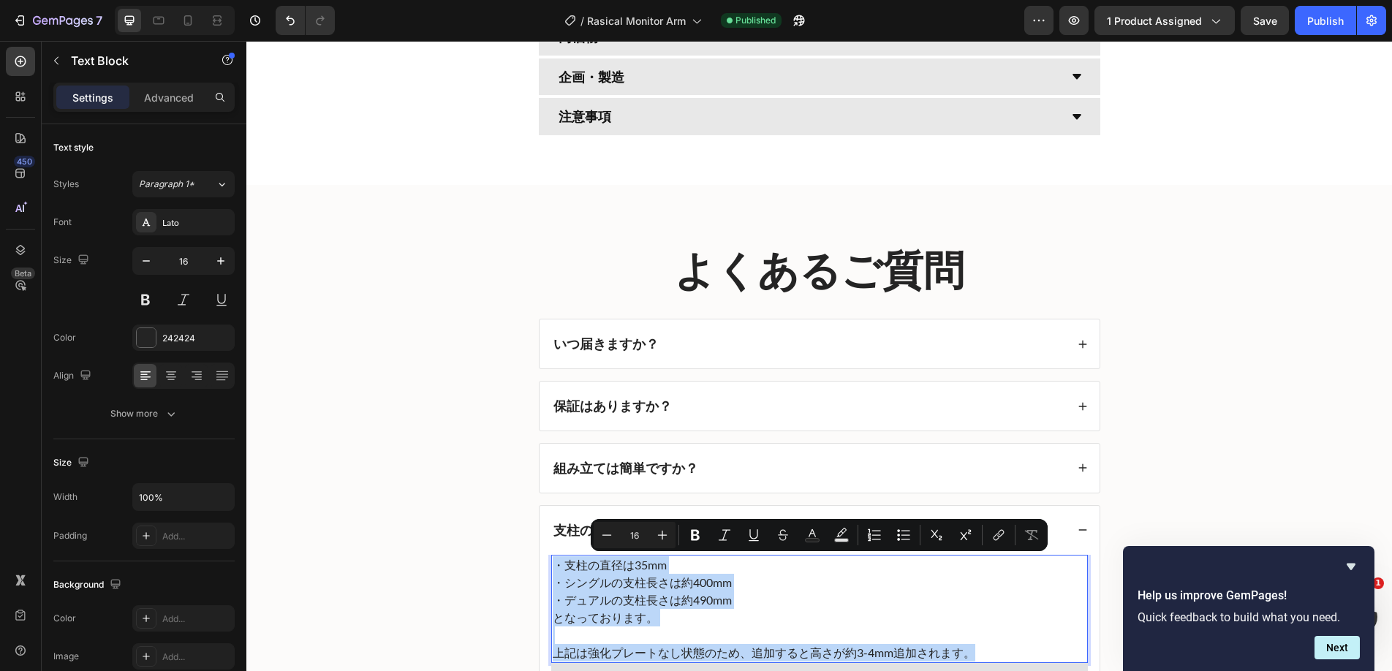
copy div "・支柱の直径は35mm ・シングルの支柱長さは約400mm ・デュアルの支柱長さは約490mm となっております。 上記は強化プレートなし状態のため、追加する…"
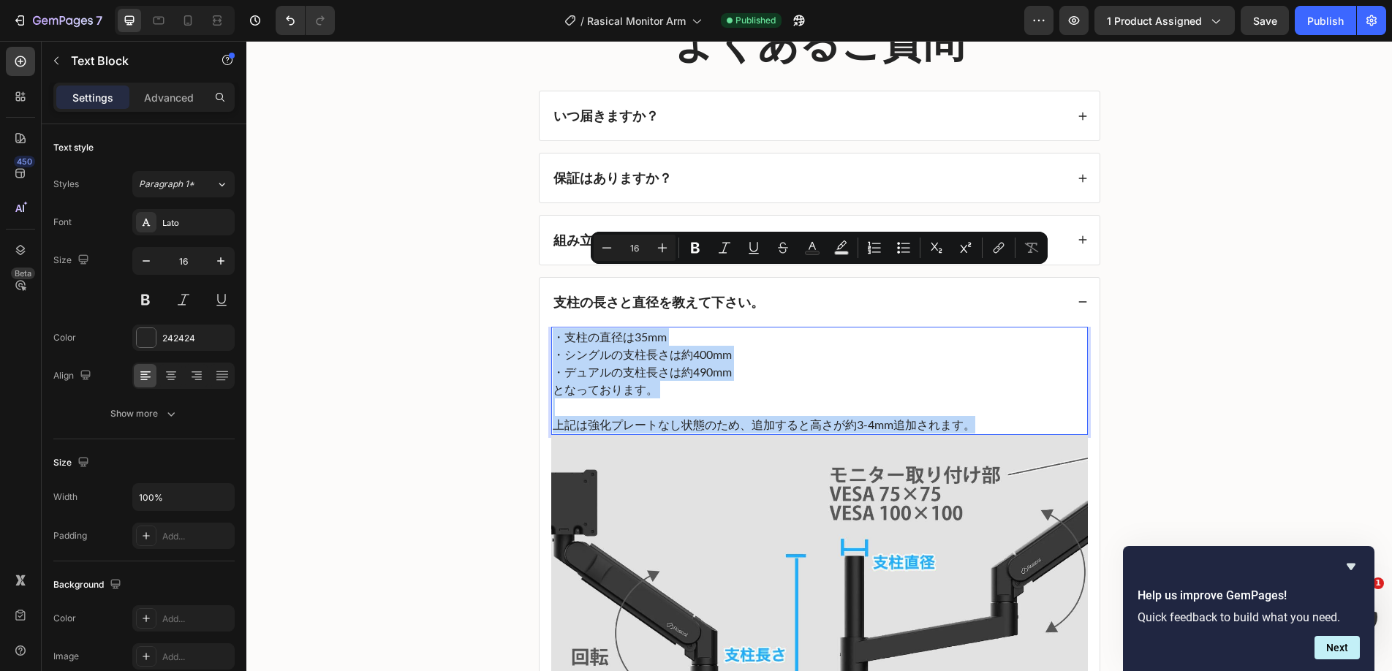
scroll to position [5600, 0]
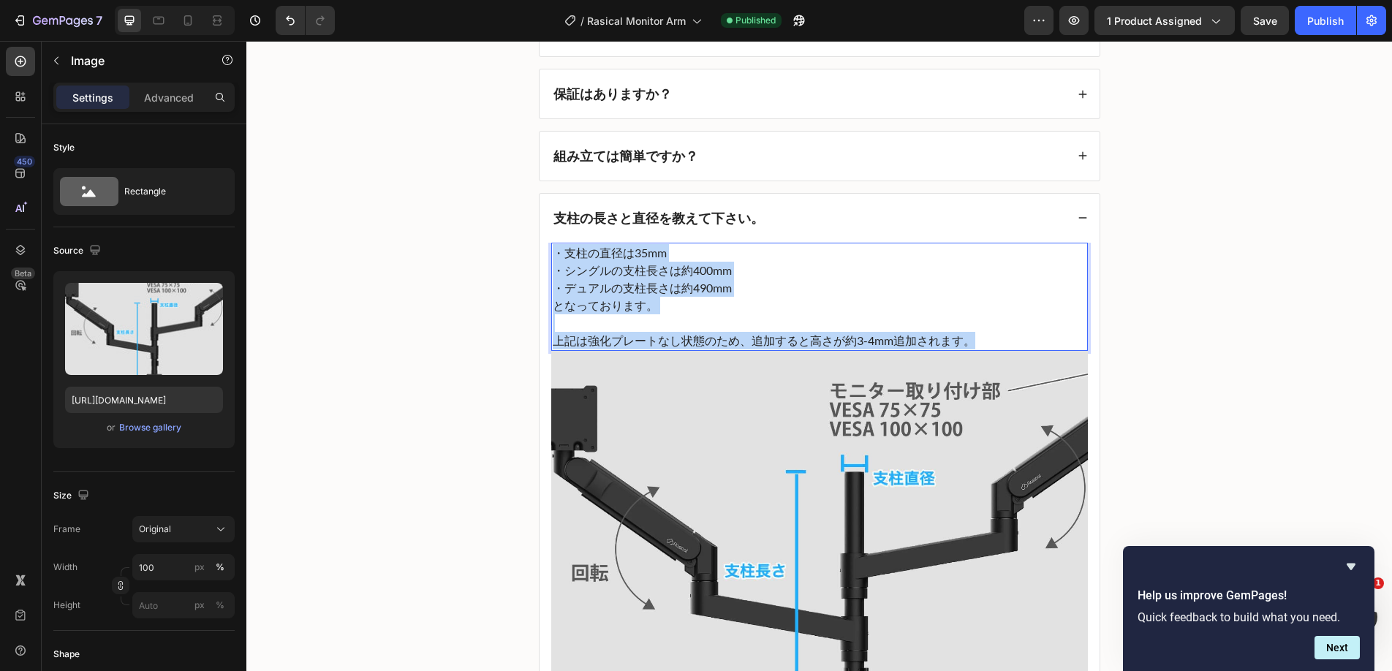
click at [926, 493] on img at bounding box center [819, 559] width 537 height 417
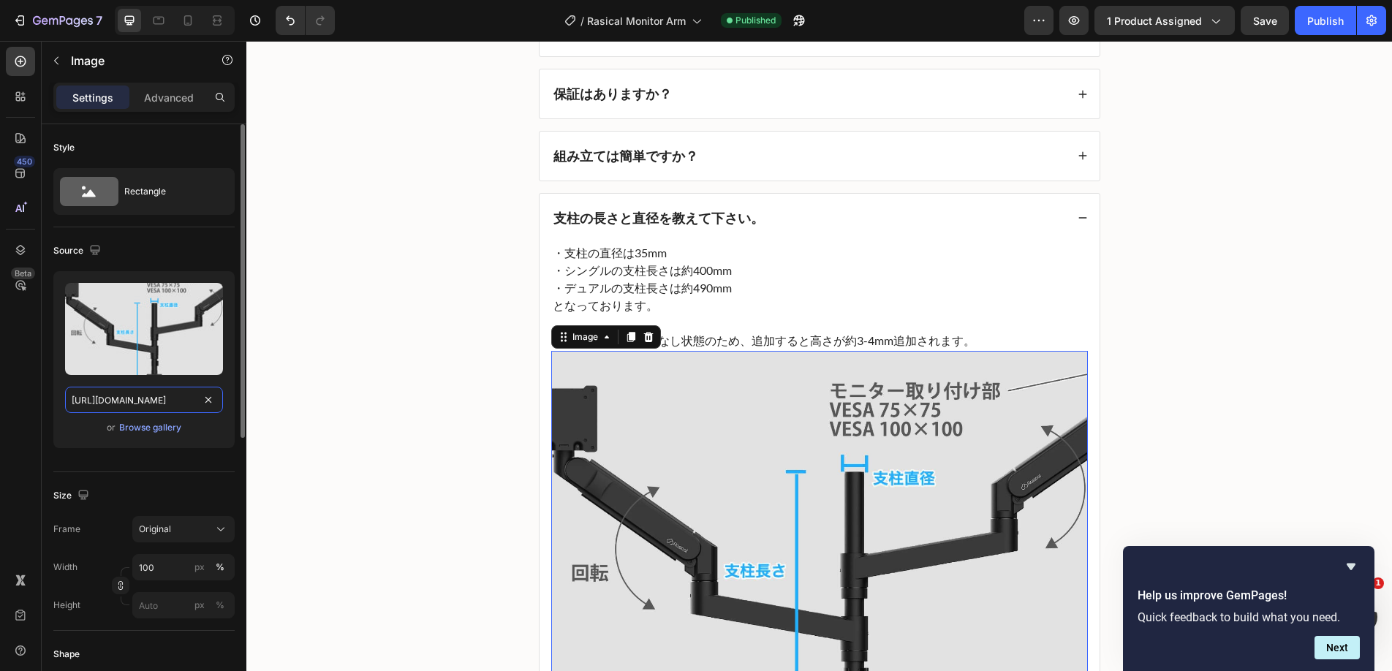
click at [145, 403] on input "[URL][DOMAIN_NAME]" at bounding box center [144, 400] width 158 height 26
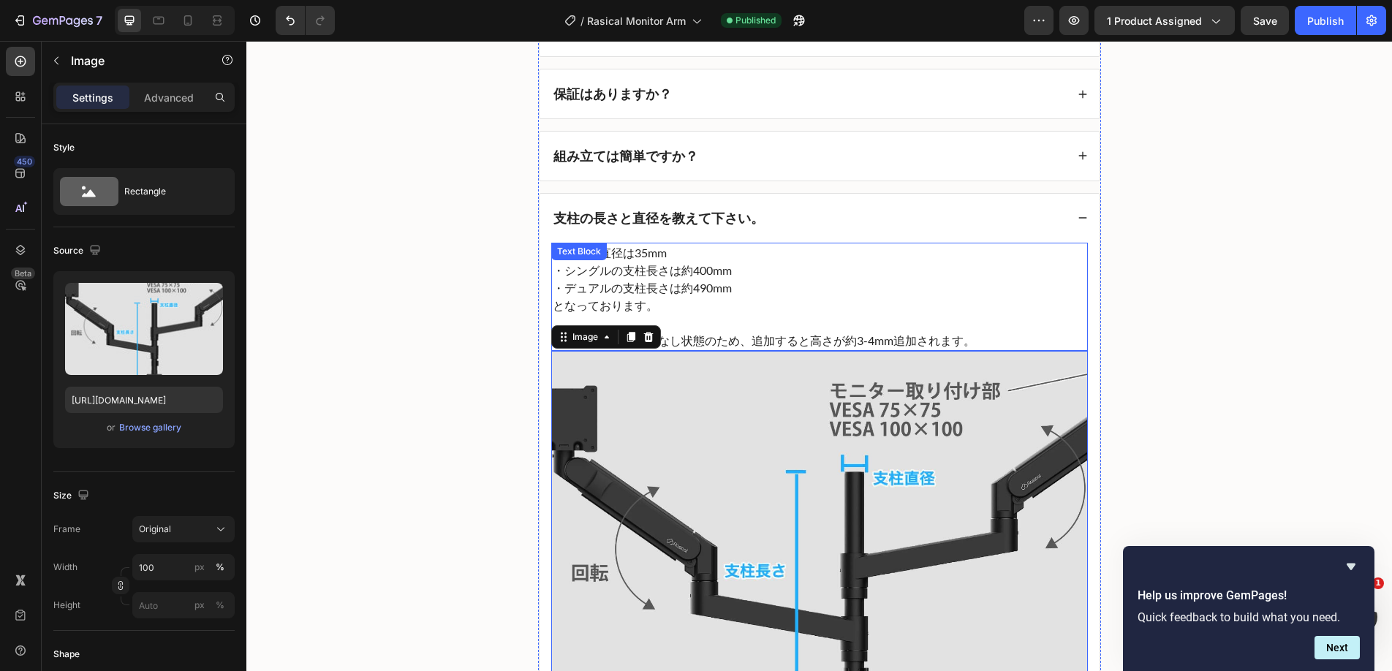
click at [671, 287] on p "・デュアルの支柱長さは約490mm" at bounding box center [820, 288] width 534 height 18
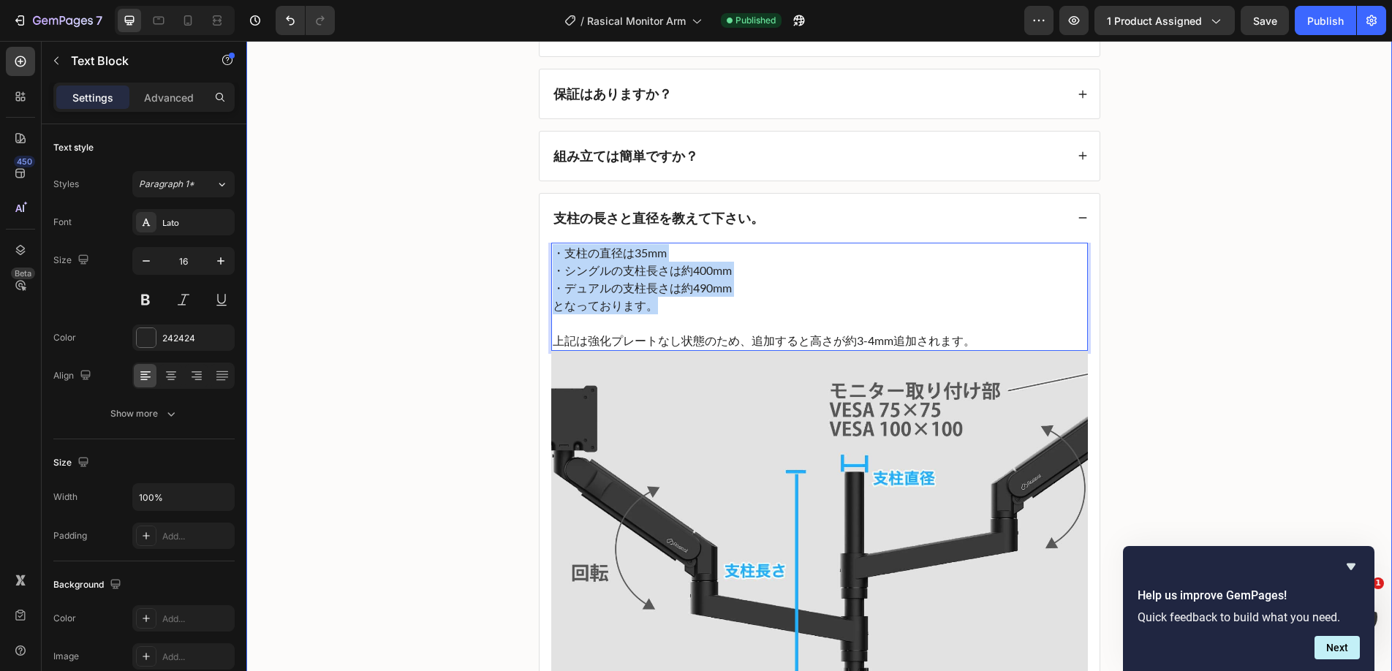
drag, startPoint x: 666, startPoint y: 297, endPoint x: 510, endPoint y: 221, distance: 172.9
click at [510, 221] on div "よくあるご質問 Heading いつ届きますか？ 保証はありますか？ 組み立ては簡単ですか？ 支柱の長さと直径を教えて下さい。 ・支柱の直径は35mm ・シン…" at bounding box center [819, 510] width 1116 height 1159
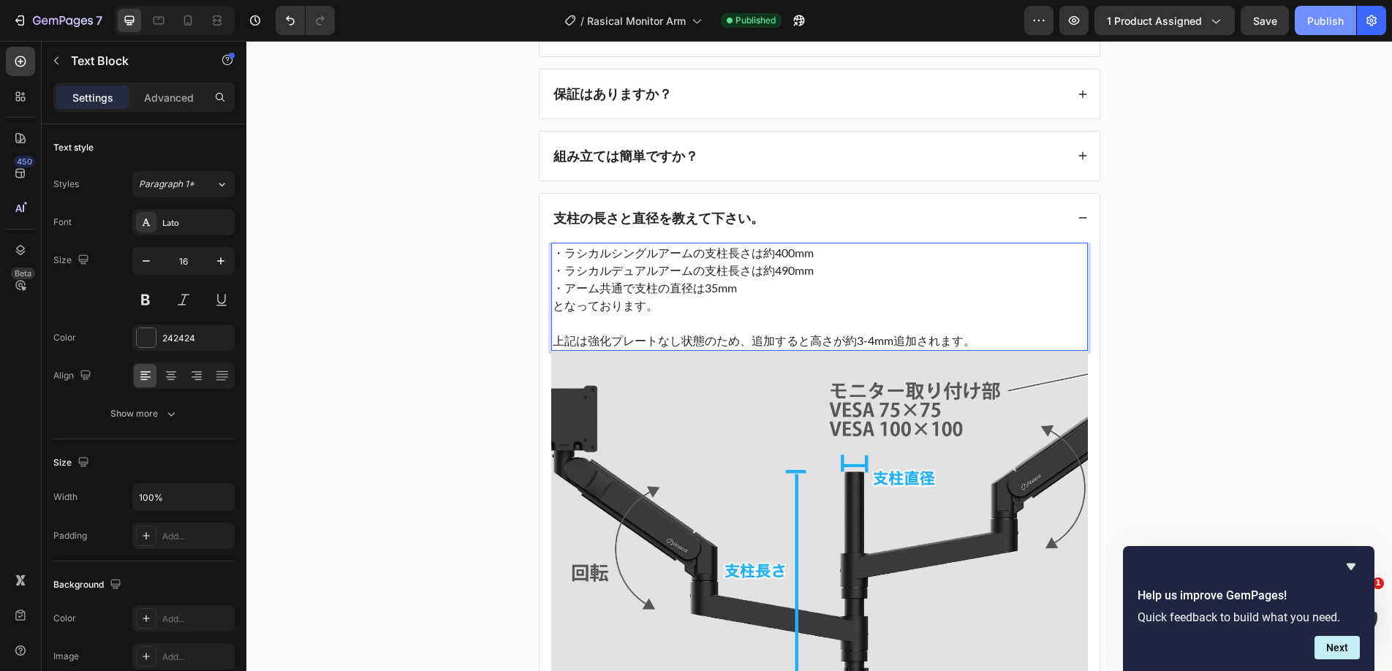
click at [1331, 33] on button "Publish" at bounding box center [1325, 20] width 61 height 29
